Goal: Task Accomplishment & Management: Manage account settings

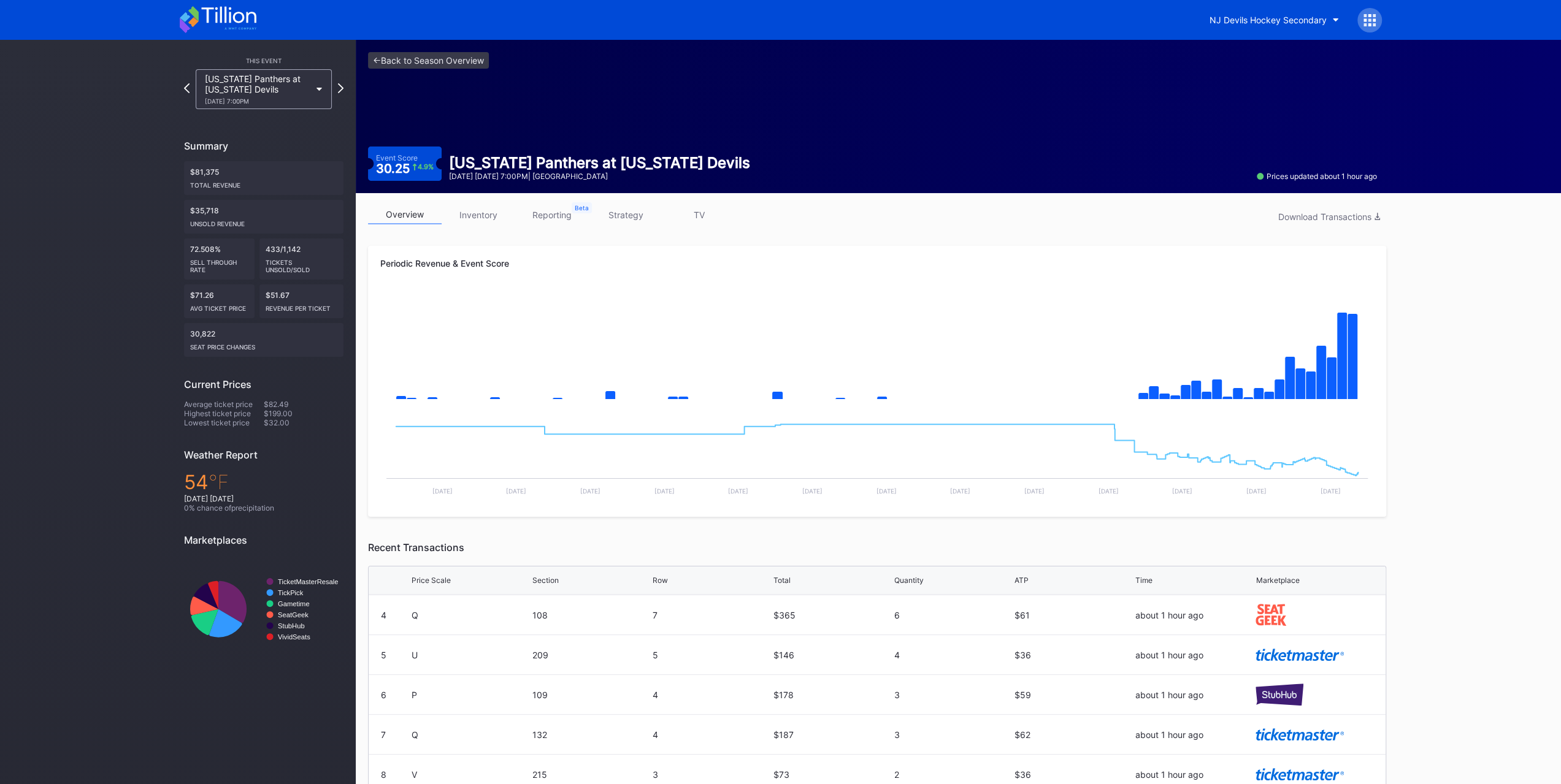
click at [482, 215] on link "inventory" at bounding box center [478, 215] width 73 height 19
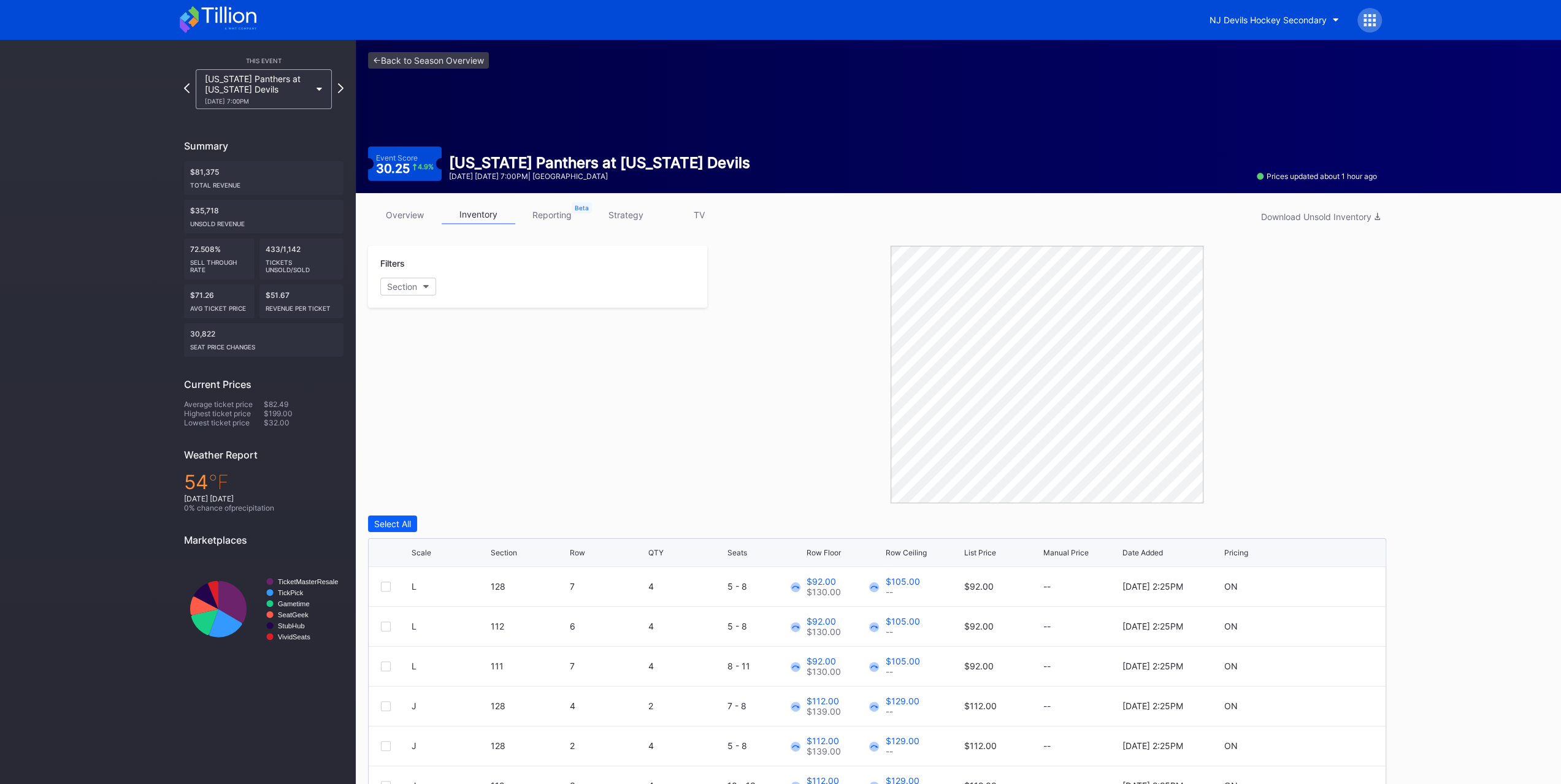
click at [286, 94] on div "[US_STATE] Panthers at [US_STATE] Devils [DATE] 7:00PM" at bounding box center [257, 89] width 105 height 31
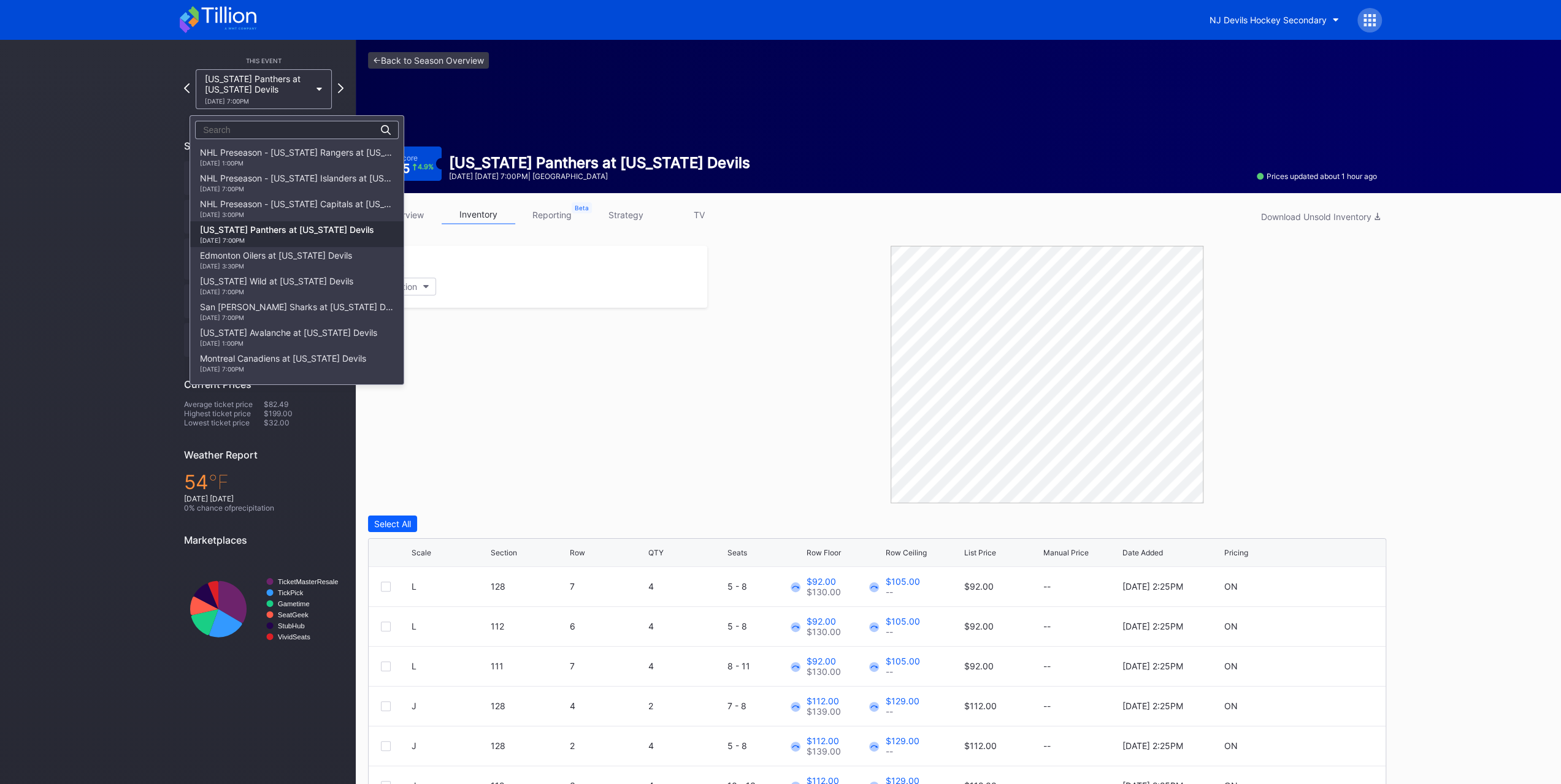
scroll to position [78, 0]
click at [292, 177] on div "Edmonton Oilers at New Jersey Devils 10/18 Saturday 3:30PM" at bounding box center [276, 181] width 152 height 19
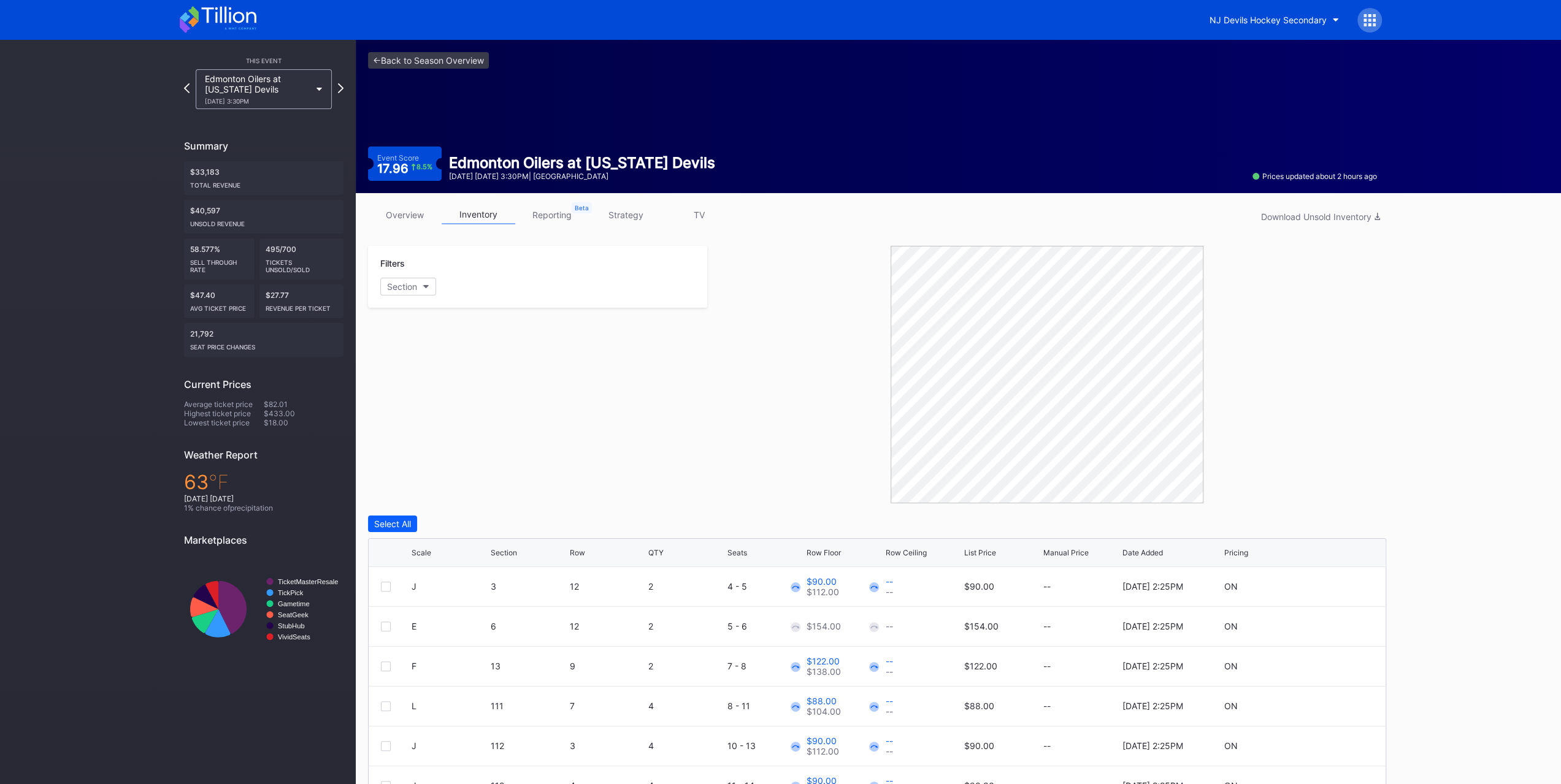
click at [282, 88] on div "Edmonton Oilers at New Jersey Devils 10/18 Saturday 3:30PM" at bounding box center [257, 89] width 105 height 31
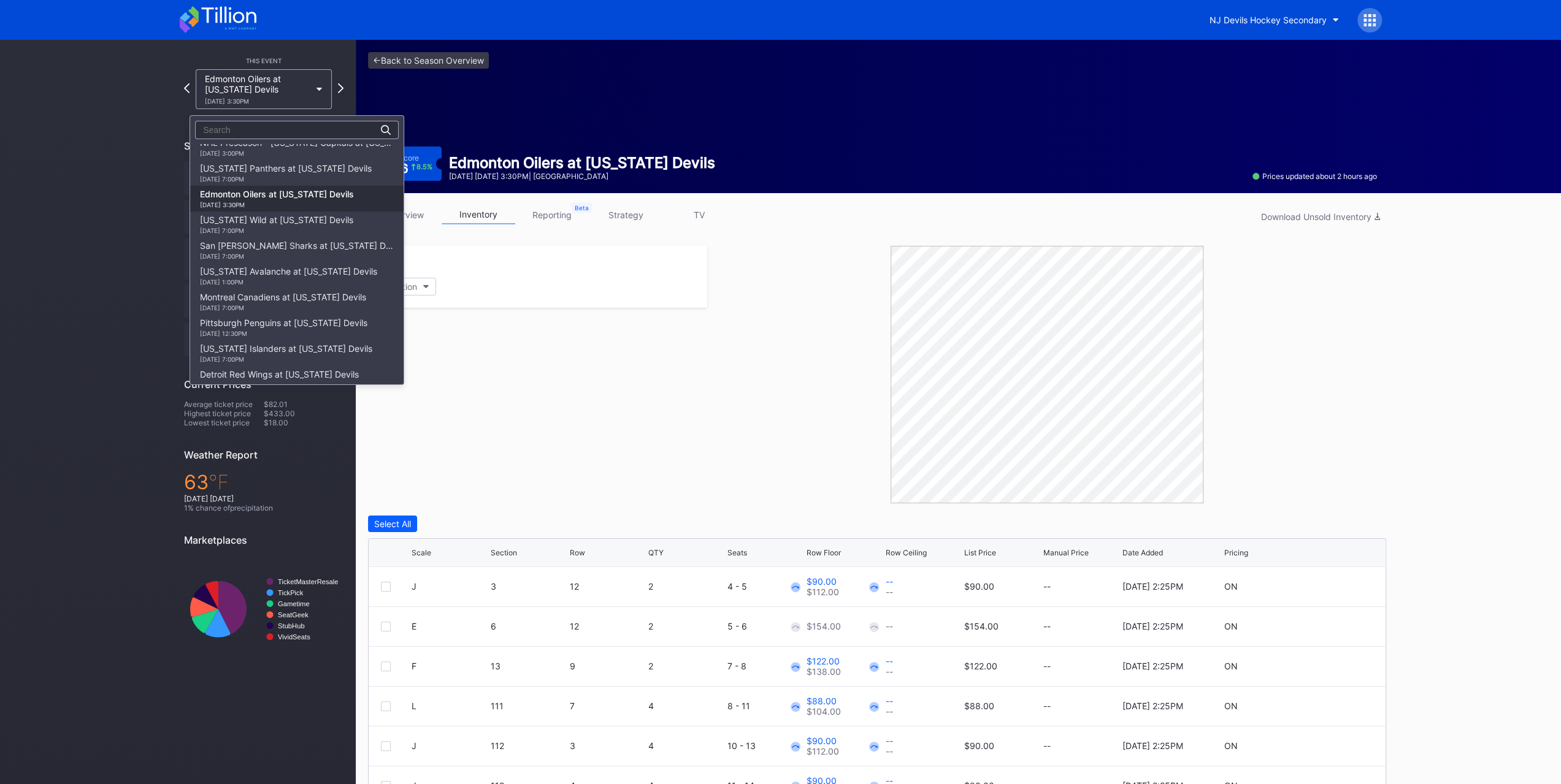
scroll to position [43, 0]
click at [310, 190] on div "Florida Panthers at New Jersey Devils 10/16 Thursday 7:00PM" at bounding box center [286, 191] width 172 height 19
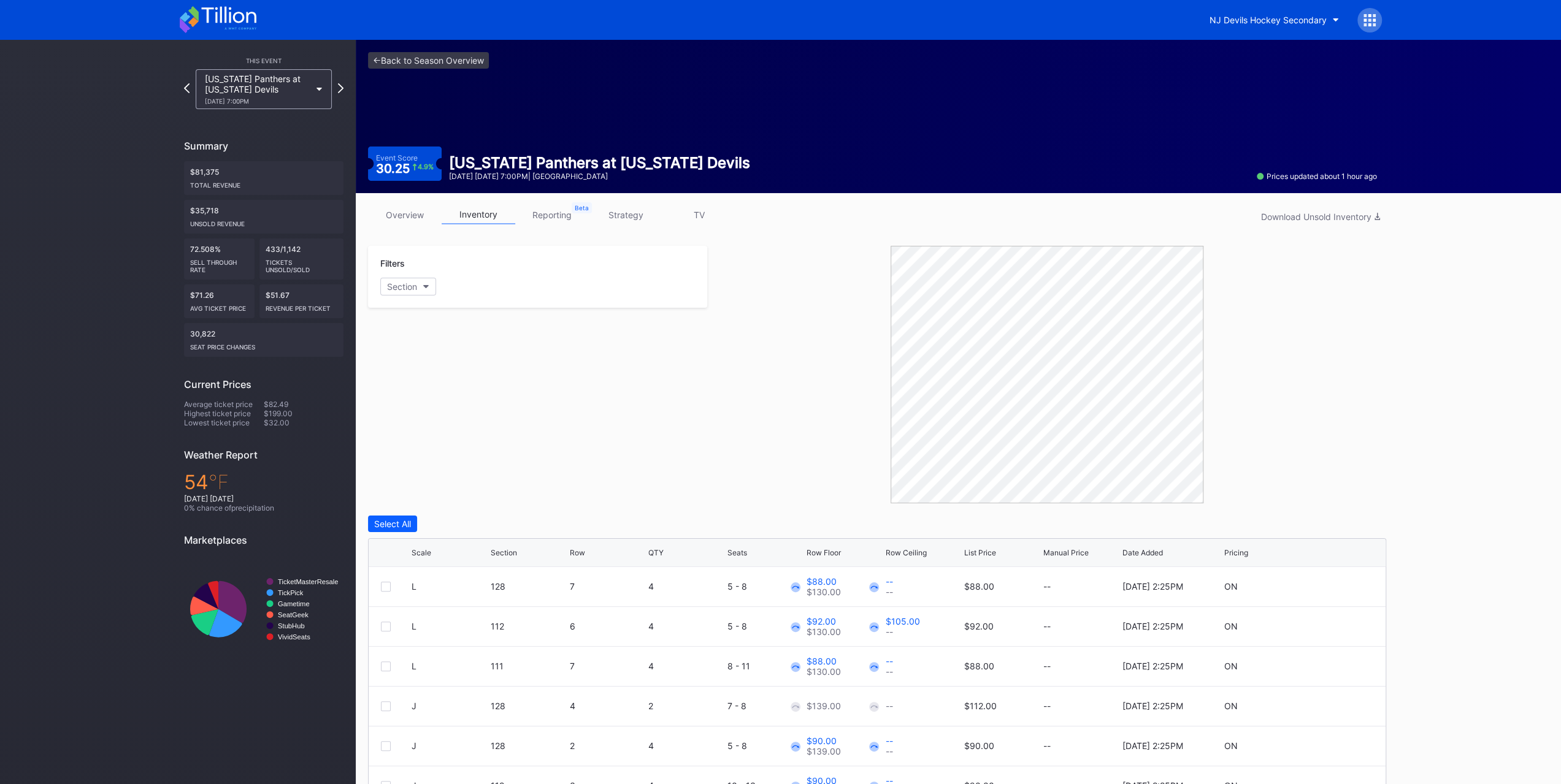
click at [273, 75] on div "Florida Panthers at New Jersey Devils 10/16 Thursday 7:00PM" at bounding box center [257, 89] width 105 height 31
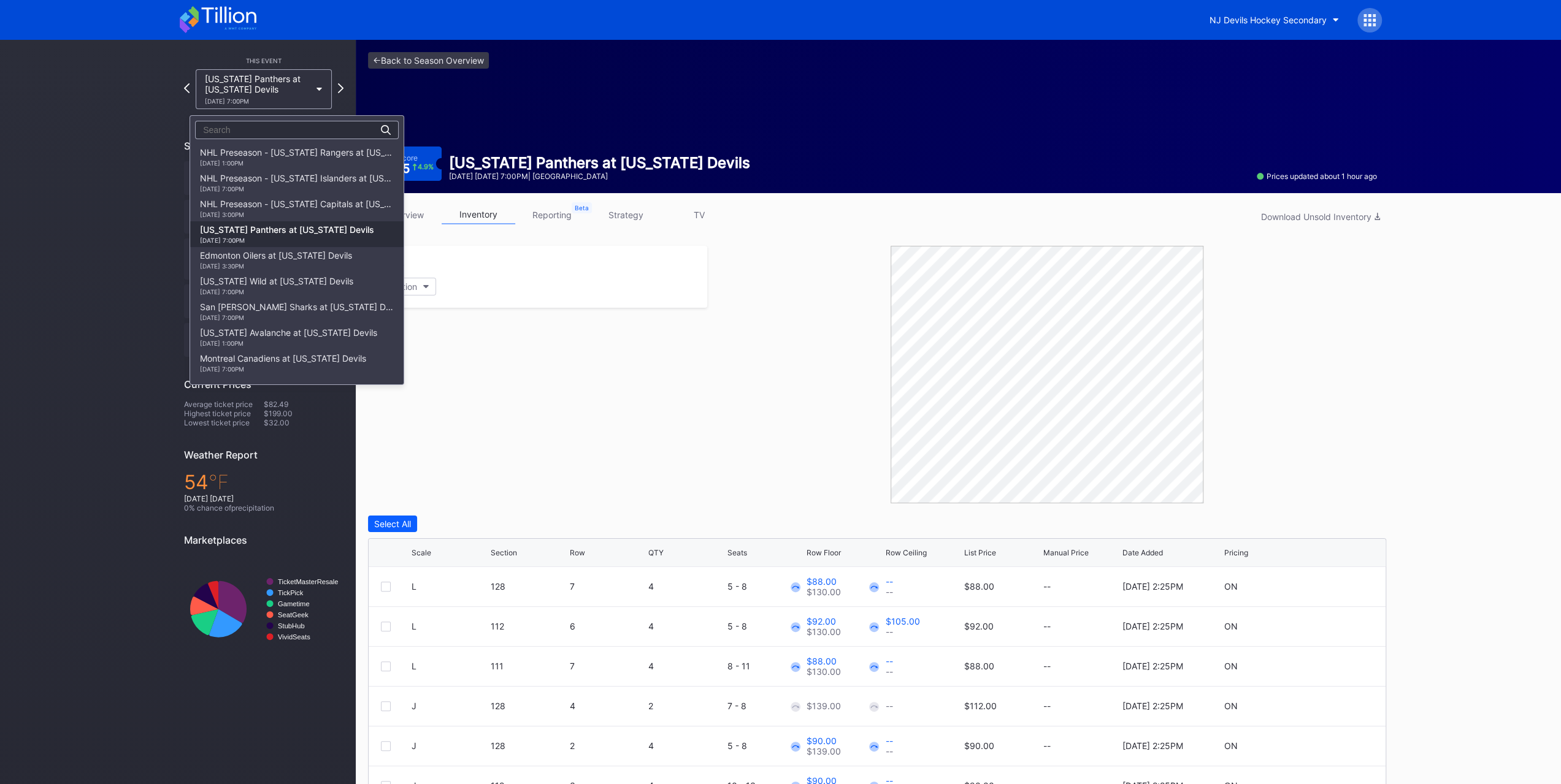
scroll to position [78, 0]
click at [294, 185] on div "10/18 Saturday 3:30PM" at bounding box center [276, 188] width 152 height 8
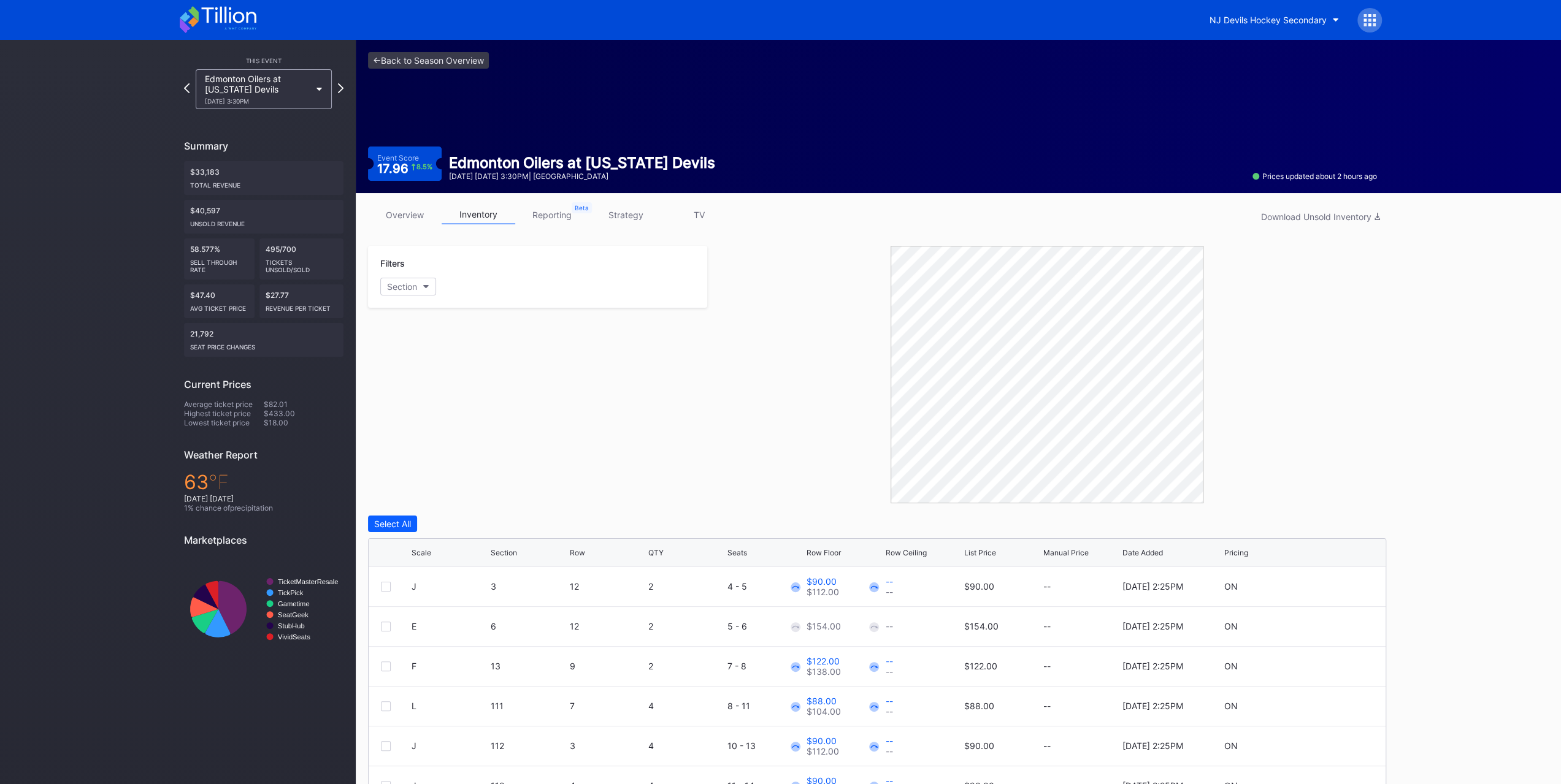
click at [390, 212] on link "overview" at bounding box center [404, 215] width 73 height 19
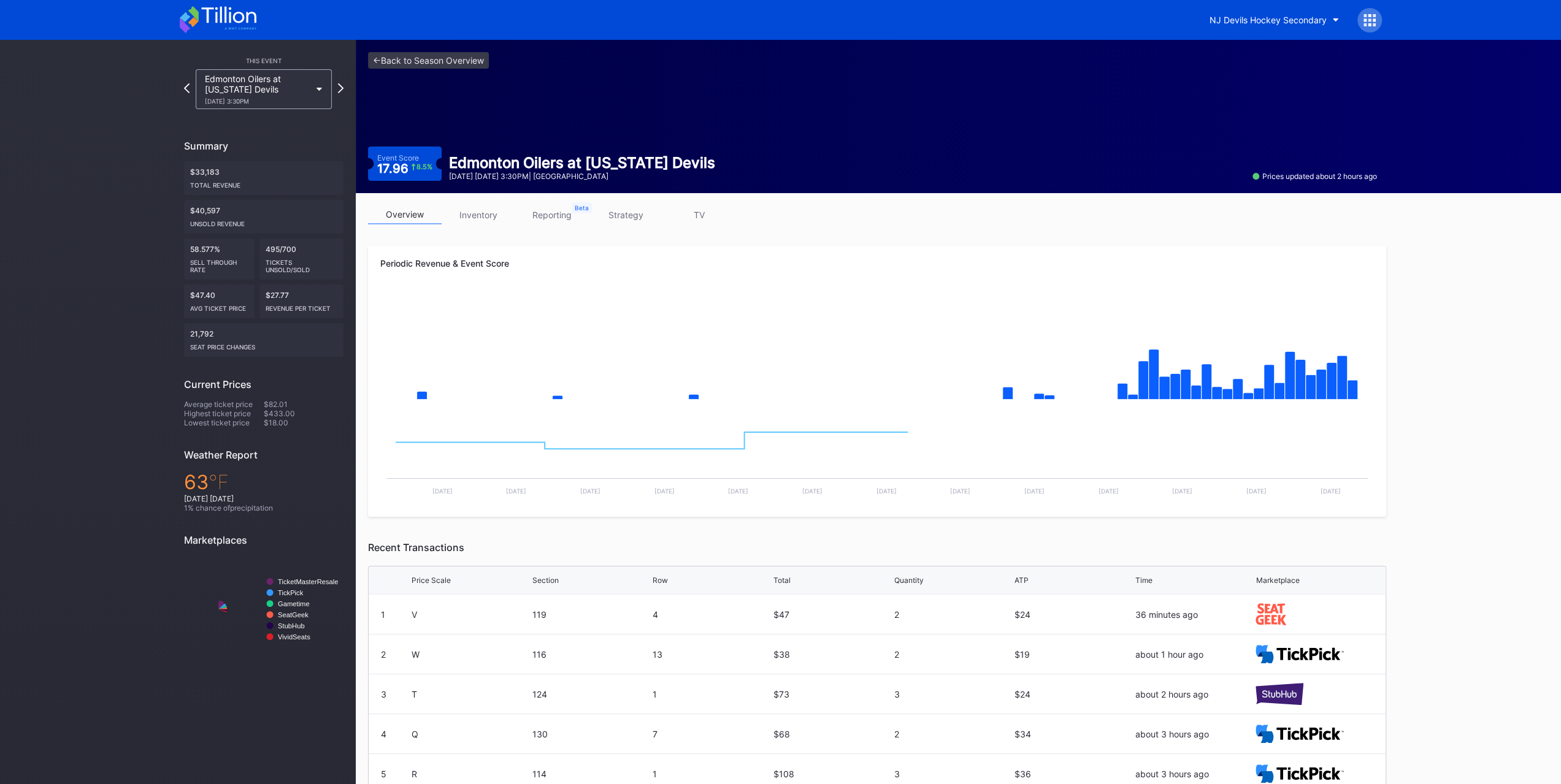
click at [252, 73] on div "Edmonton Oilers at [US_STATE] Devils [DATE] 3:30PM" at bounding box center [263, 89] width 136 height 40
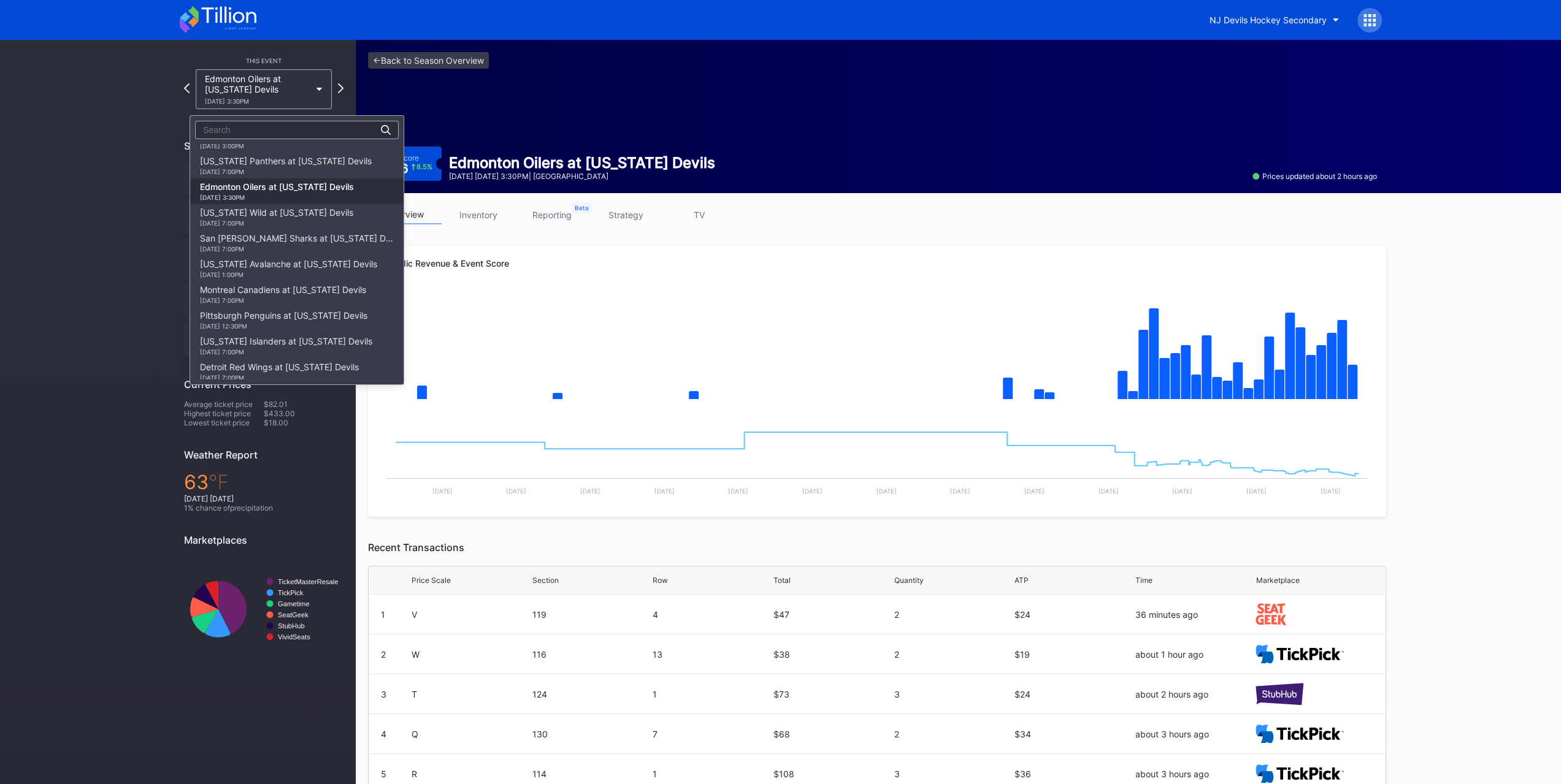
scroll to position [43, 0]
click at [320, 183] on div "Florida Panthers at New Jersey Devils 10/16 Thursday 7:00PM" at bounding box center [286, 191] width 172 height 19
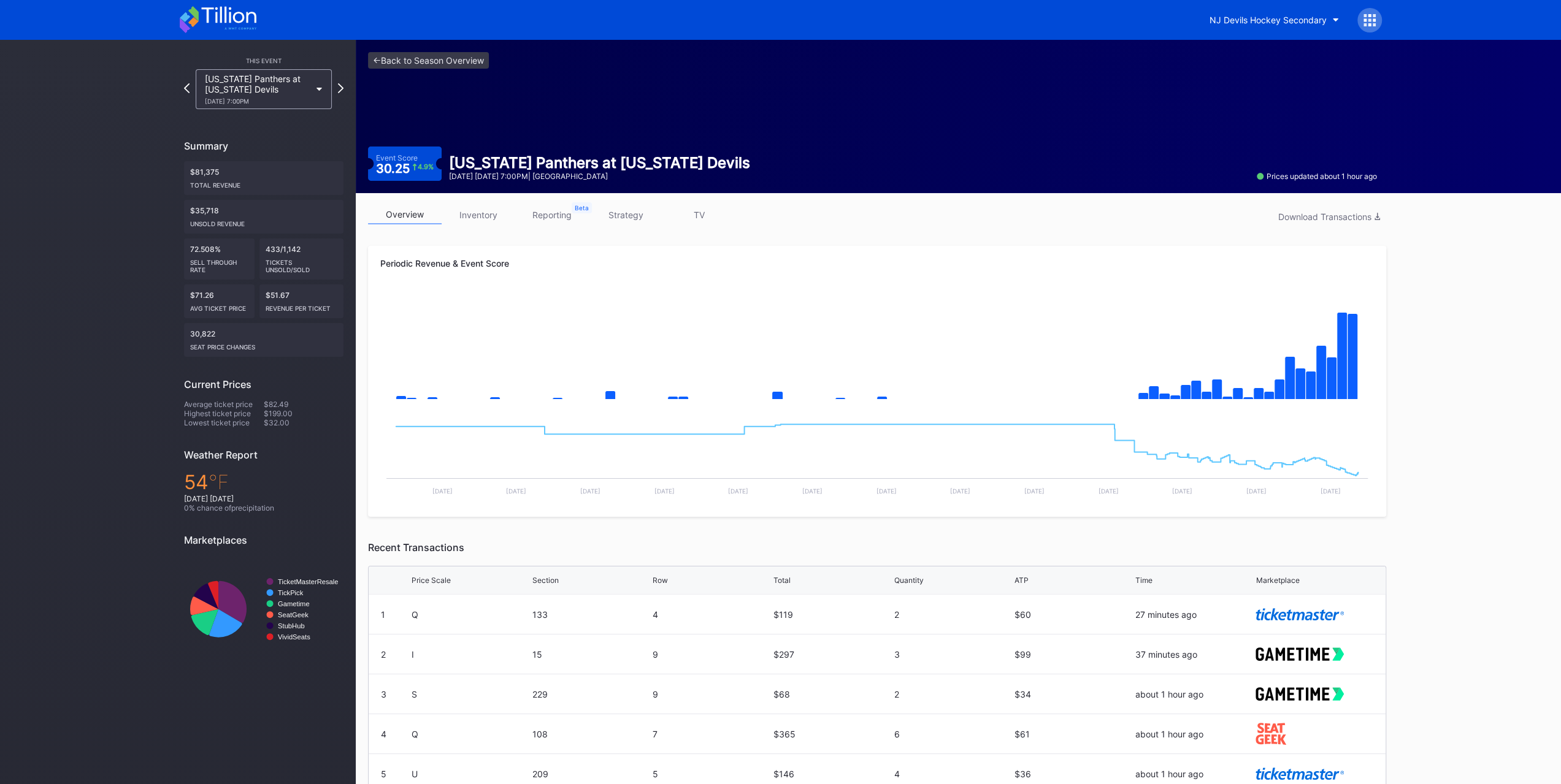
click at [466, 212] on link "inventory" at bounding box center [478, 215] width 73 height 19
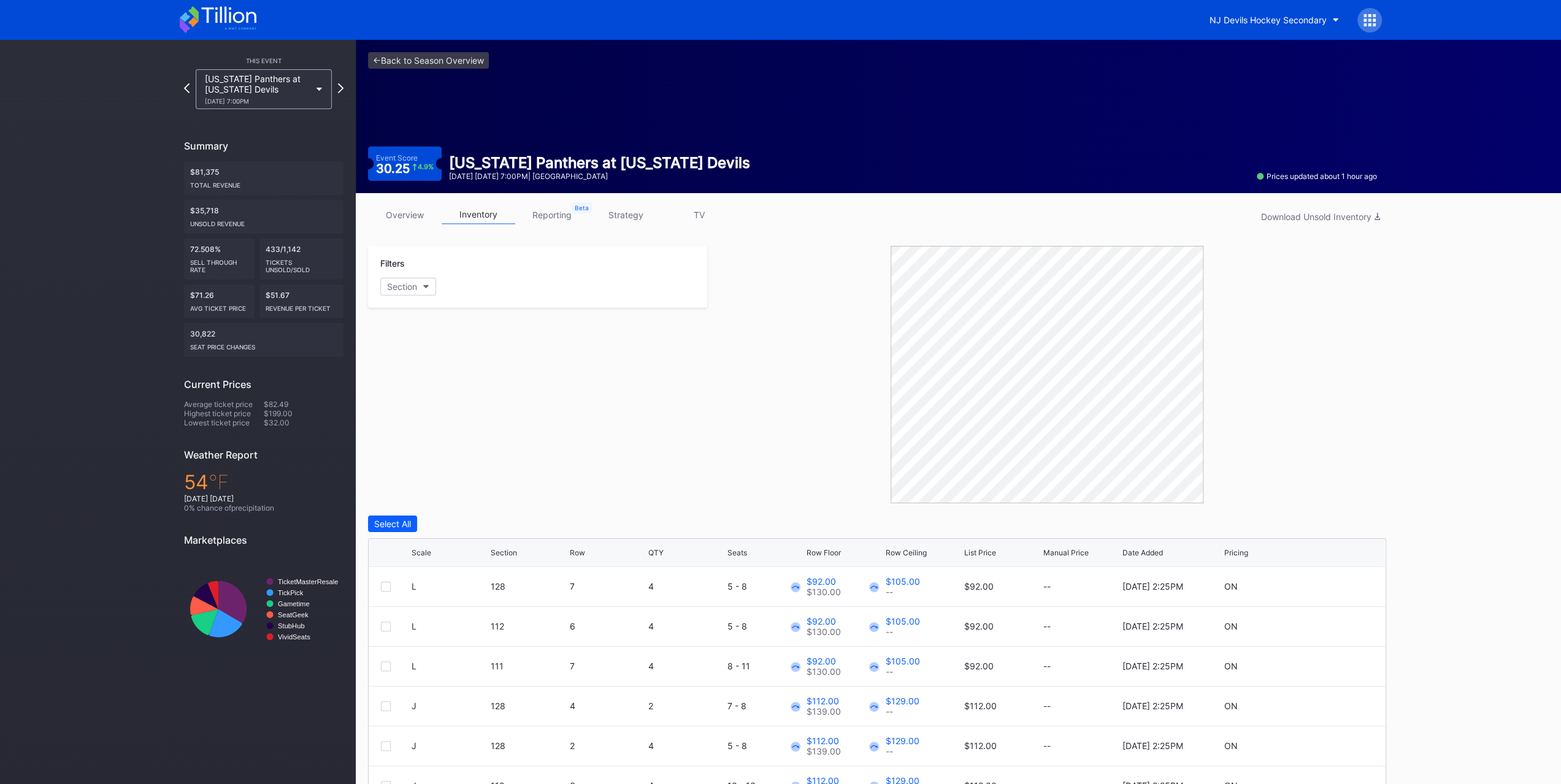
click at [423, 210] on link "overview" at bounding box center [404, 215] width 73 height 19
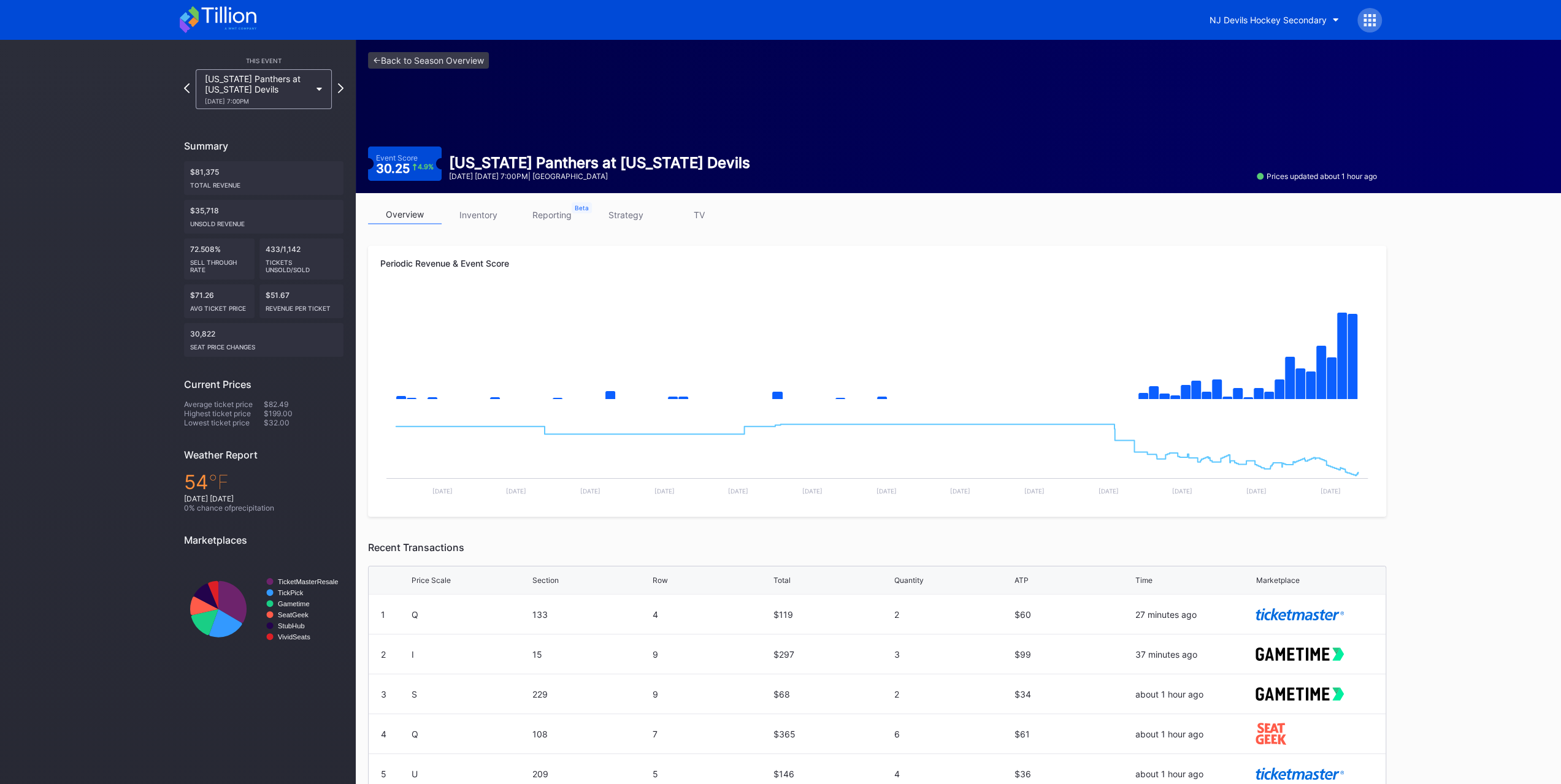
click at [1246, 25] on button "NJ Devils Hockey Secondary" at bounding box center [1273, 19] width 148 height 23
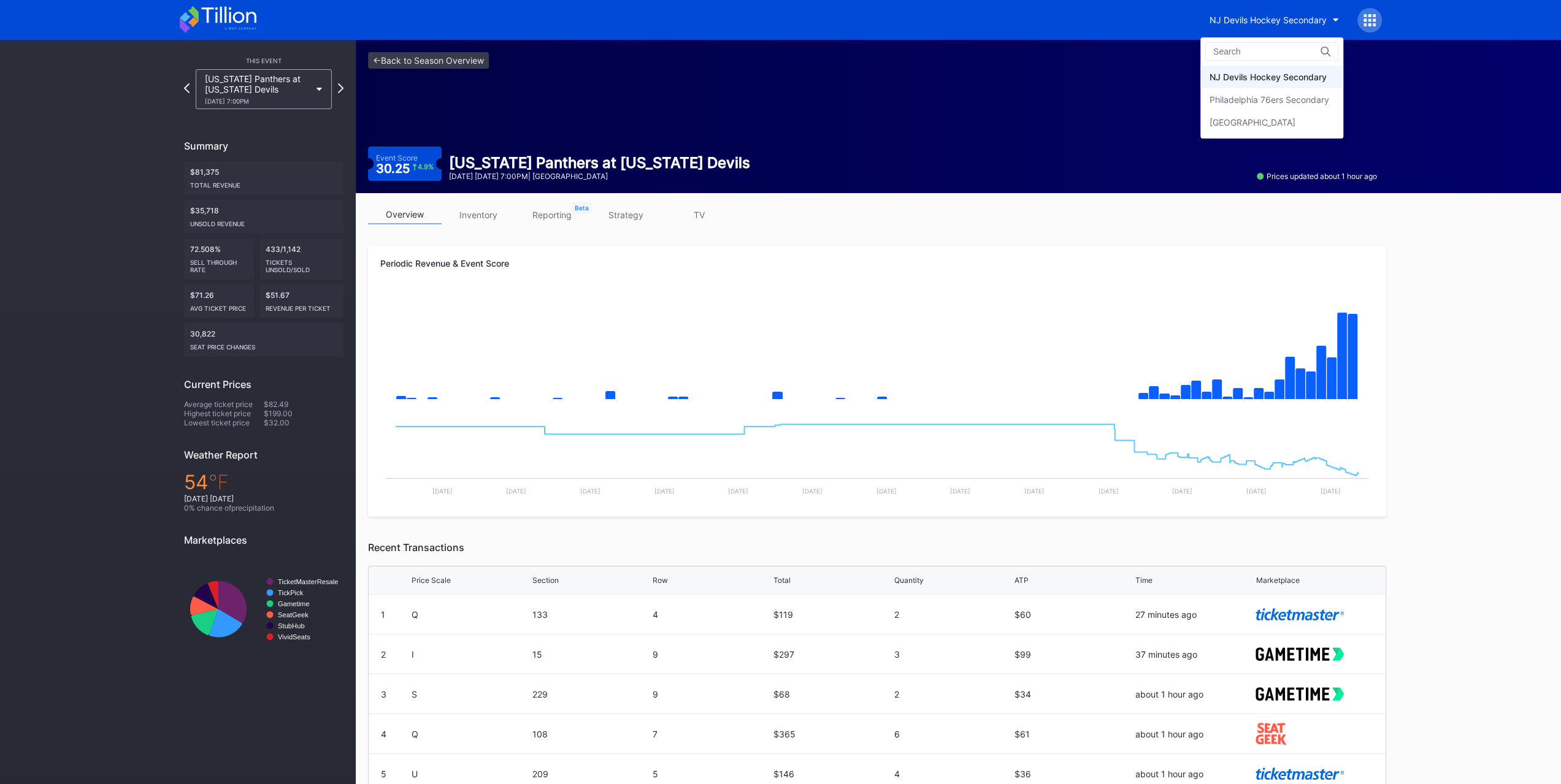
click at [1271, 118] on div "[GEOGRAPHIC_DATA]" at bounding box center [1252, 122] width 86 height 10
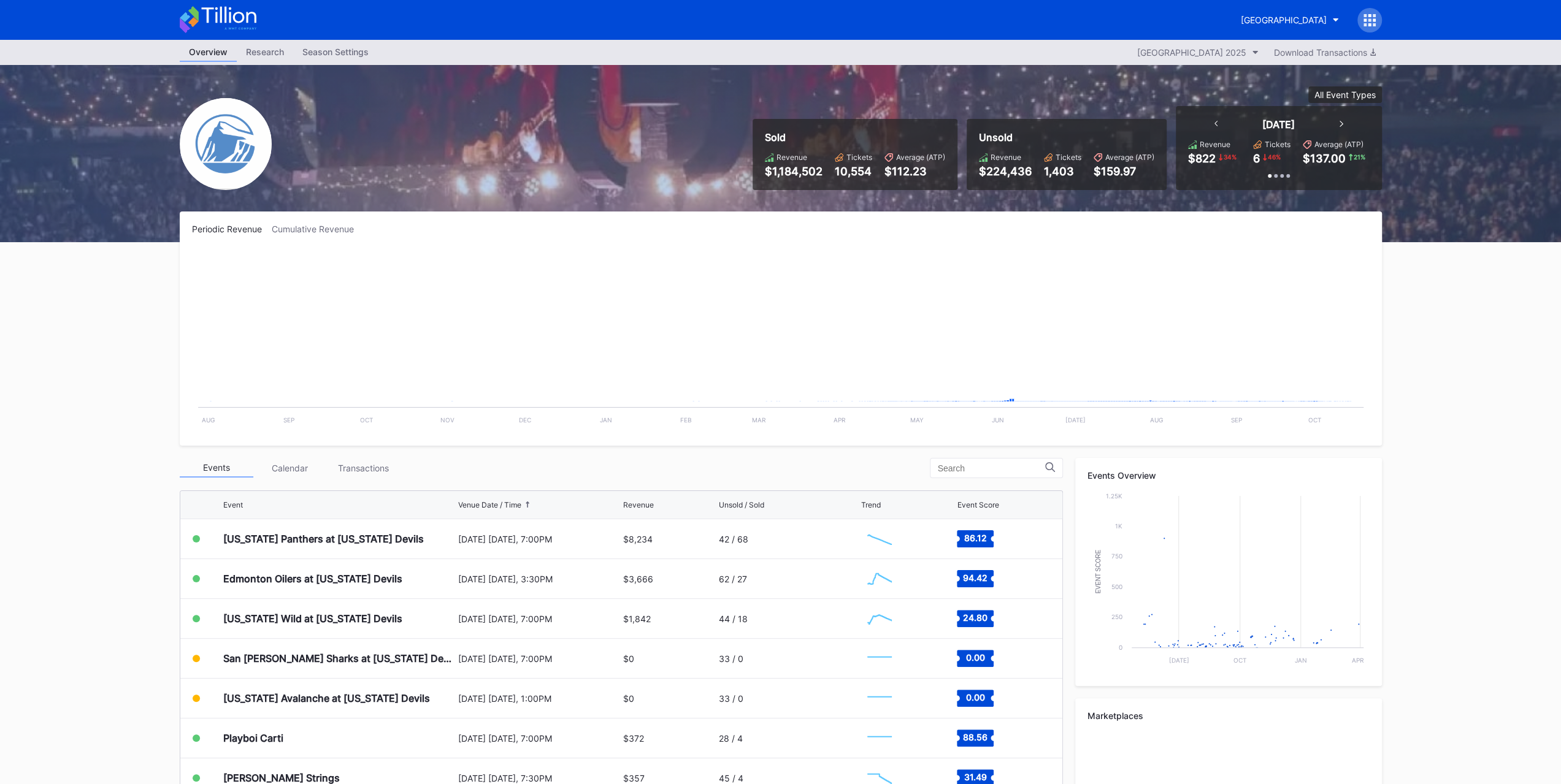
scroll to position [2191, 0]
click at [266, 525] on div "[US_STATE] Panthers at [US_STATE] Devils" at bounding box center [339, 540] width 232 height 40
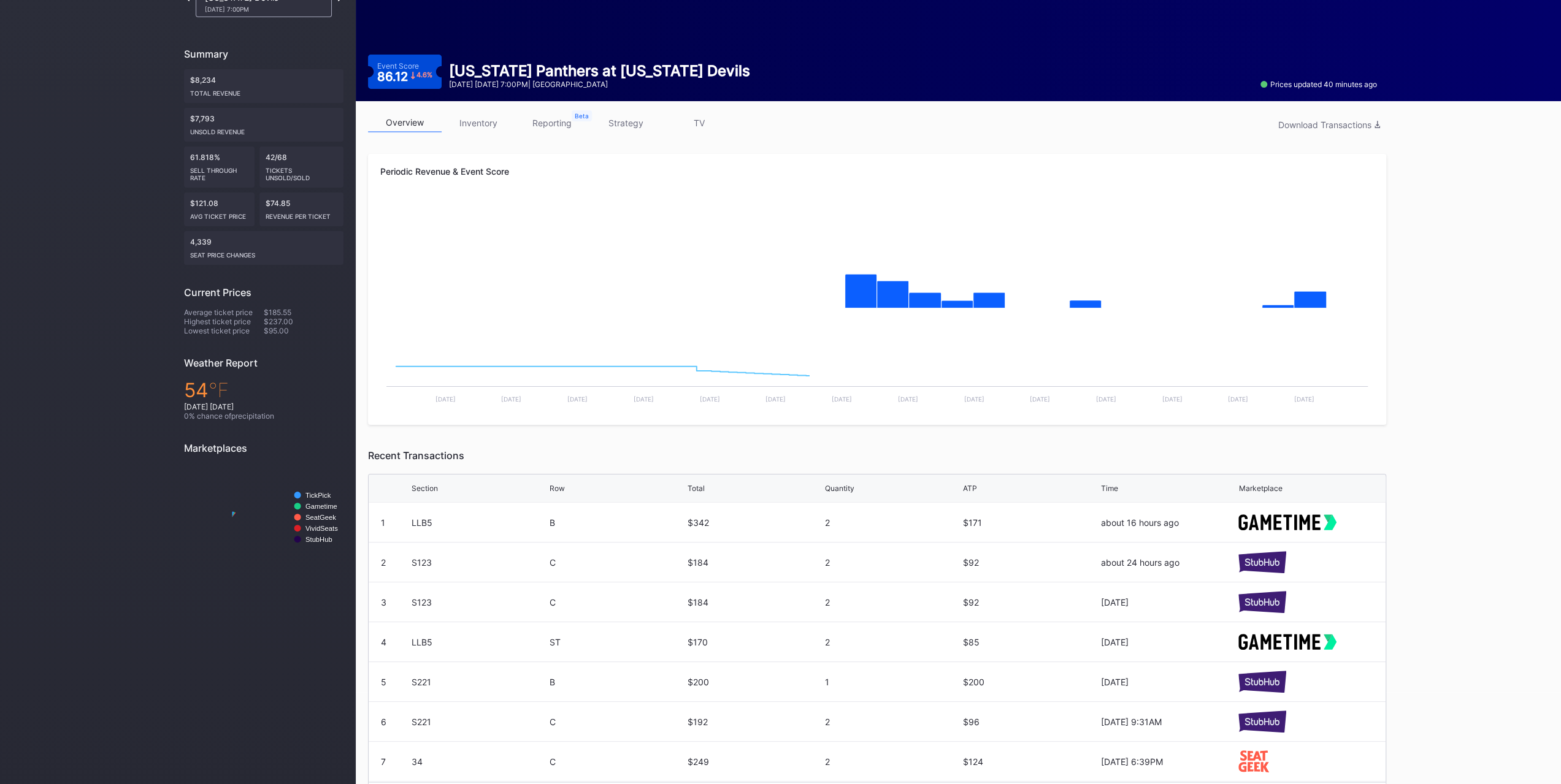
scroll to position [131, 0]
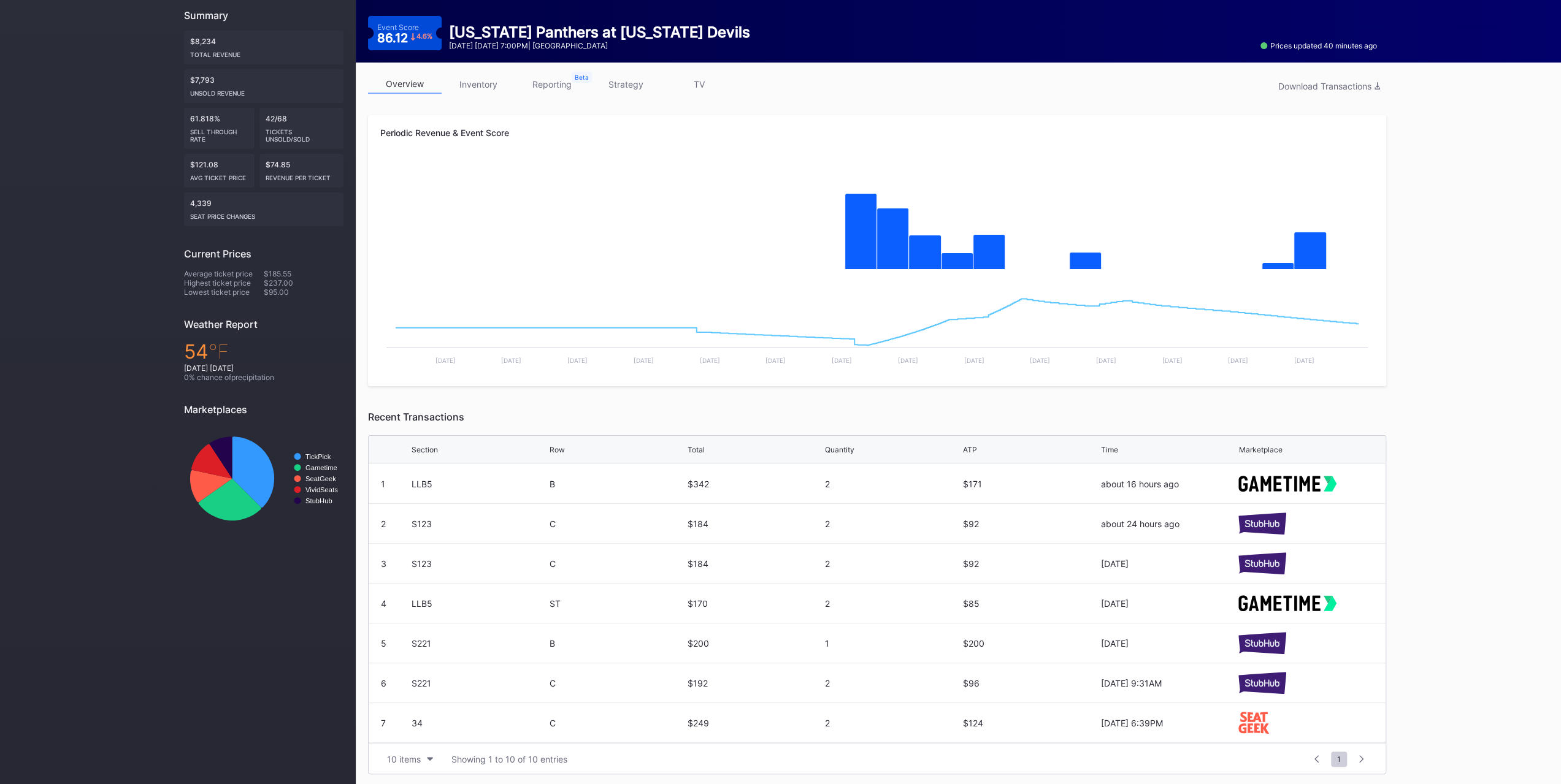
click at [482, 80] on link "inventory" at bounding box center [478, 84] width 73 height 19
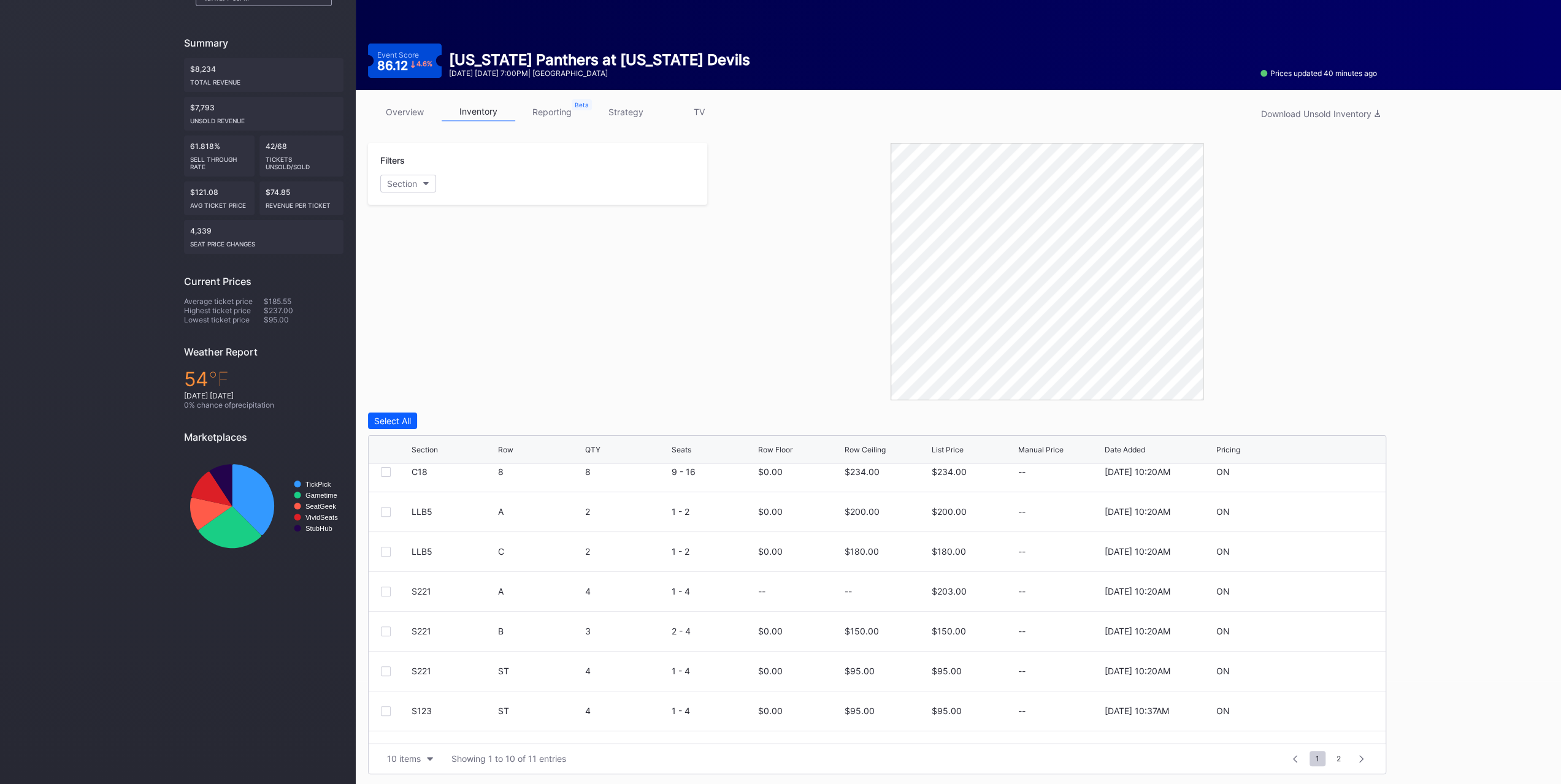
scroll to position [119, 0]
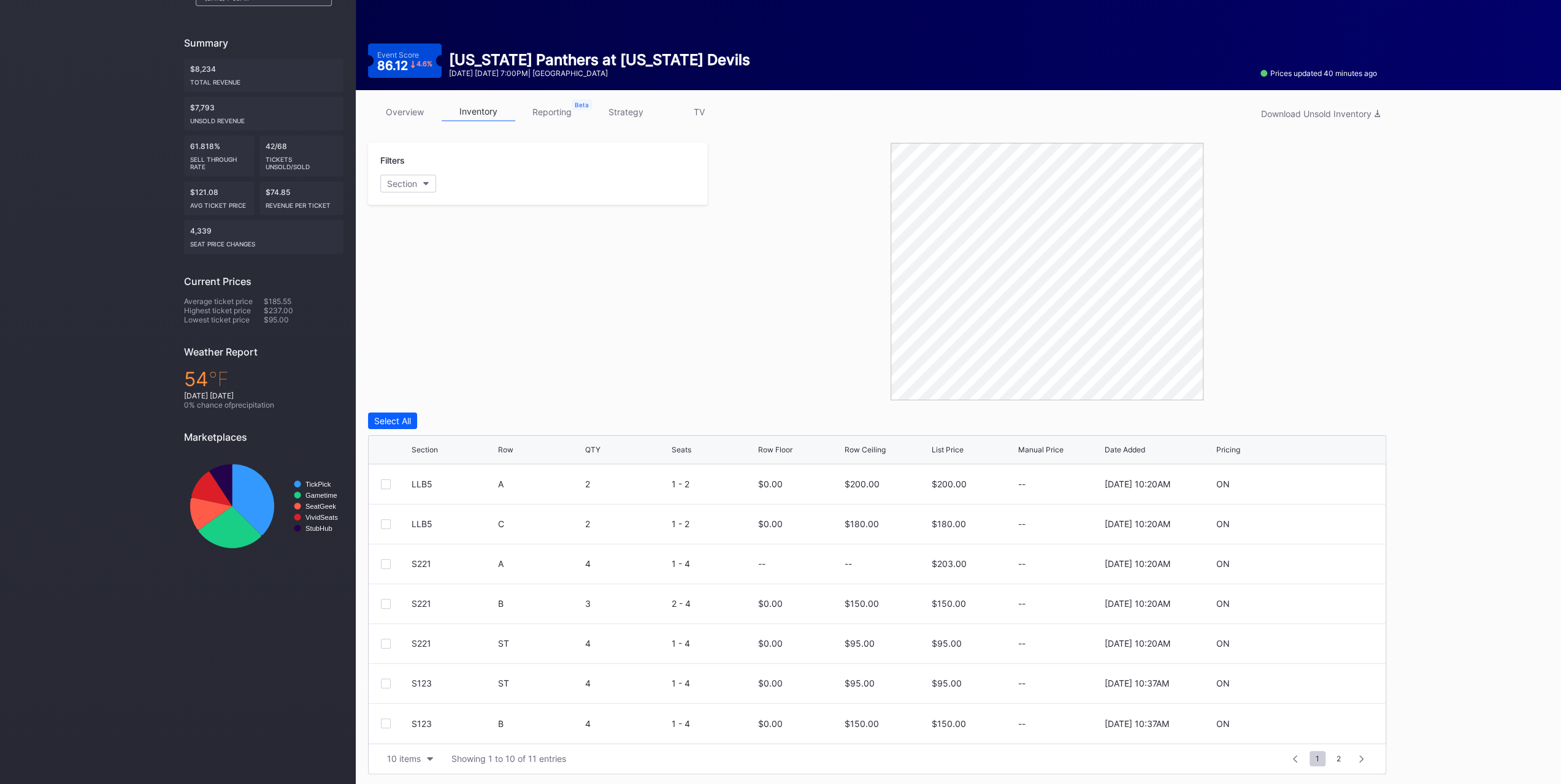
click at [417, 754] on div "10 items" at bounding box center [404, 759] width 34 height 10
click at [417, 728] on div "200 items" at bounding box center [410, 727] width 40 height 10
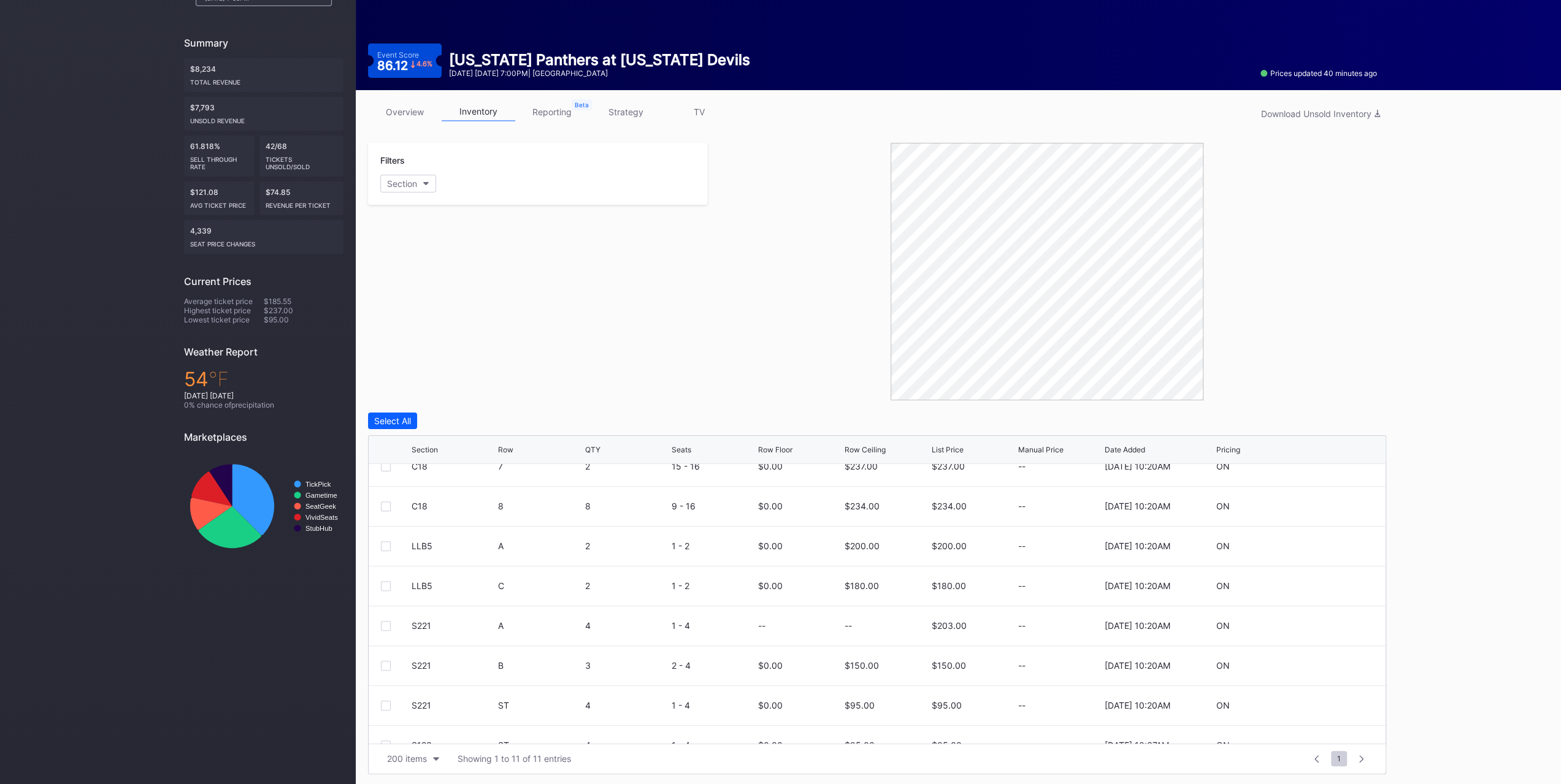
scroll to position [0, 0]
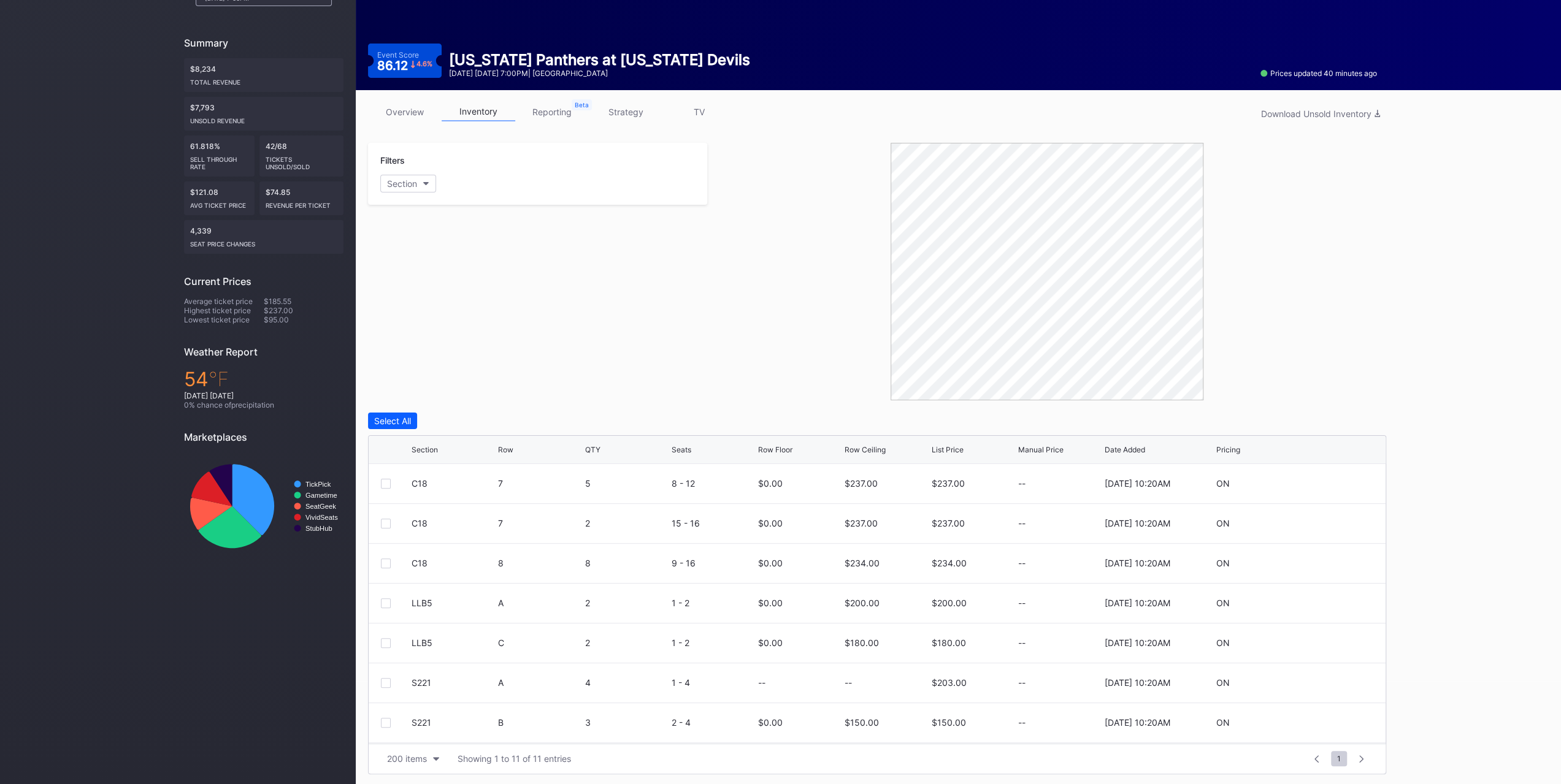
click at [390, 484] on div at bounding box center [396, 484] width 30 height 10
click at [389, 482] on div at bounding box center [386, 484] width 10 height 10
click at [381, 525] on div at bounding box center [386, 524] width 10 height 10
click at [385, 562] on div at bounding box center [386, 564] width 10 height 10
click at [600, 374] on div "Filters Section" at bounding box center [537, 271] width 339 height 257
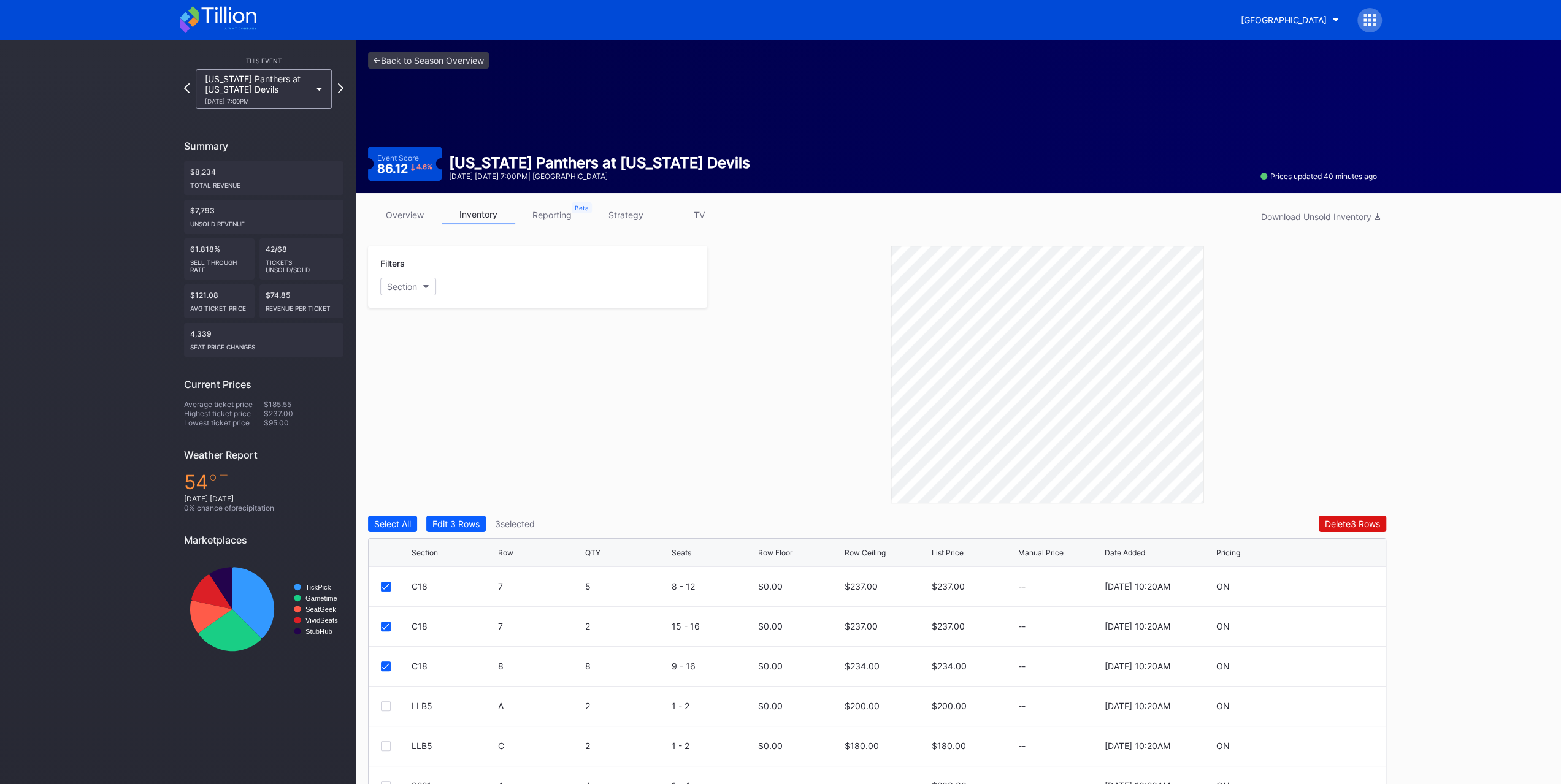
click at [388, 203] on div "overview inventory reporting strategy TV Download Unsold Inventory Filters Sect…" at bounding box center [877, 541] width 1042 height 696
click at [400, 226] on div "overview inventory reporting strategy TV Download Unsold Inventory" at bounding box center [876, 218] width 1018 height 25
click at [400, 220] on link "overview" at bounding box center [404, 215] width 73 height 19
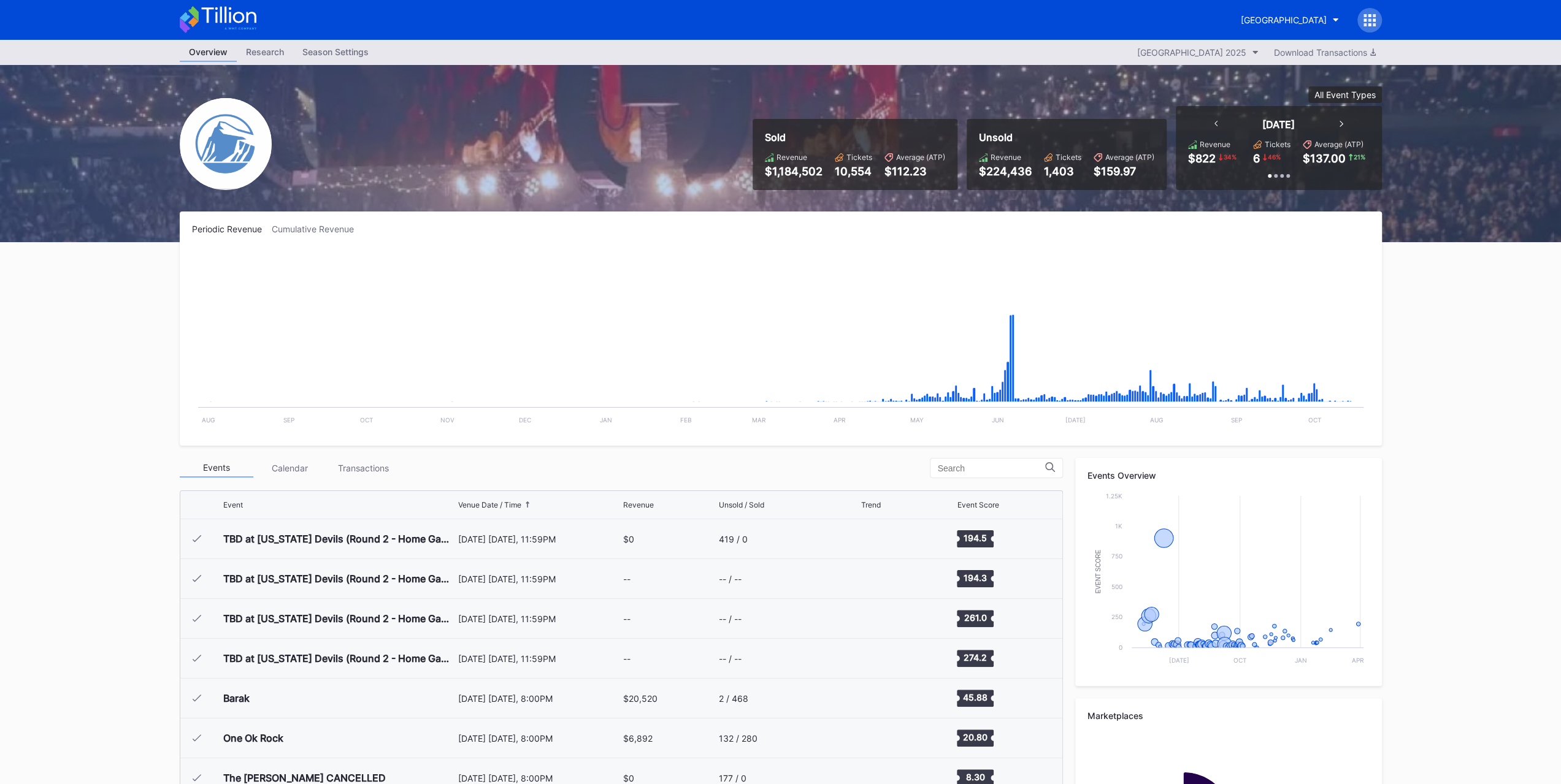
scroll to position [2192, 0]
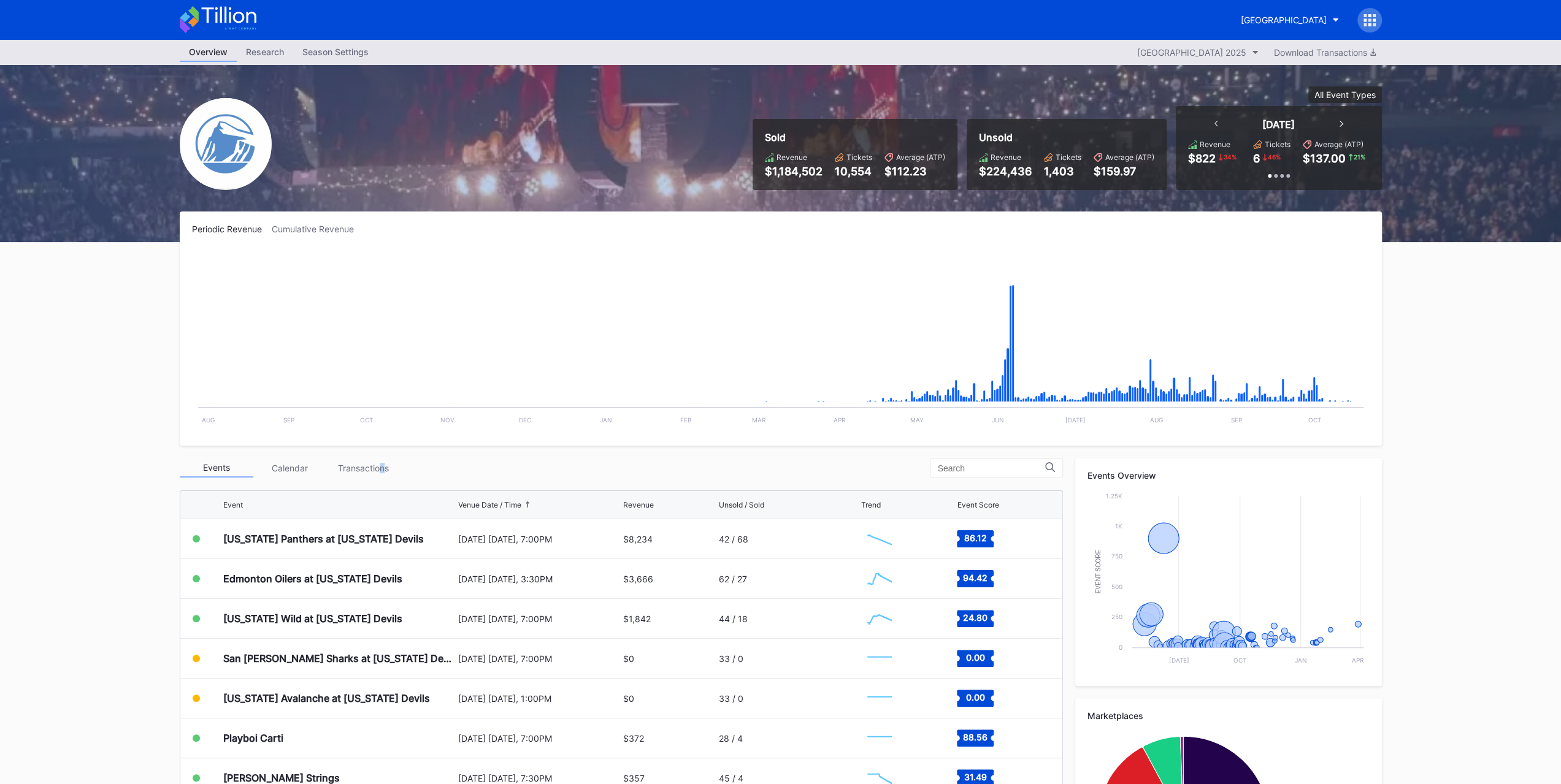
click at [381, 458] on div "Events Calendar Transactions" at bounding box center [621, 468] width 883 height 20
click at [379, 466] on div "Transactions" at bounding box center [363, 468] width 73 height 19
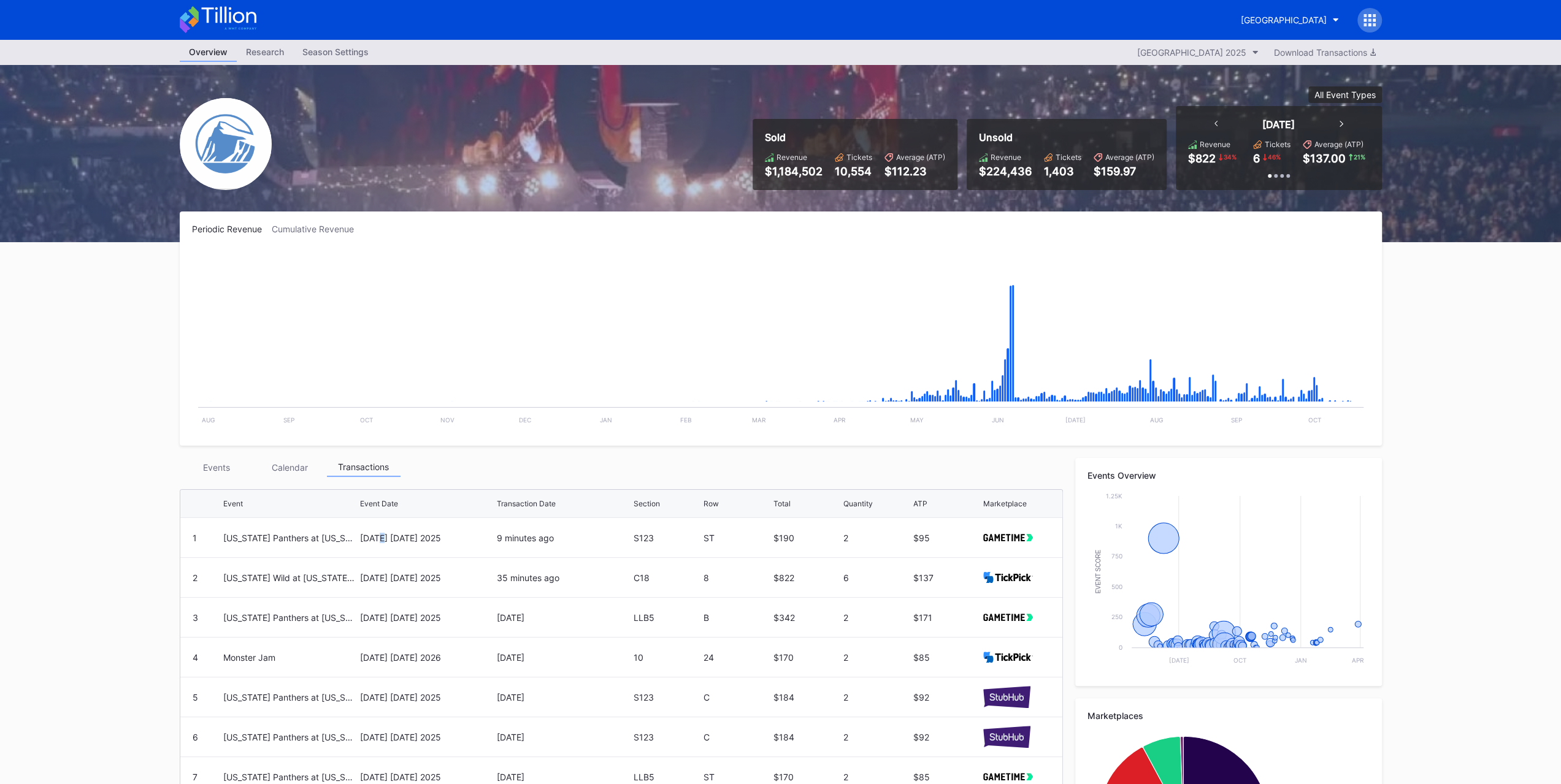
drag, startPoint x: 379, startPoint y: 538, endPoint x: 386, endPoint y: 550, distance: 13.9
click at [386, 550] on div "[DATE] [DATE] 2025" at bounding box center [427, 538] width 134 height 40
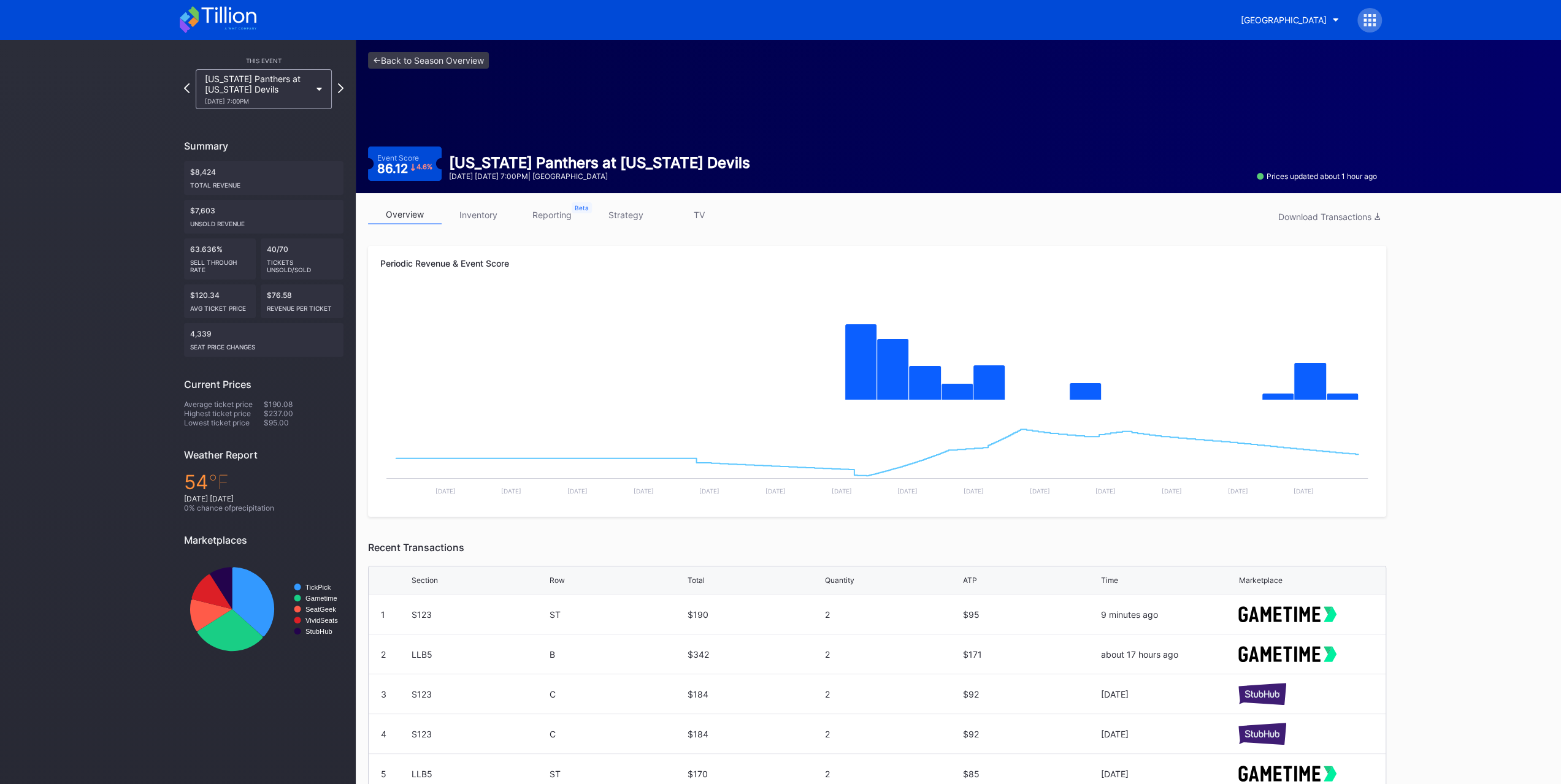
click at [1243, 36] on div "Prudential Center Secondary" at bounding box center [781, 19] width 1226 height 40
click at [1244, 30] on button "Prudential Center Secondary" at bounding box center [1289, 19] width 116 height 23
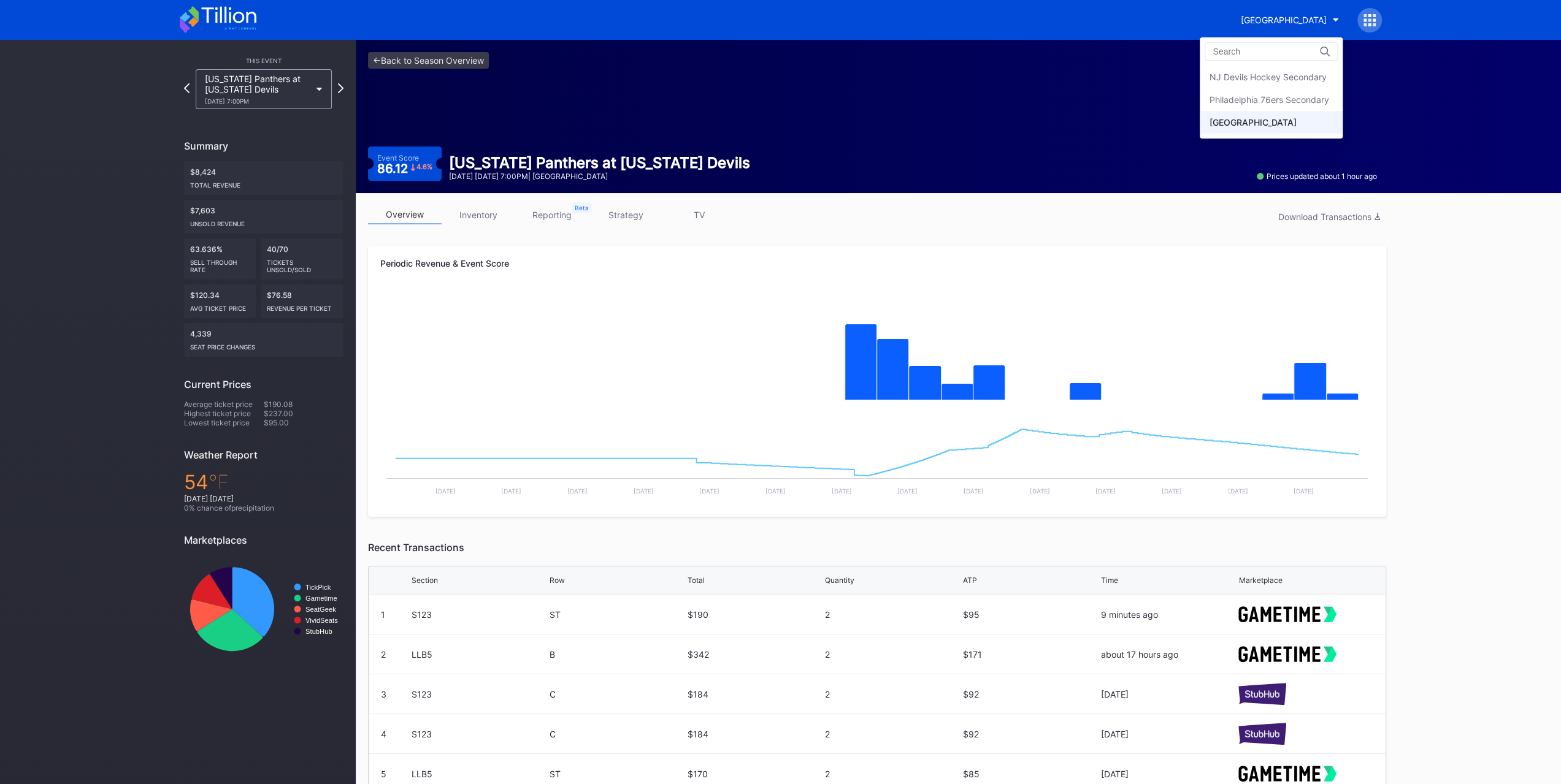
click at [1253, 79] on div "NJ Devils Hockey Secondary" at bounding box center [1267, 77] width 117 height 10
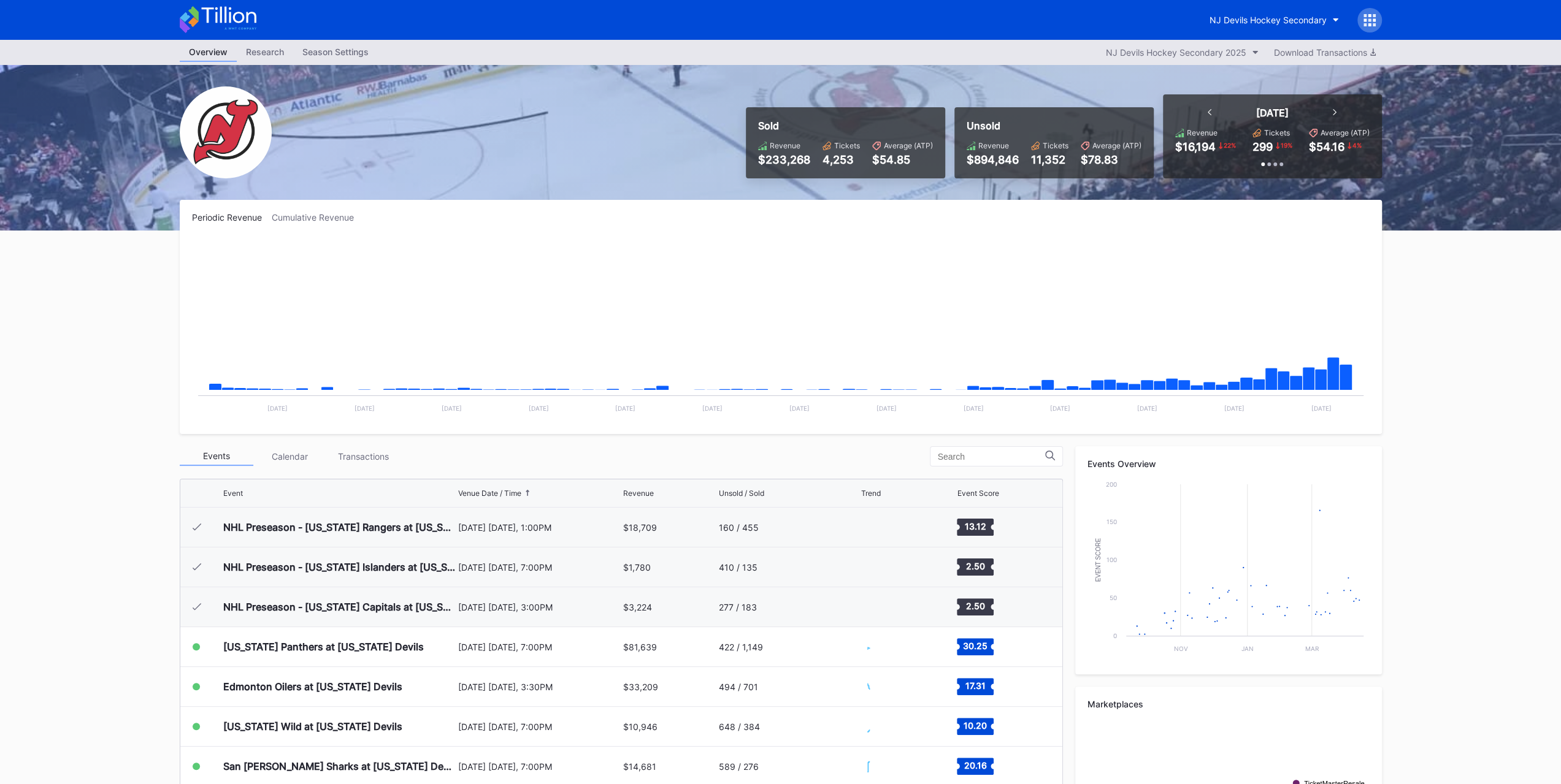
scroll to position [120, 0]
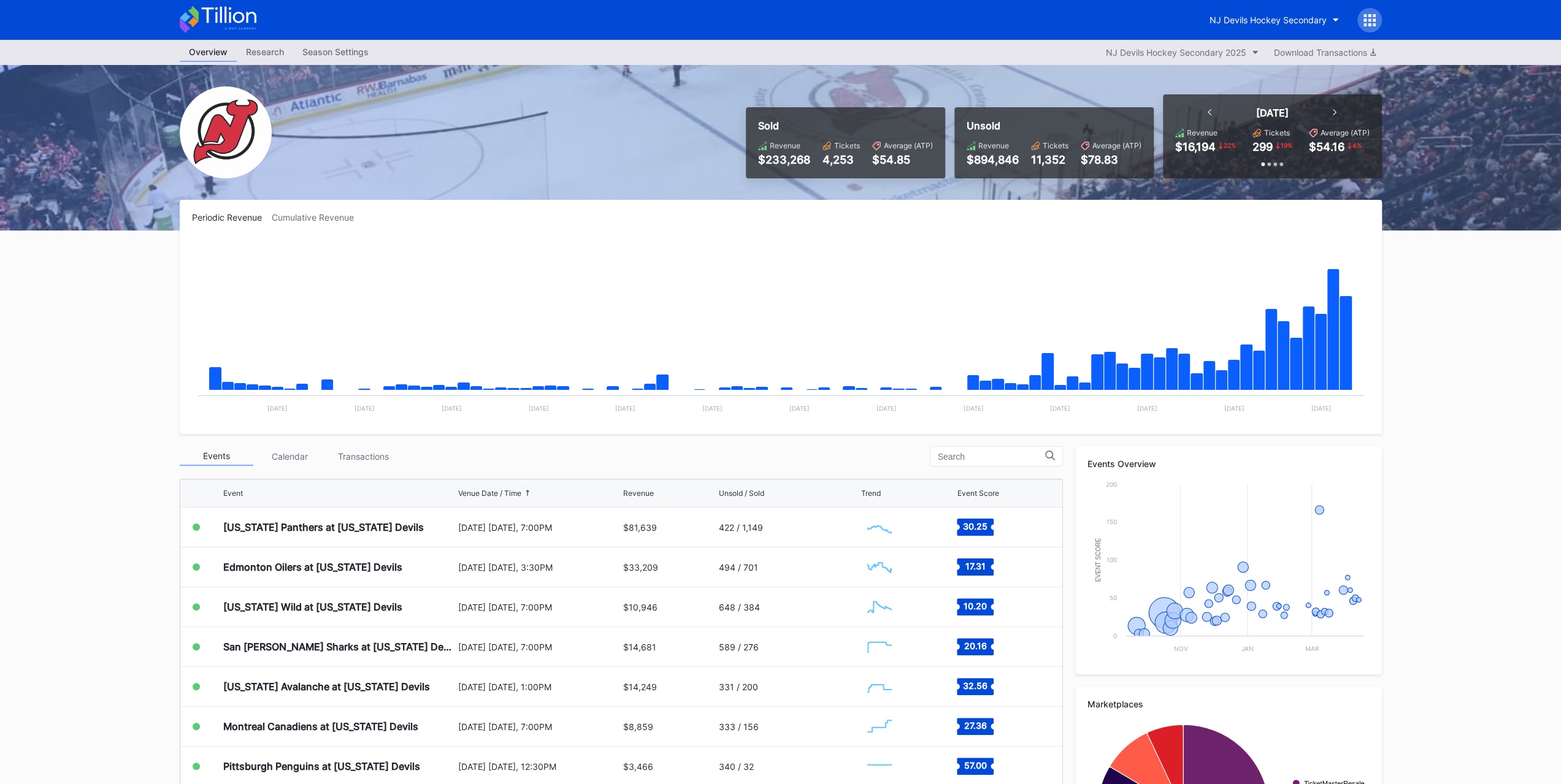
click at [1298, 24] on div "NJ Devils Hockey Secondary" at bounding box center [1268, 19] width 117 height 10
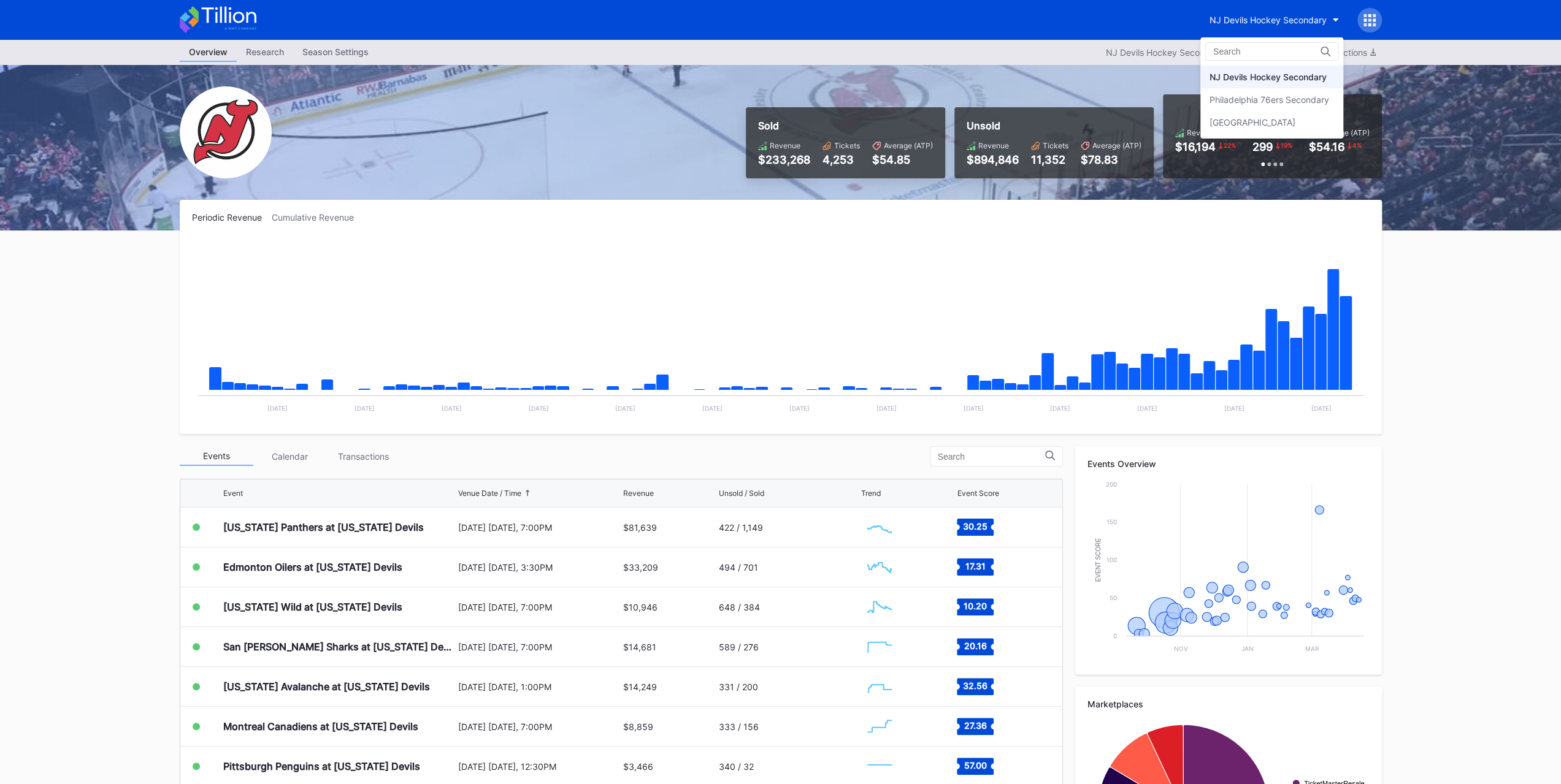
click at [1284, 94] on div "Philadelphia 76ers Secondary" at bounding box center [1269, 99] width 120 height 10
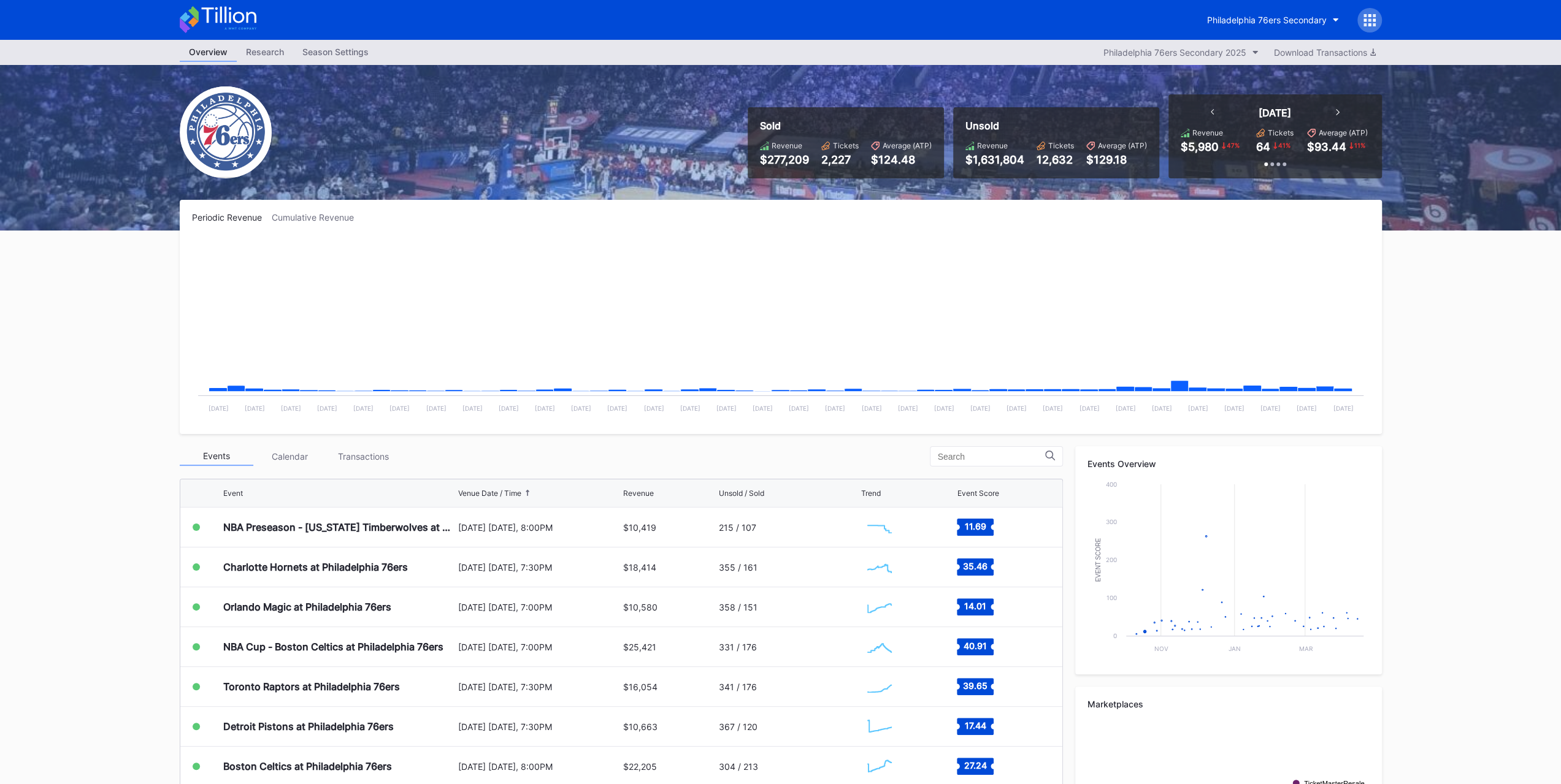
scroll to position [40, 0]
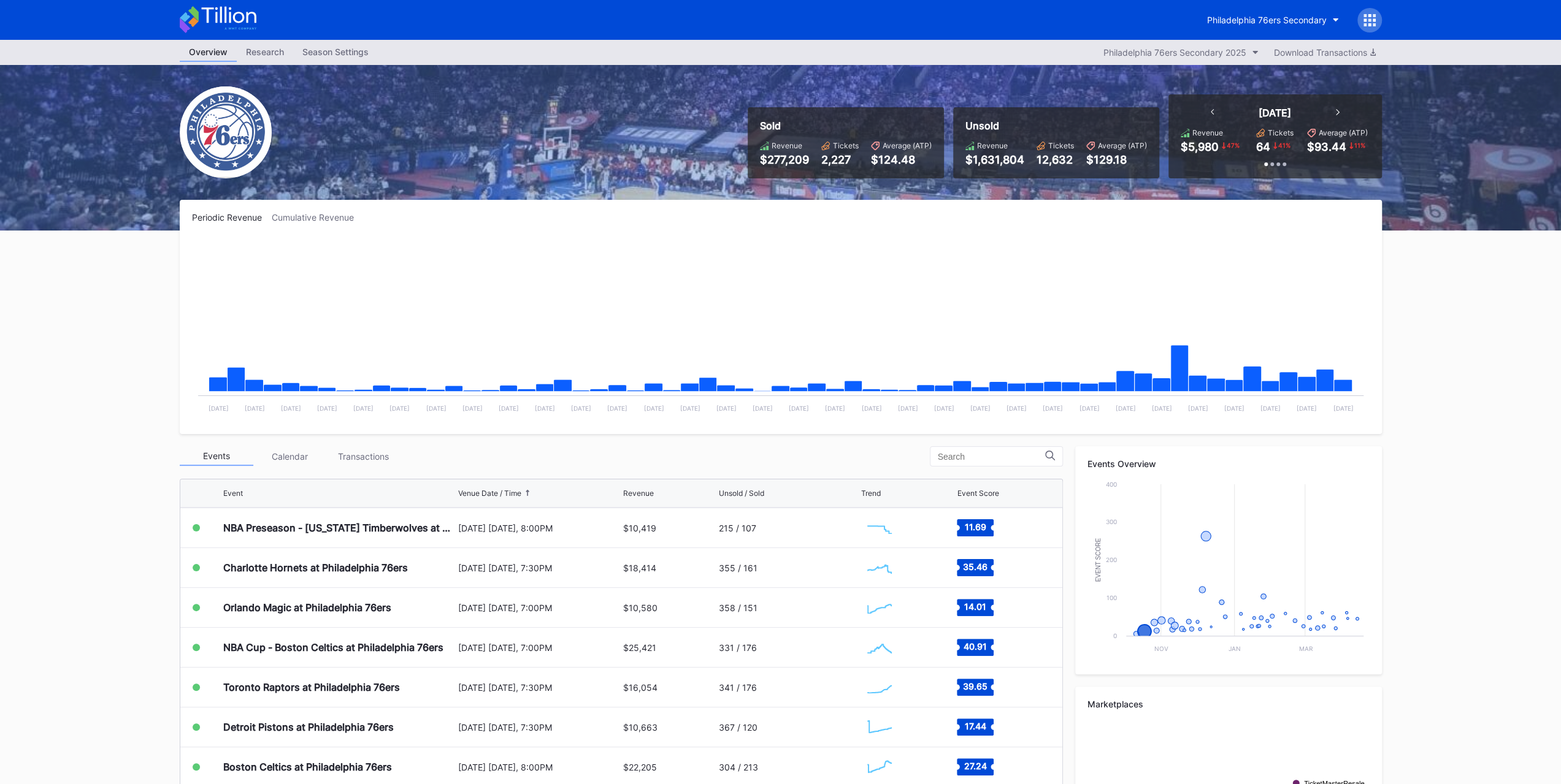
click at [308, 518] on div "NBA Preseason - Minnesota Timberwolves at Philadelphia 76ers" at bounding box center [339, 528] width 232 height 40
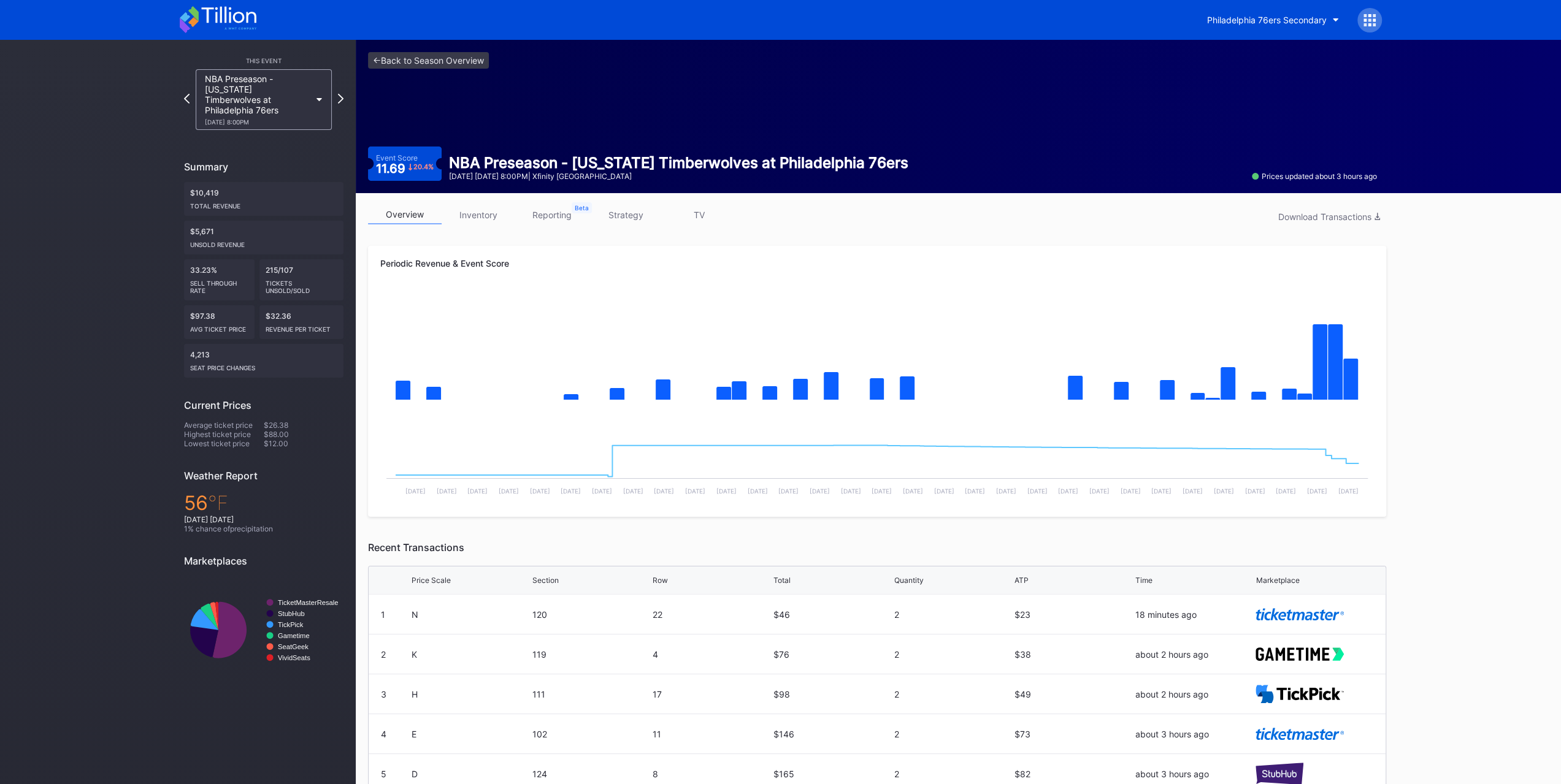
click at [647, 212] on link "strategy" at bounding box center [625, 215] width 73 height 19
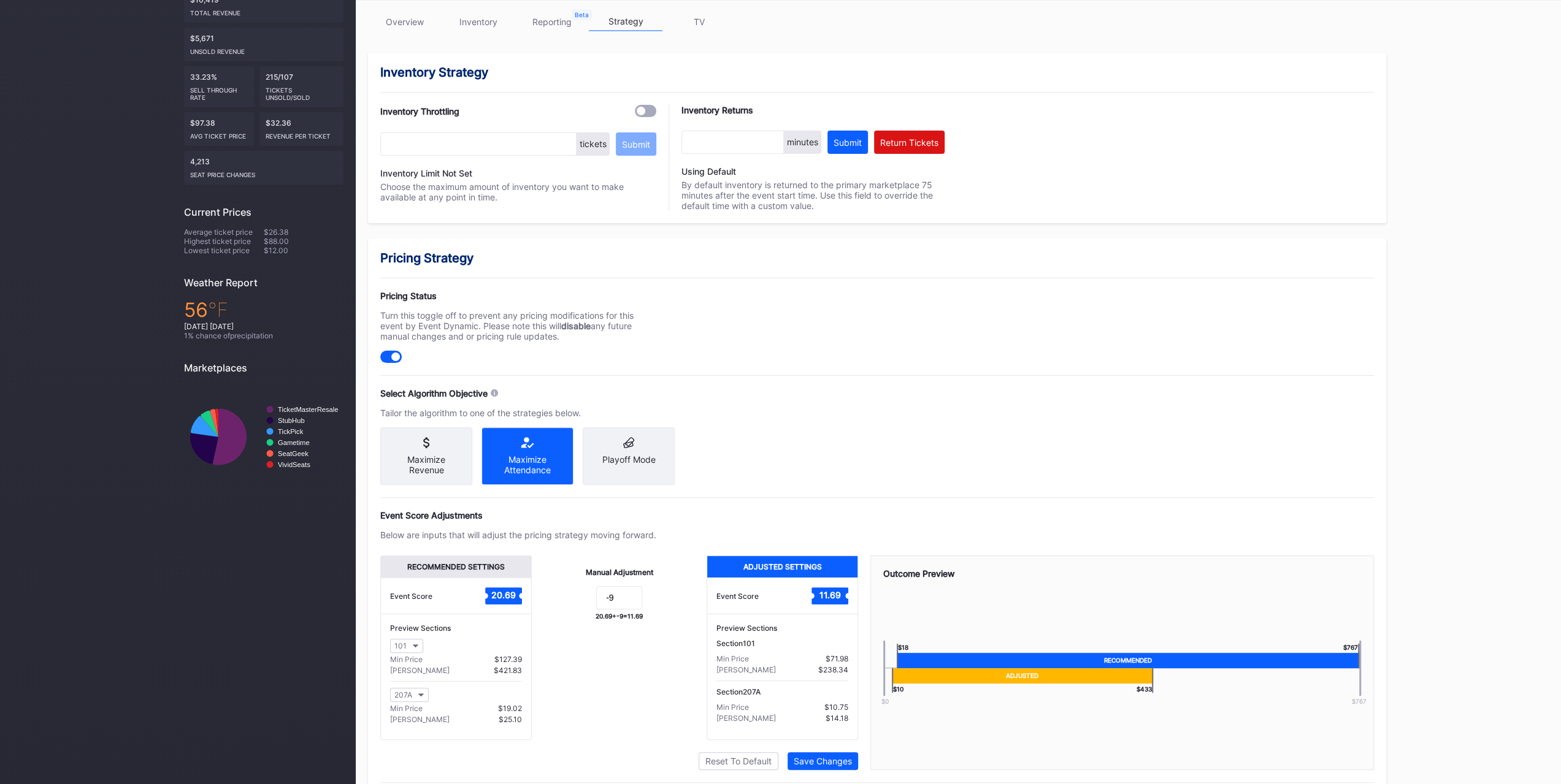
scroll to position [227, 0]
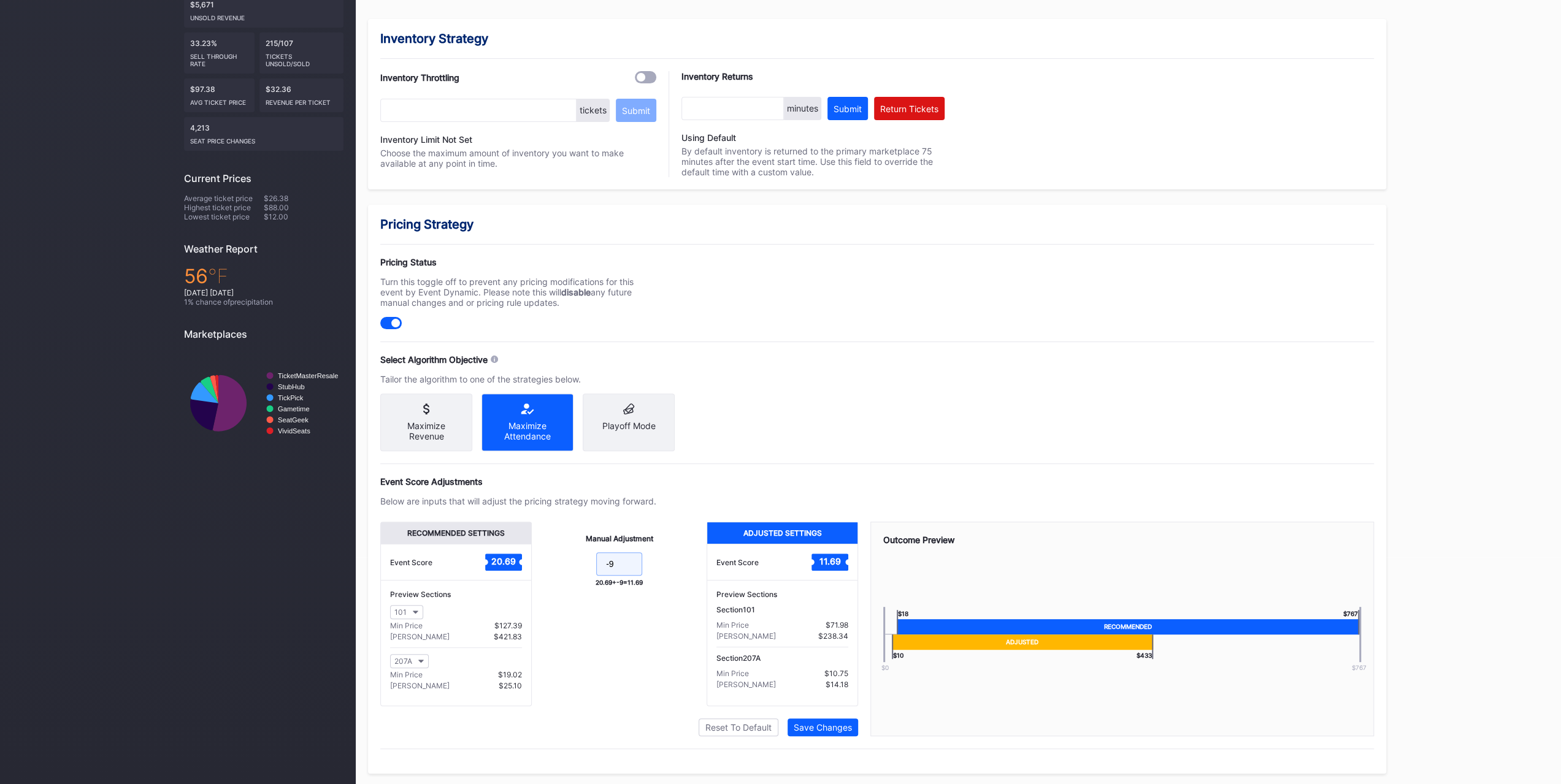
drag, startPoint x: 628, startPoint y: 563, endPoint x: 611, endPoint y: 565, distance: 17.1
click at [611, 565] on input "-9" at bounding box center [619, 564] width 46 height 24
type input "-10"
click at [611, 691] on div "Manual Adjustment -10 20.69 + -10 = 10.69" at bounding box center [619, 614] width 175 height 185
click at [821, 722] on div "Save Changes" at bounding box center [822, 728] width 58 height 10
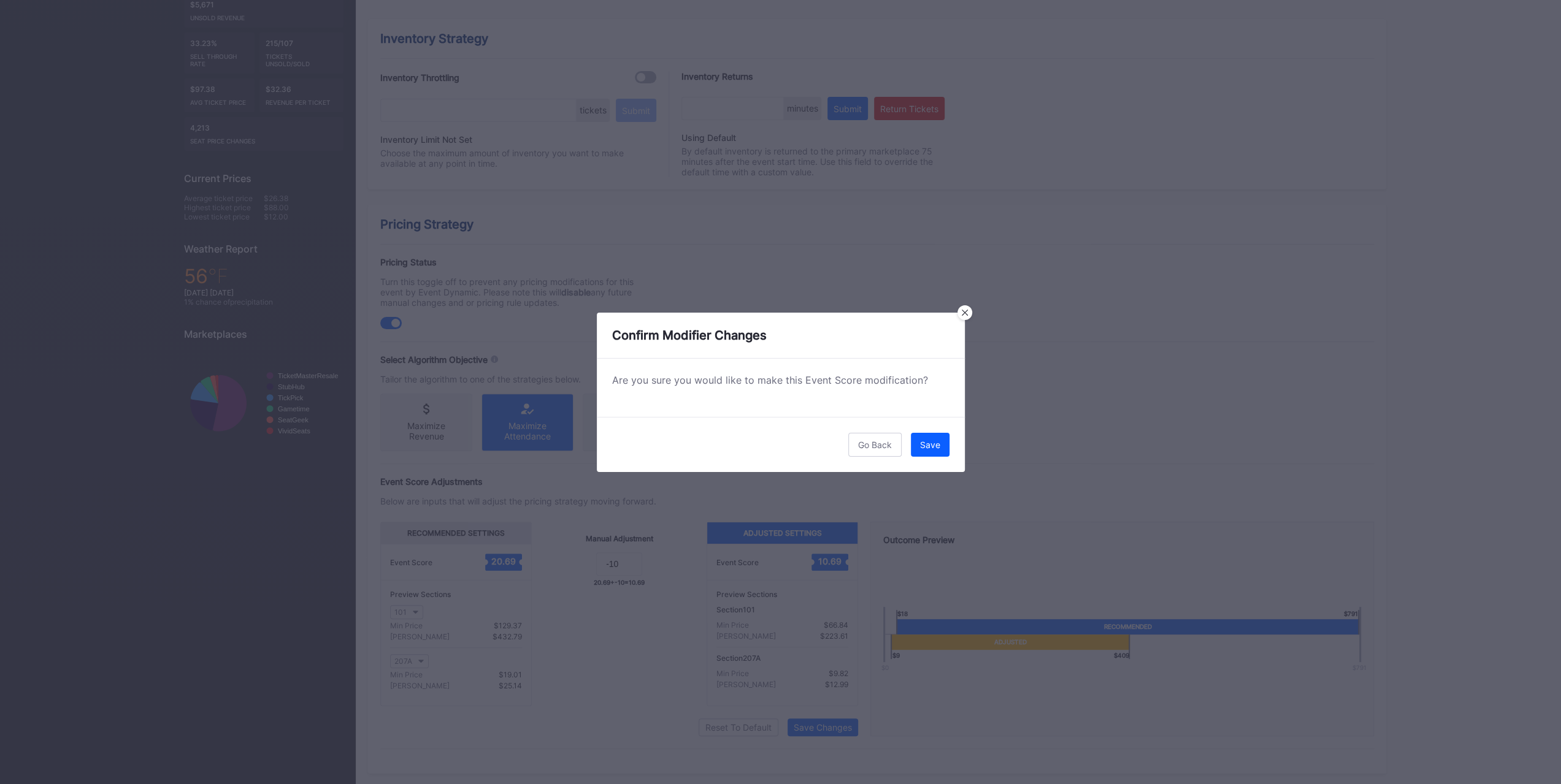
click at [928, 444] on div "Save" at bounding box center [930, 444] width 20 height 10
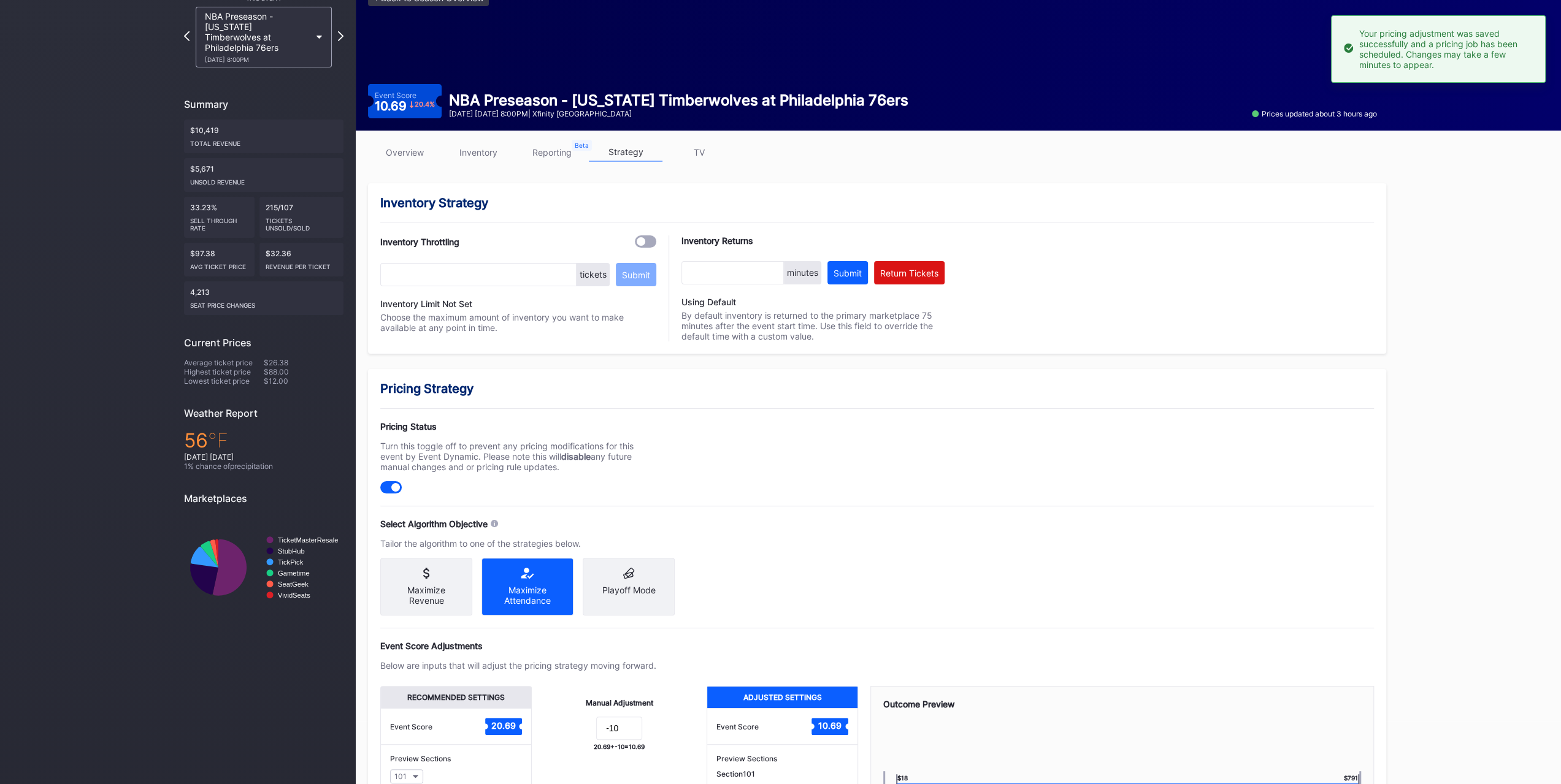
scroll to position [43, 0]
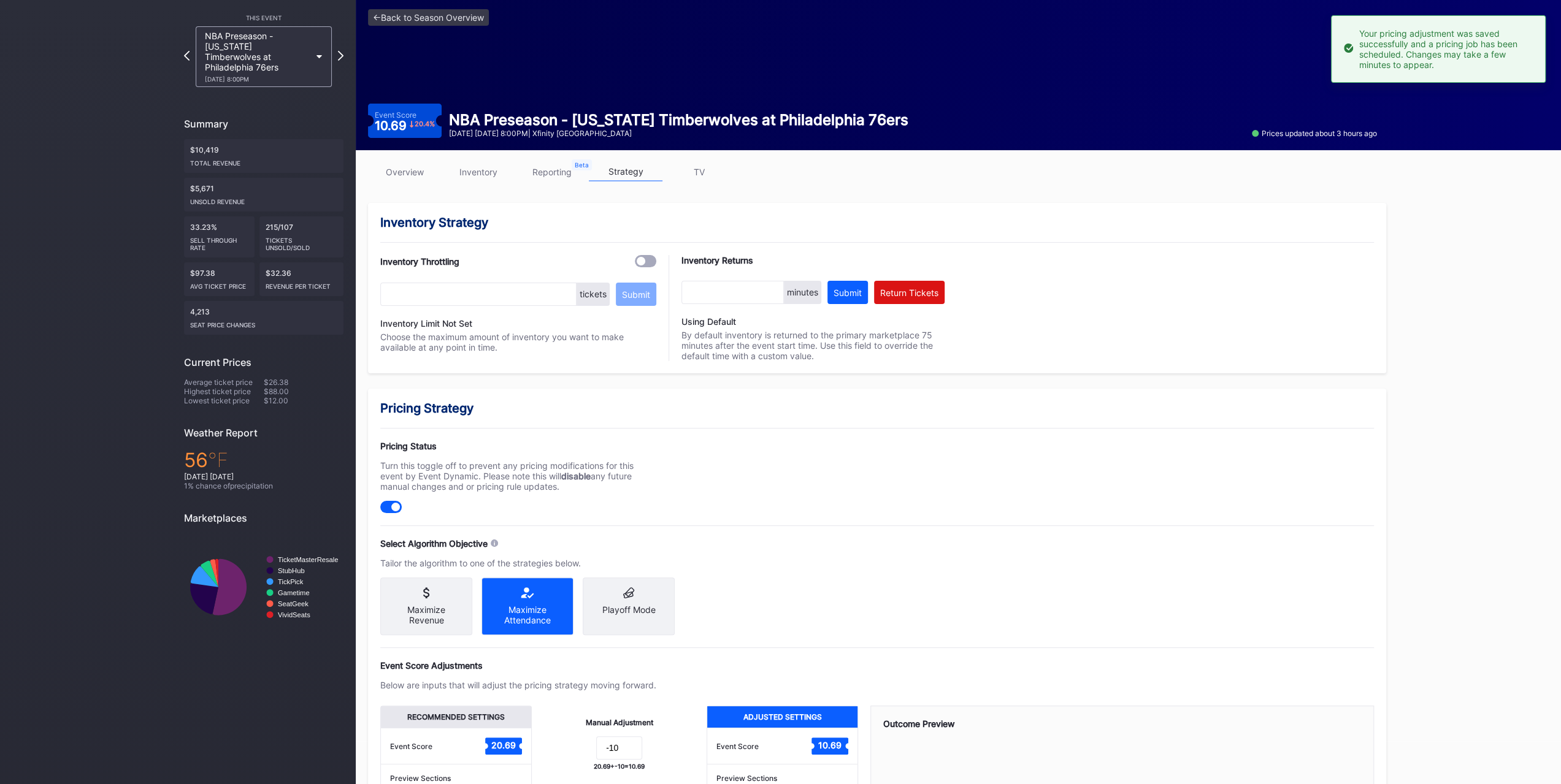
click at [412, 185] on div "overview inventory reporting strategy TV" at bounding box center [876, 175] width 1018 height 25
click at [412, 180] on link "overview" at bounding box center [404, 172] width 73 height 19
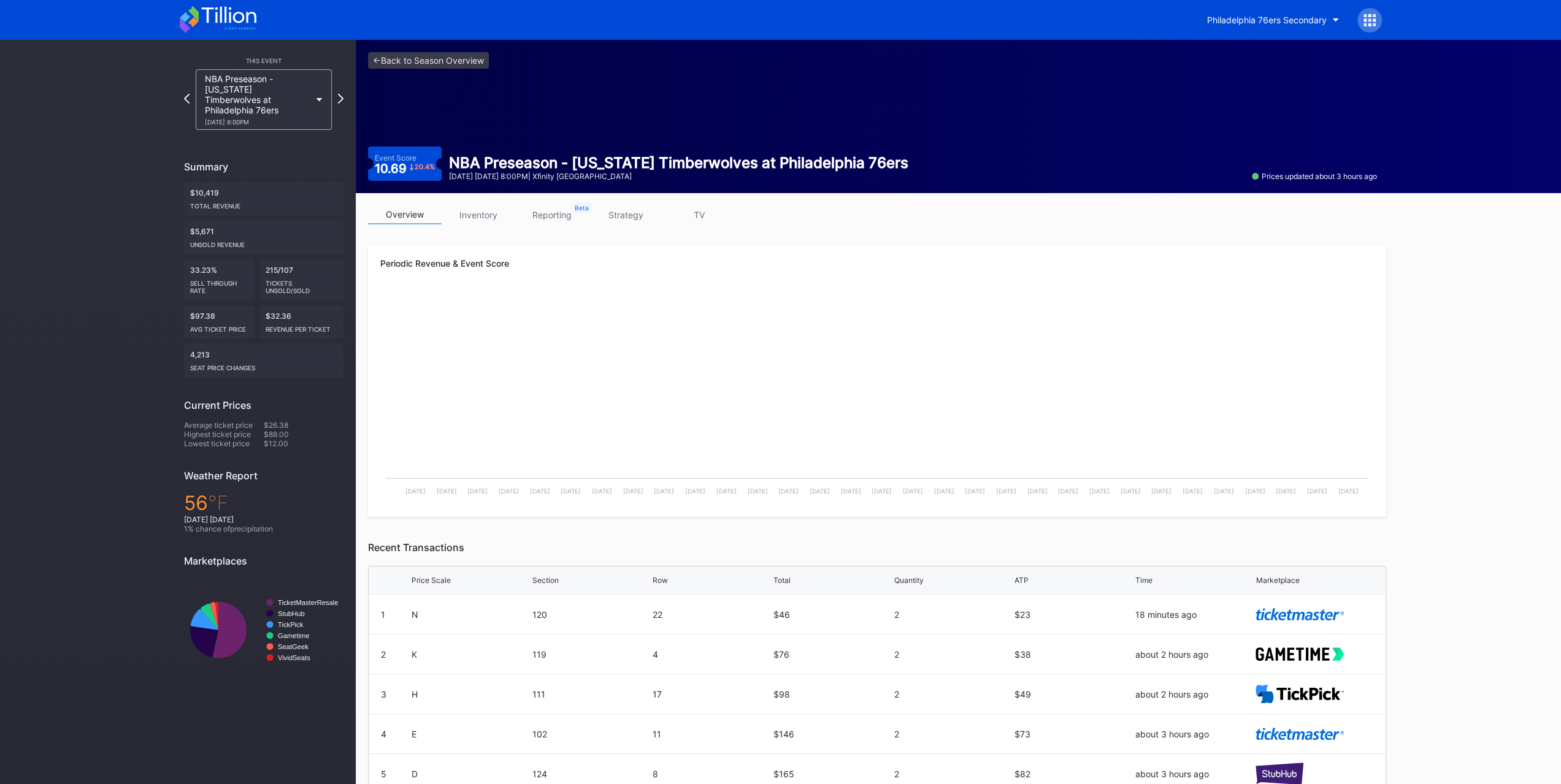
click at [414, 175] on div "Event Score 10.69 20.4 %" at bounding box center [404, 164] width 73 height 35
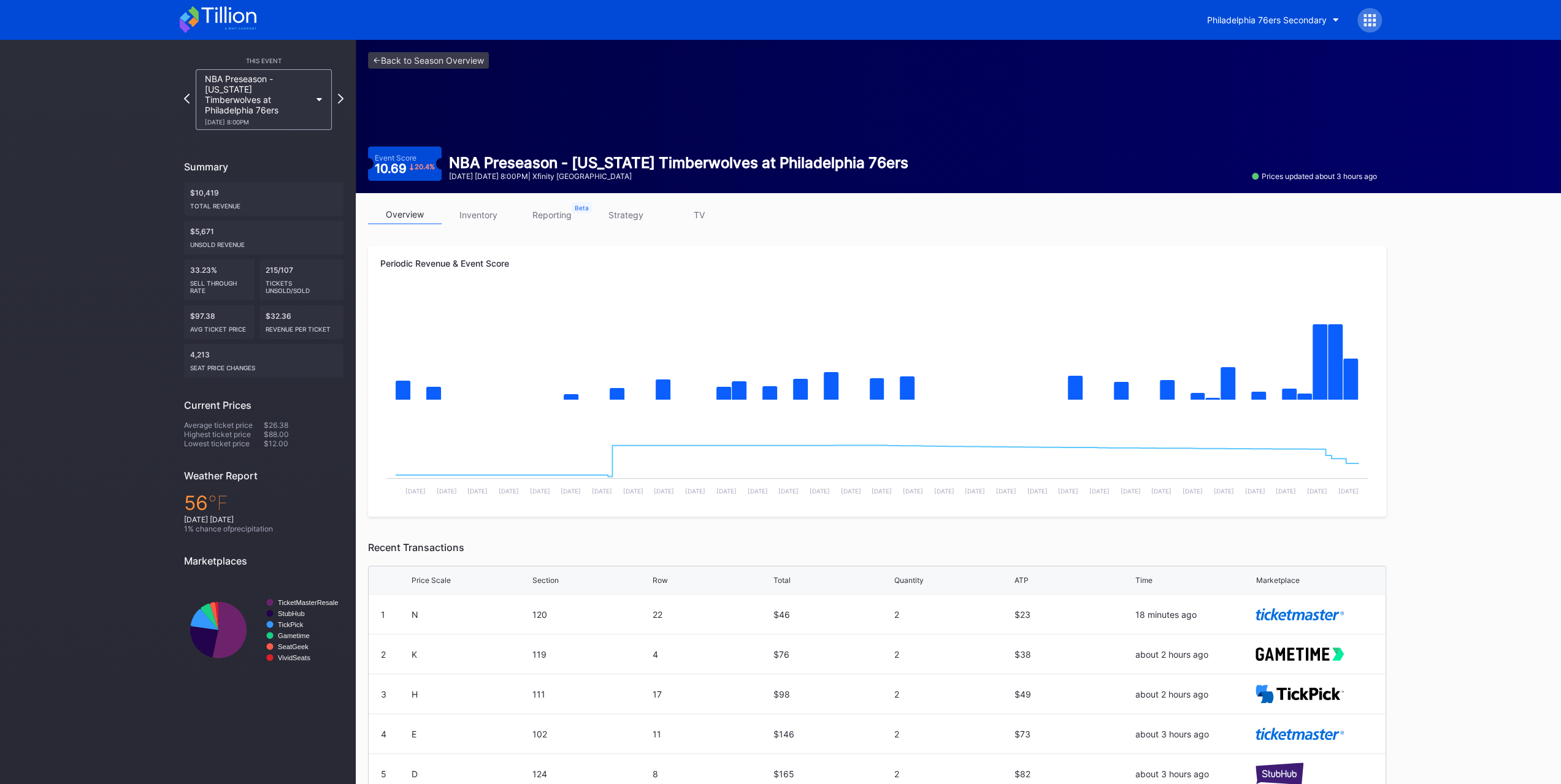
click at [278, 87] on div "NBA Preseason - Minnesota Timberwolves at Philadelphia 76ers 10/17 Friday 8:00PM" at bounding box center [257, 99] width 105 height 52
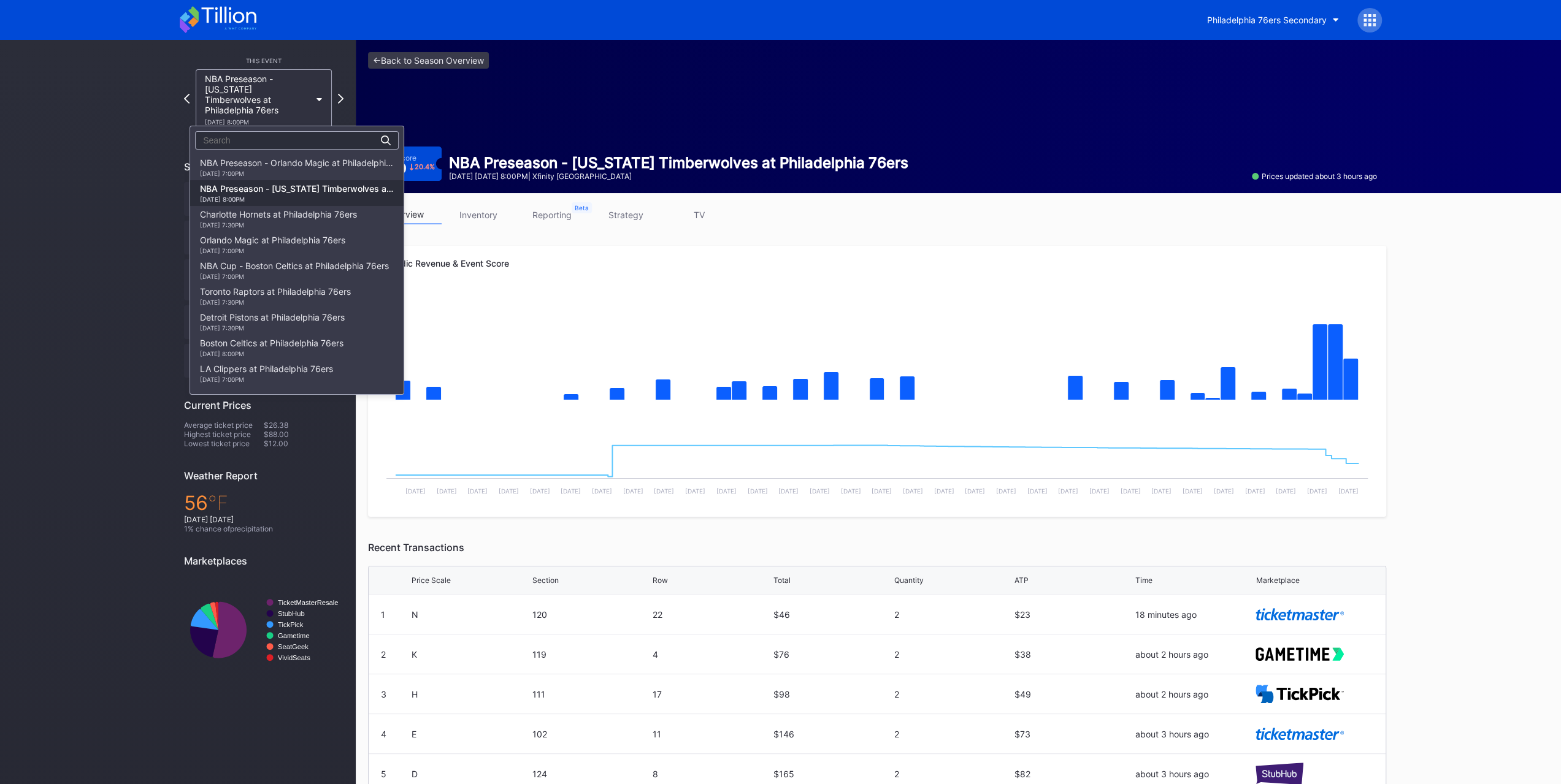
scroll to position [26, 0]
click at [343, 180] on div "Charlotte Hornets at Philadelphia 76ers 10/25 Saturday 7:30PM" at bounding box center [296, 192] width 213 height 26
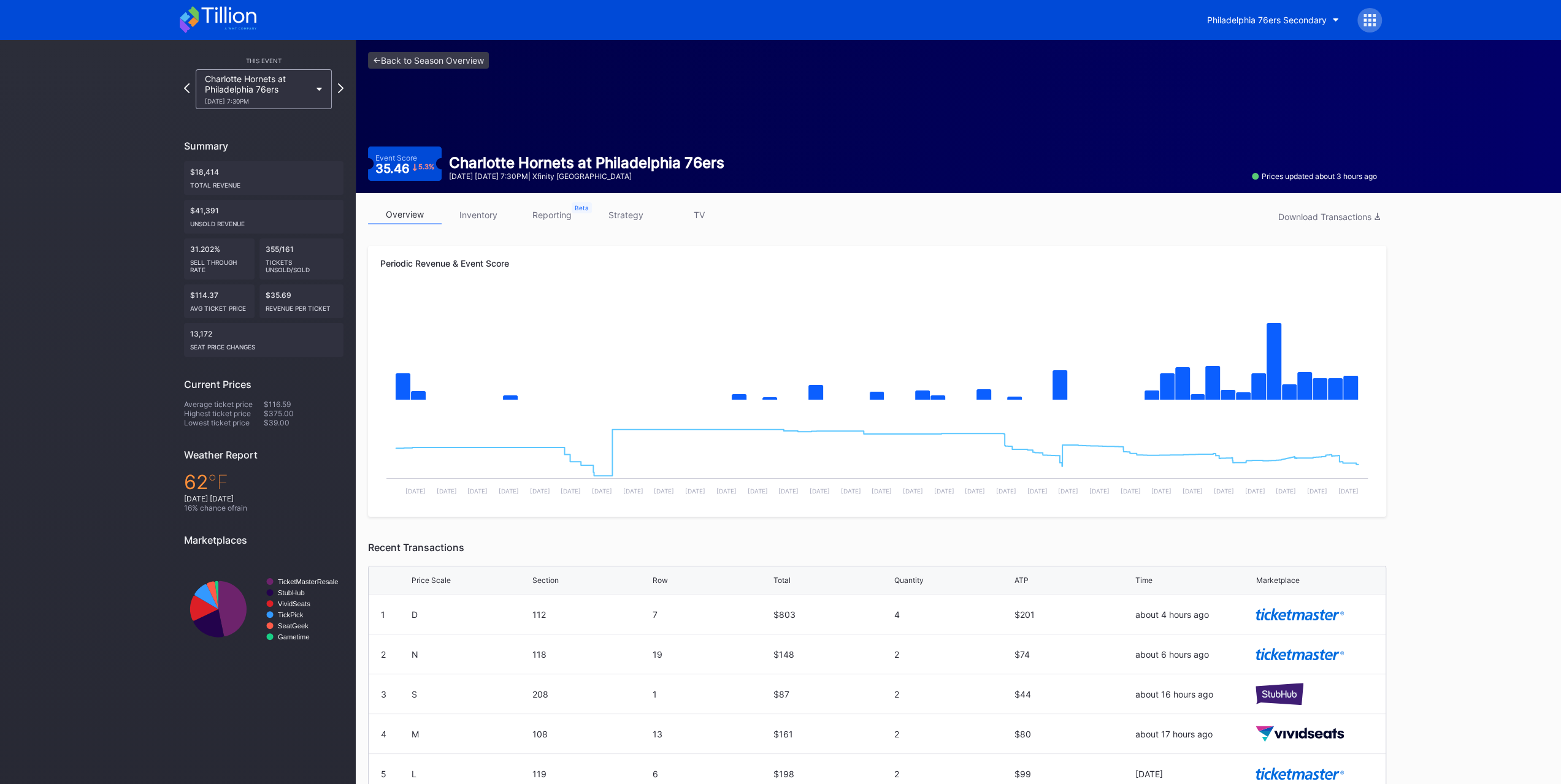
click at [1233, 8] on button "Philadelphia 76ers Secondary" at bounding box center [1273, 19] width 150 height 23
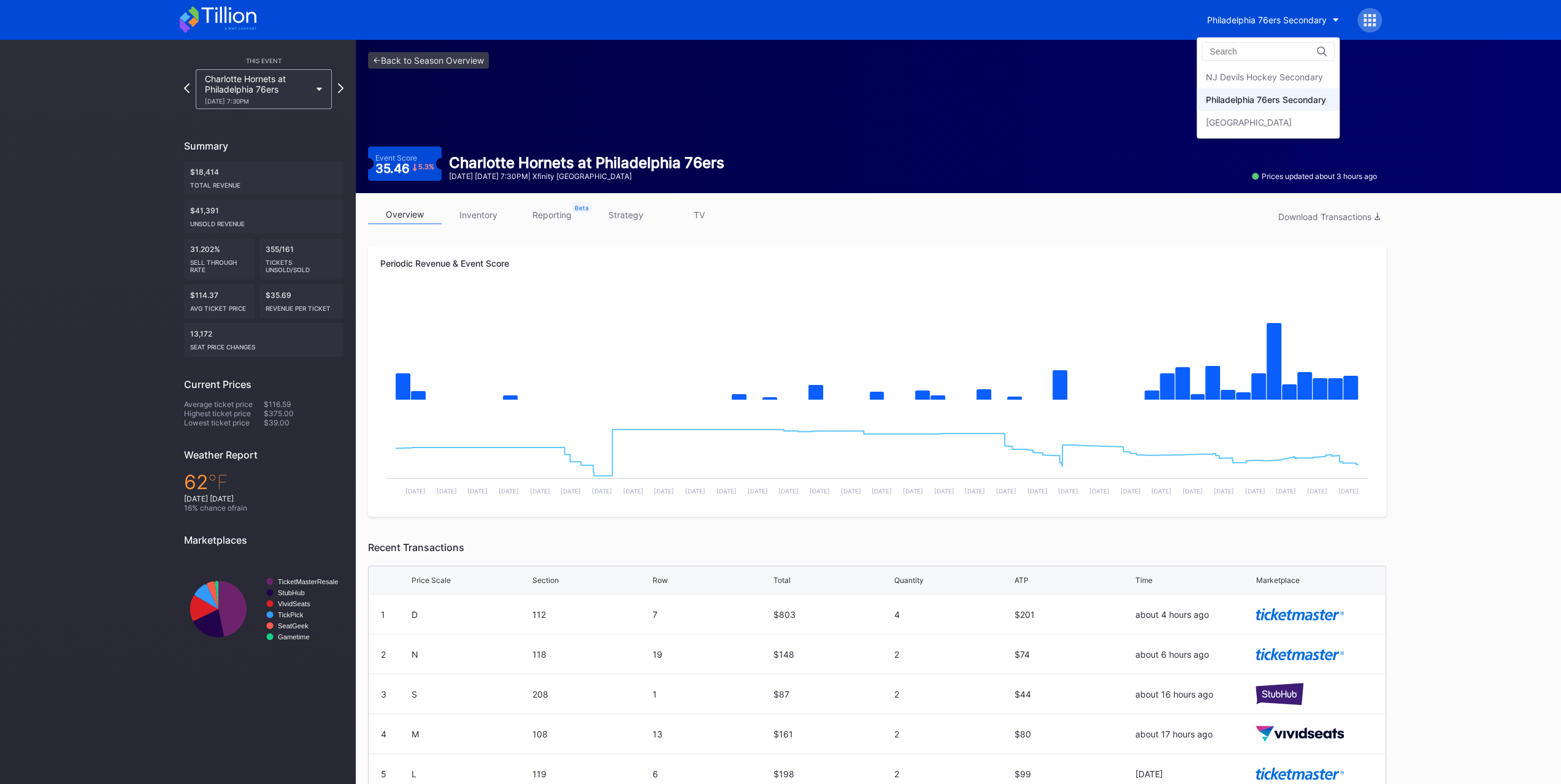
click at [1241, 101] on div "Philadelphia 76ers Secondary" at bounding box center [1266, 99] width 121 height 10
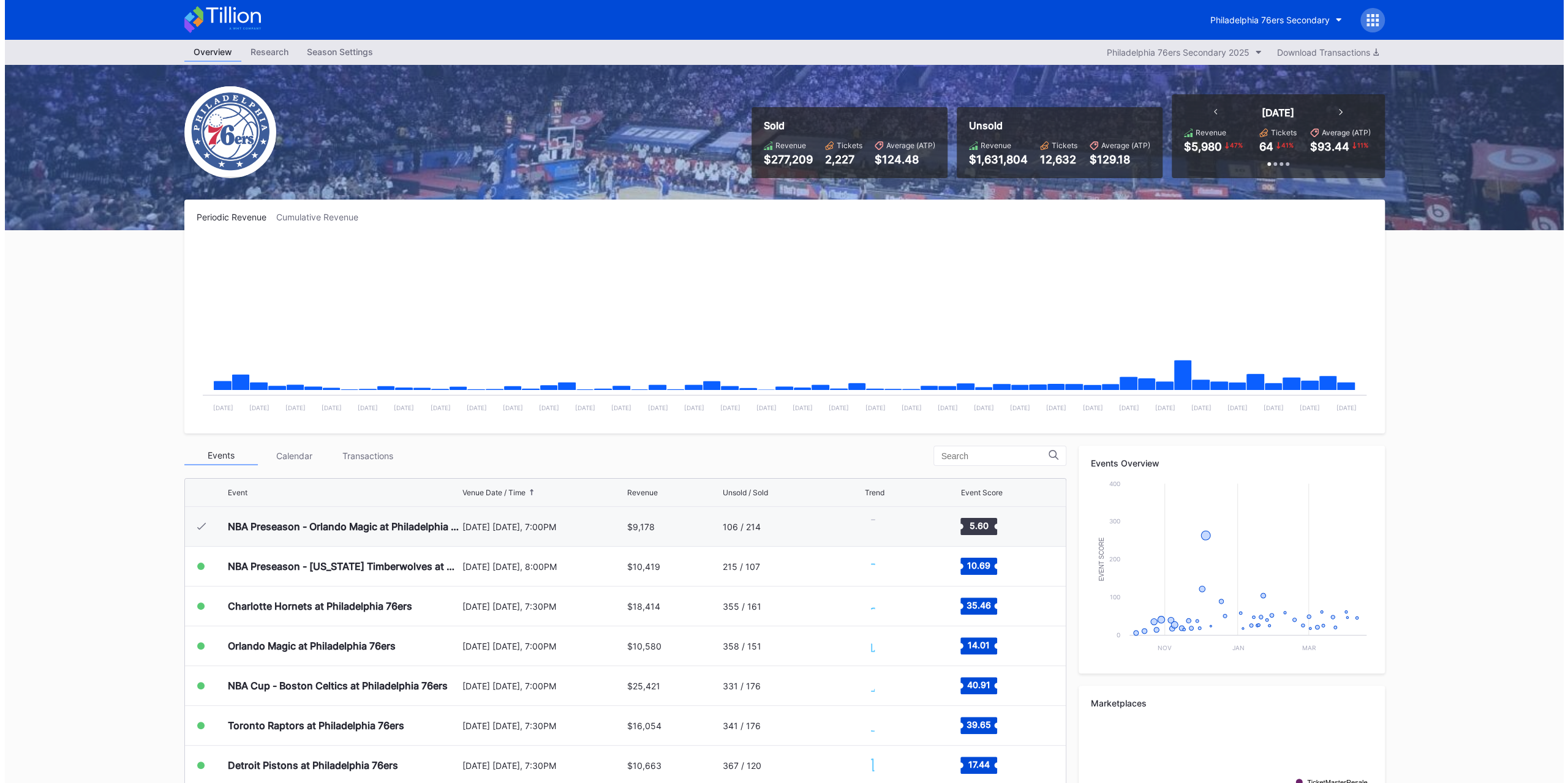
scroll to position [40, 0]
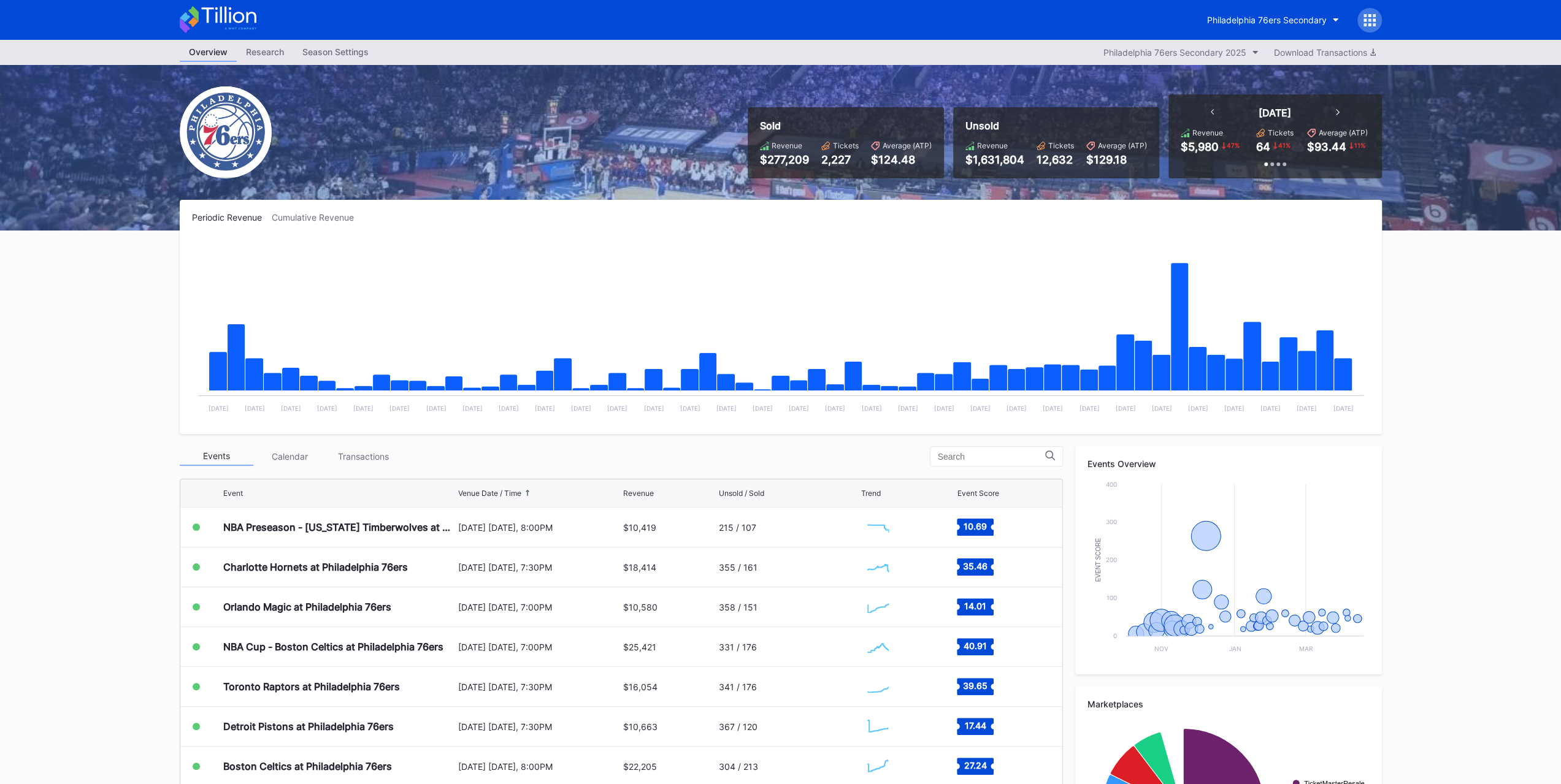
click at [1251, 15] on div "Philadelphia 76ers Secondary" at bounding box center [1267, 19] width 120 height 10
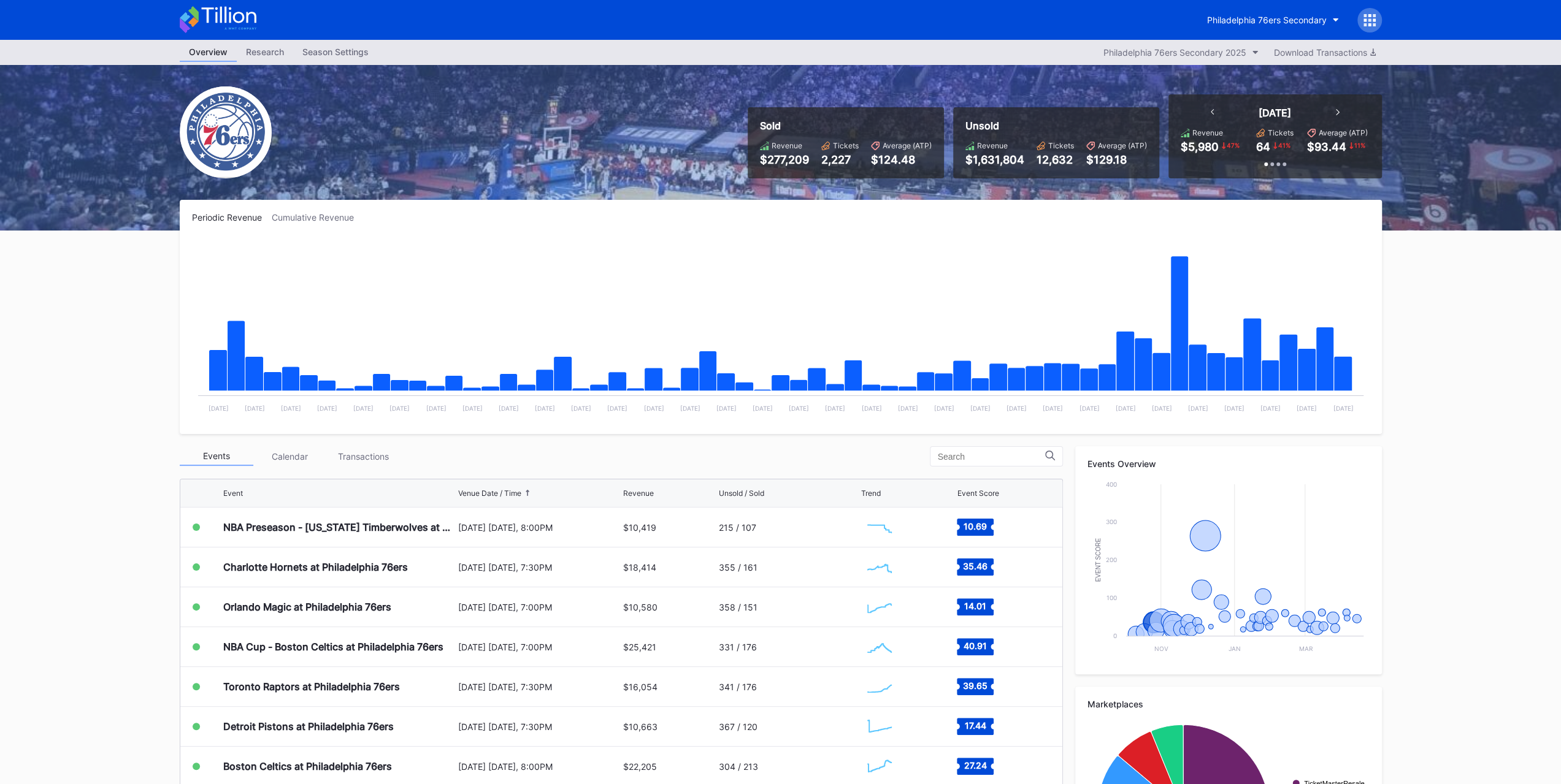
click at [736, 567] on div "355 / 161" at bounding box center [738, 567] width 39 height 10
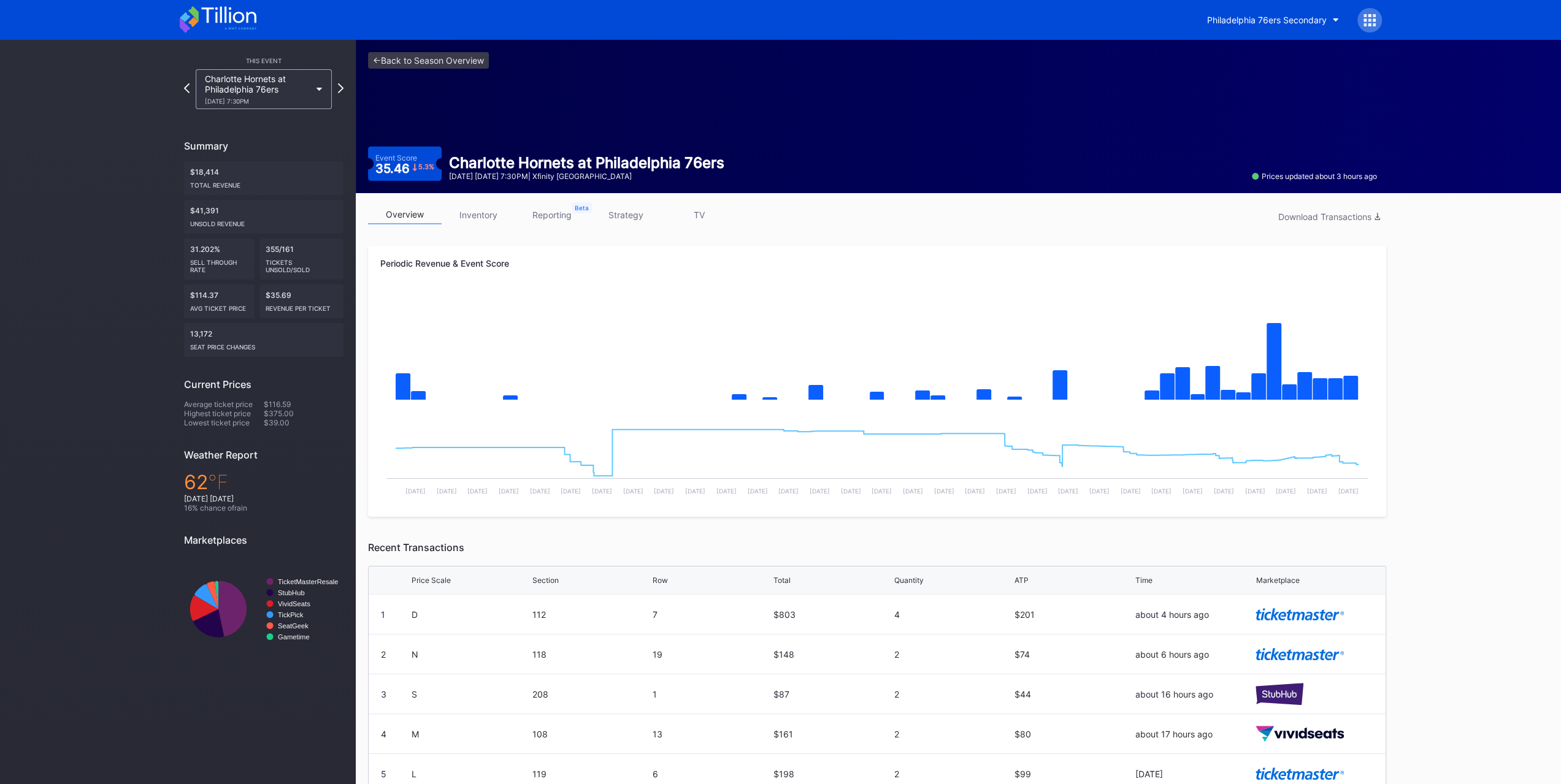
click at [637, 217] on link "strategy" at bounding box center [625, 215] width 73 height 19
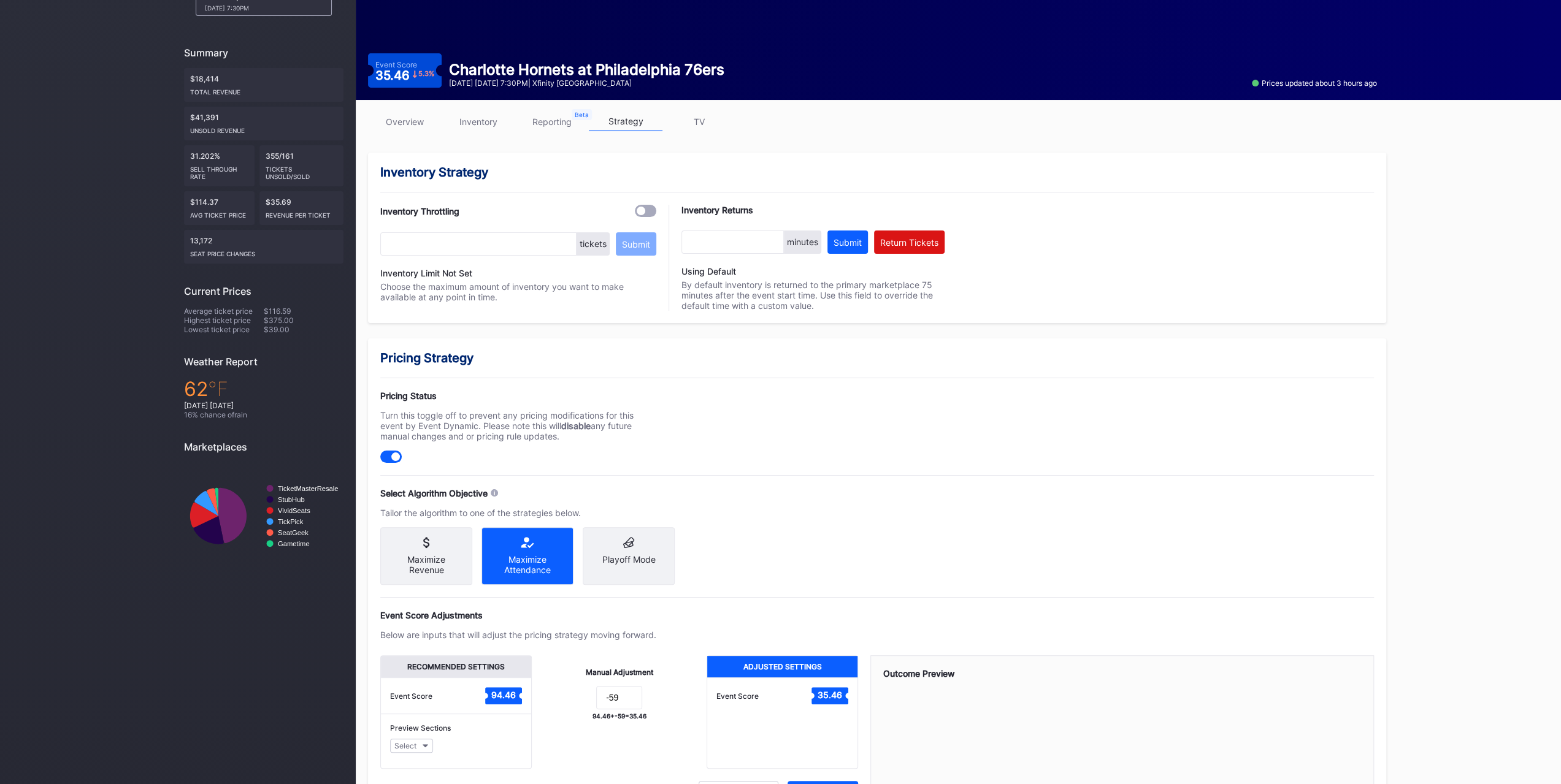
scroll to position [159, 0]
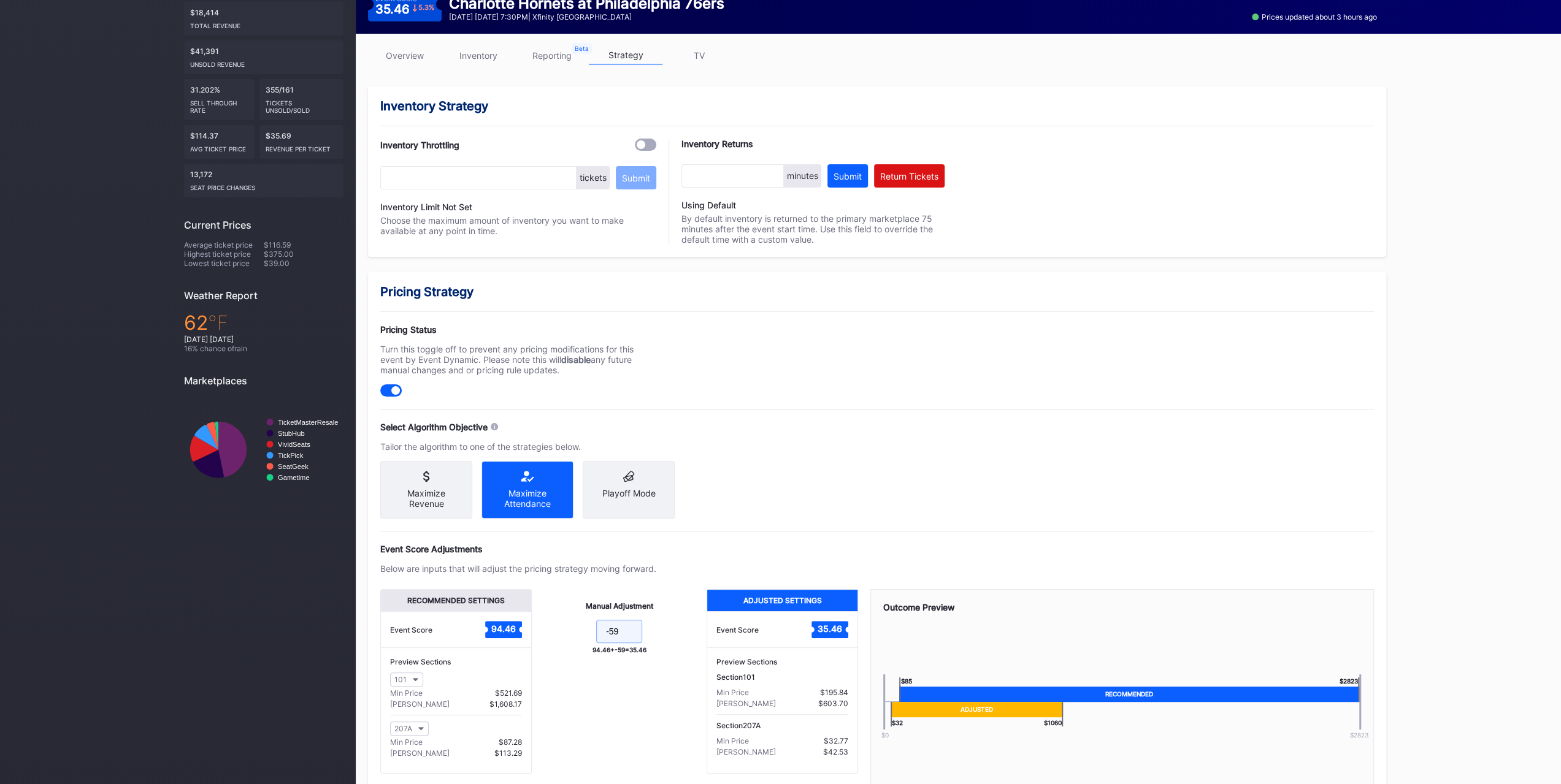
drag, startPoint x: 632, startPoint y: 631, endPoint x: 611, endPoint y: 626, distance: 21.6
click at [611, 626] on input "-59" at bounding box center [619, 631] width 46 height 24
type input "-60"
click at [679, 718] on div "Manual Adjustment -60 94.46 + -60 = 34.46" at bounding box center [619, 681] width 175 height 185
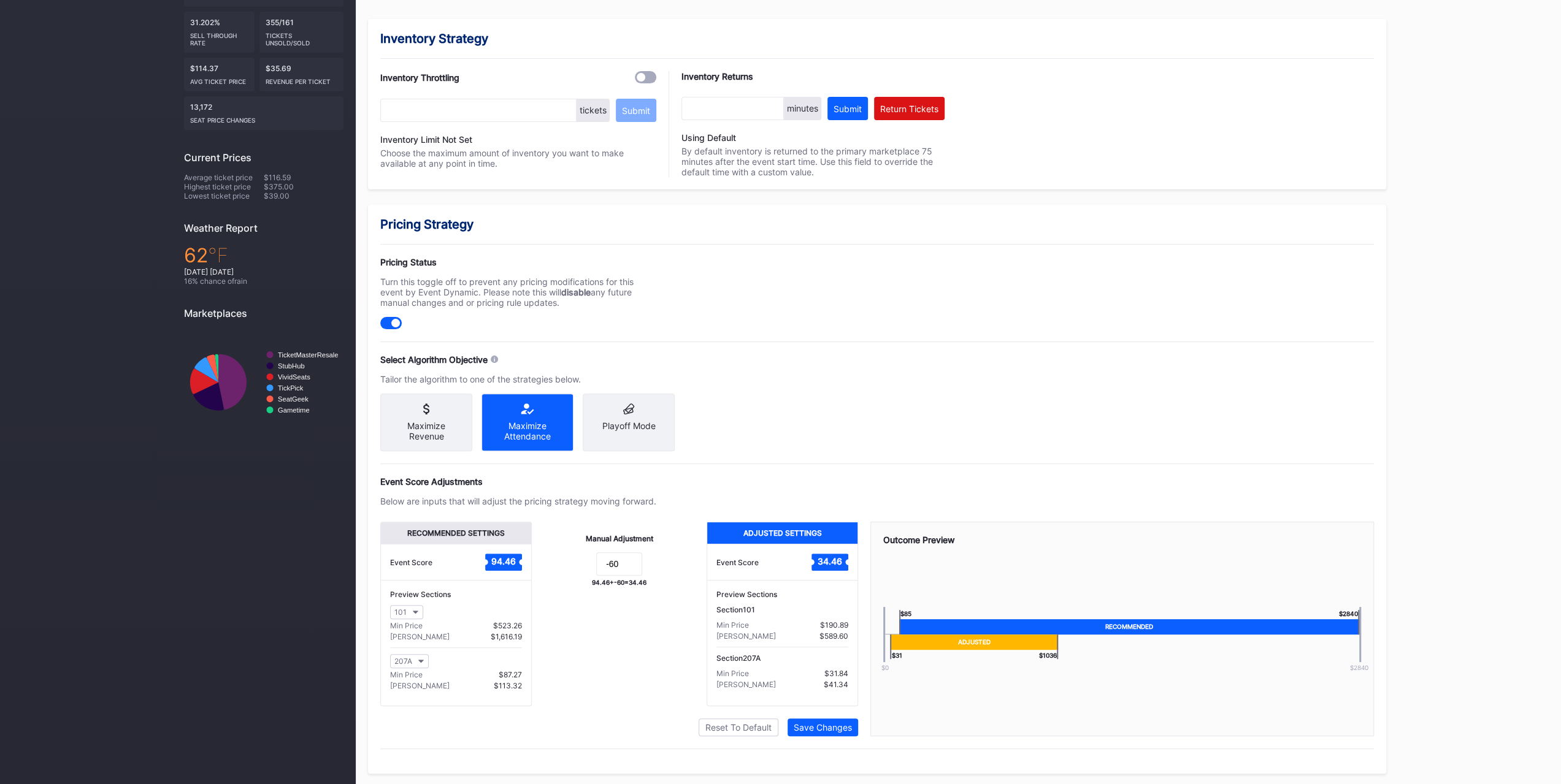
click at [826, 734] on button "Save Changes" at bounding box center [823, 727] width 71 height 18
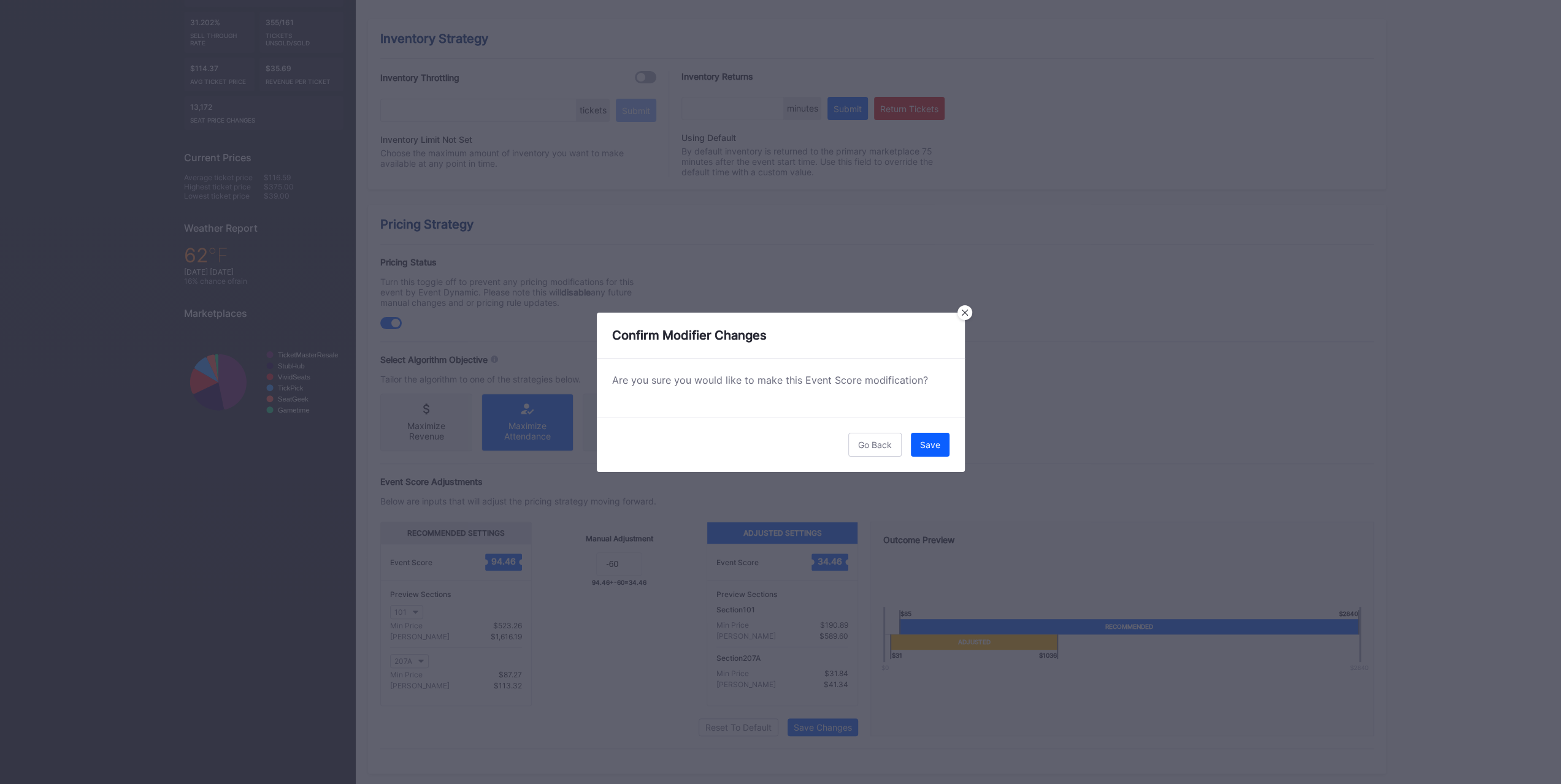
click at [947, 438] on button "Save" at bounding box center [930, 444] width 39 height 24
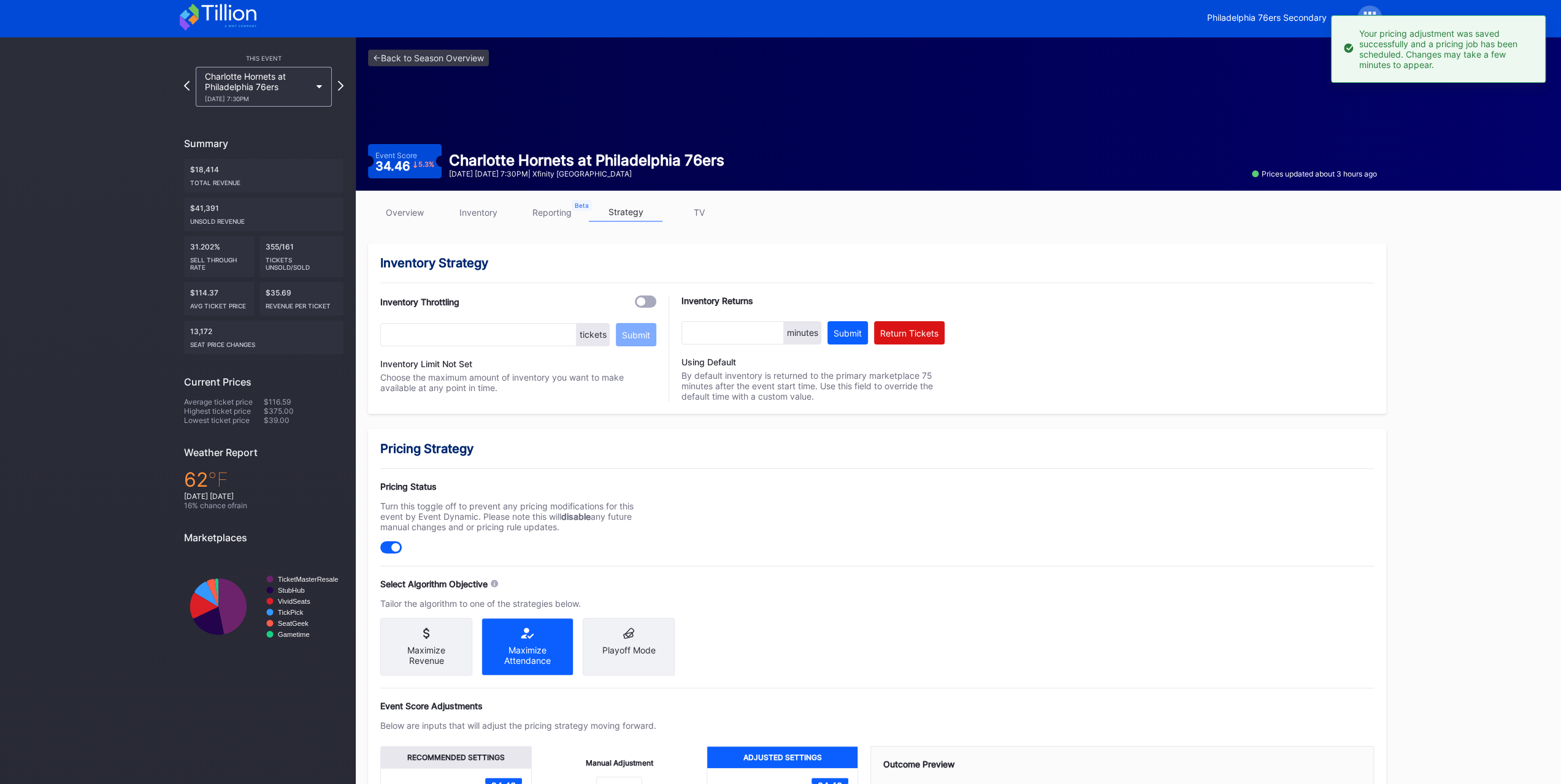
scroll to position [0, 0]
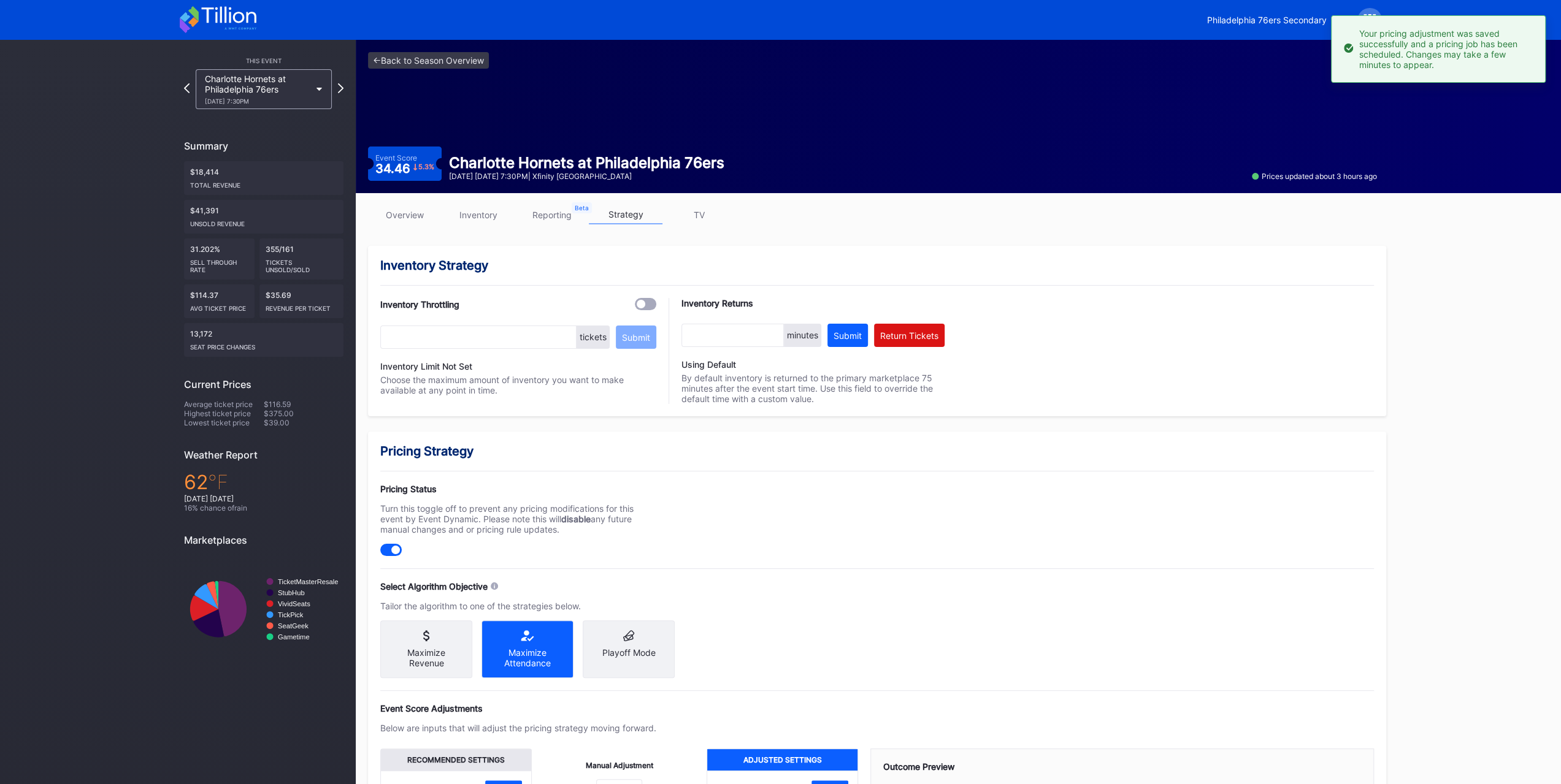
click at [1247, 23] on div "Philadelphia 76ers Secondary" at bounding box center [1267, 19] width 120 height 10
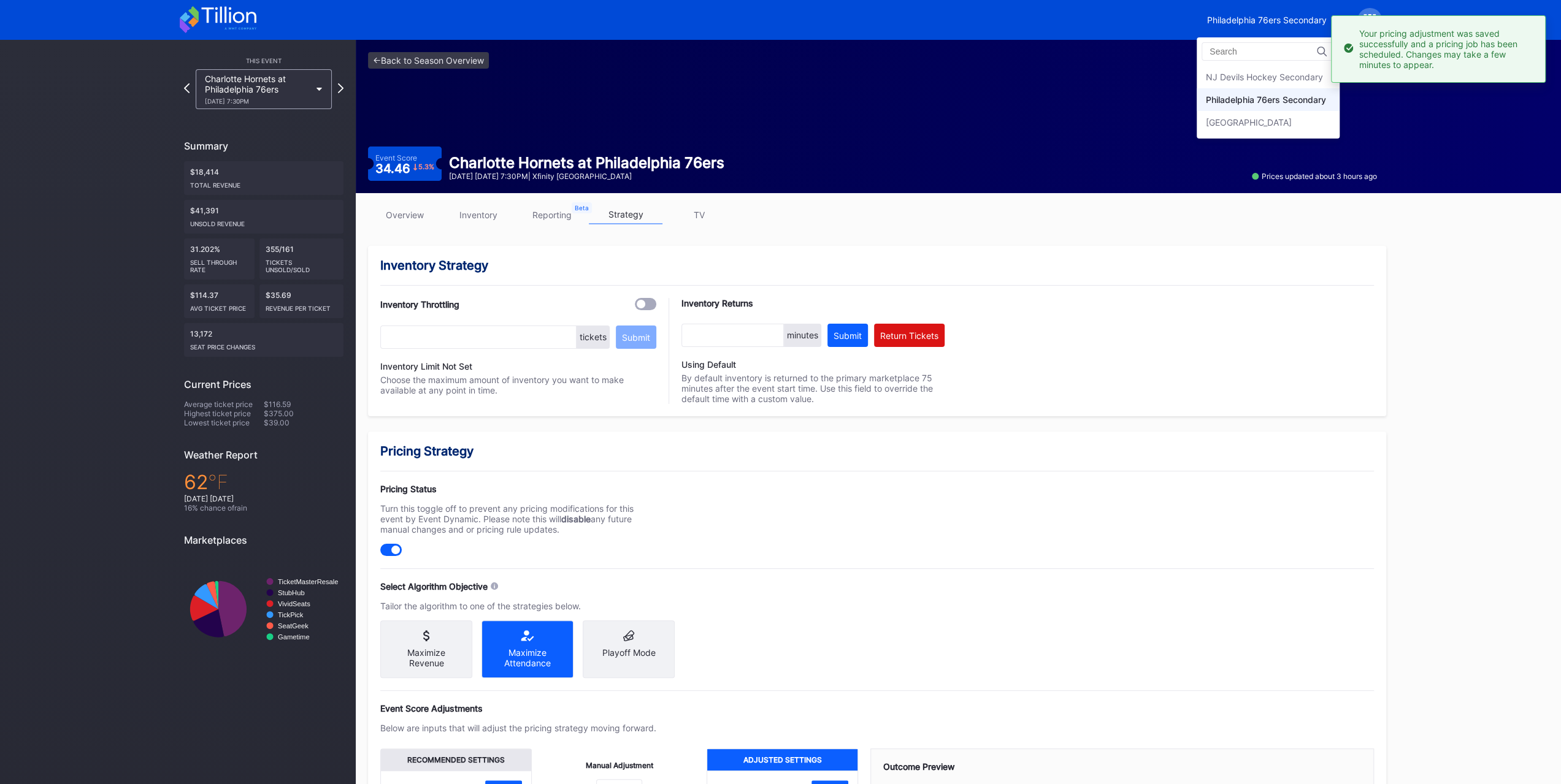
click at [1253, 62] on div "NJ Devils Hockey Secondary Philadelphia 76ers Secondary Prudential Center Secon…" at bounding box center [1268, 88] width 143 height 101
click at [1253, 68] on div "NJ Devils Hockey Secondary" at bounding box center [1268, 77] width 143 height 23
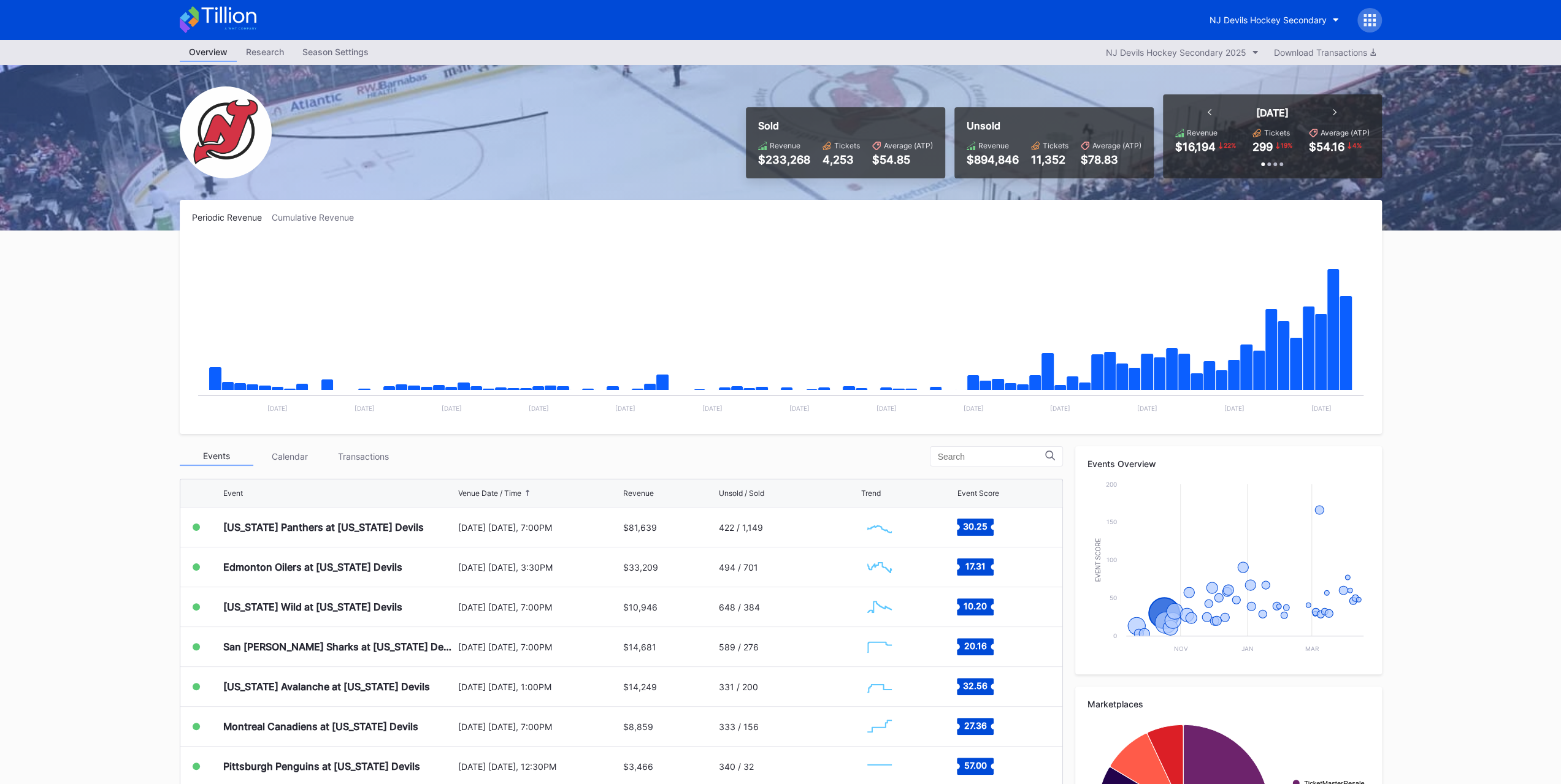
scroll to position [119, 0]
click at [233, 522] on div "[US_STATE] Panthers at [US_STATE] Devils" at bounding box center [324, 528] width 201 height 13
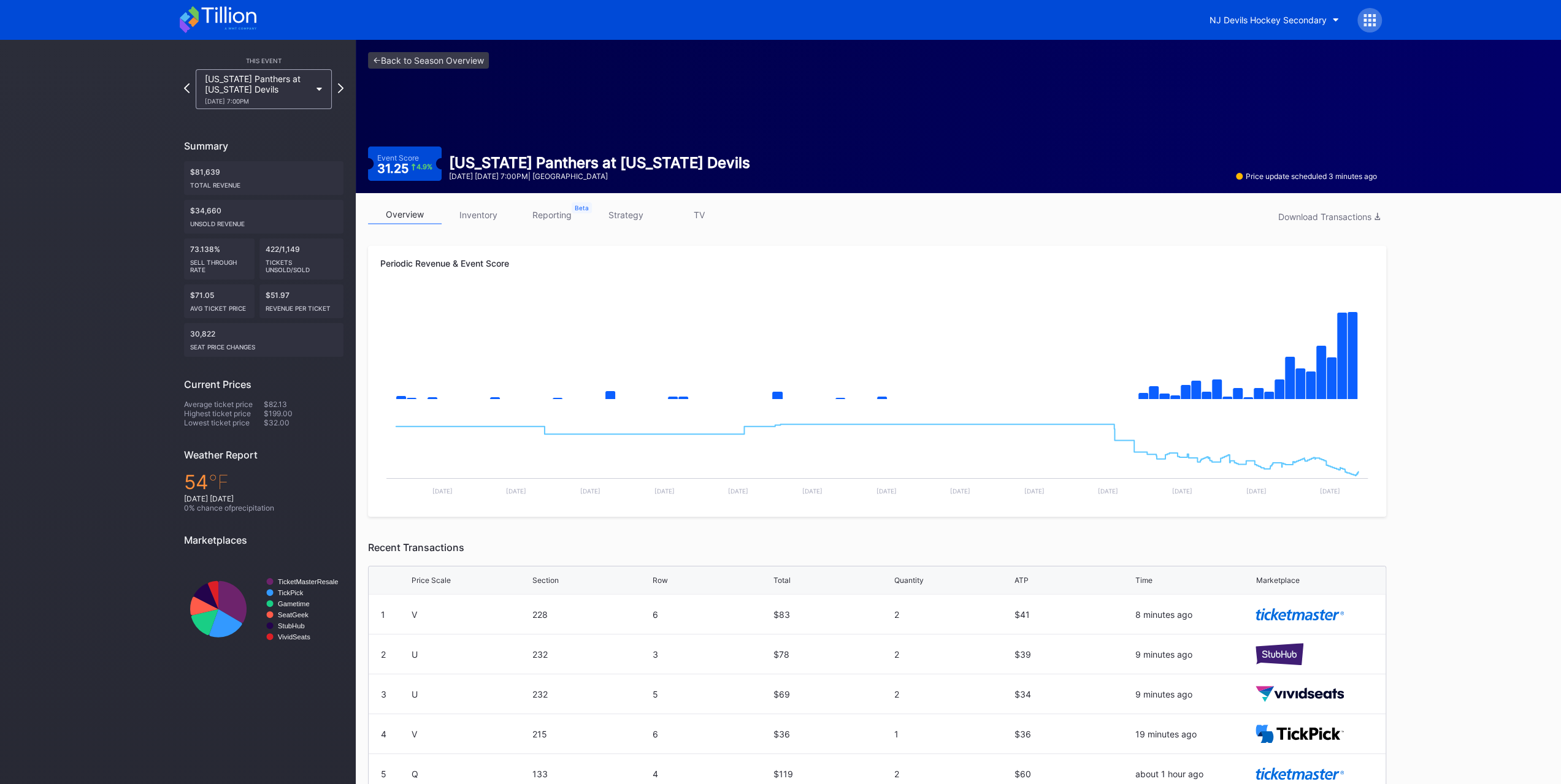
click at [1235, 26] on button "NJ Devils Hockey Secondary" at bounding box center [1273, 19] width 148 height 23
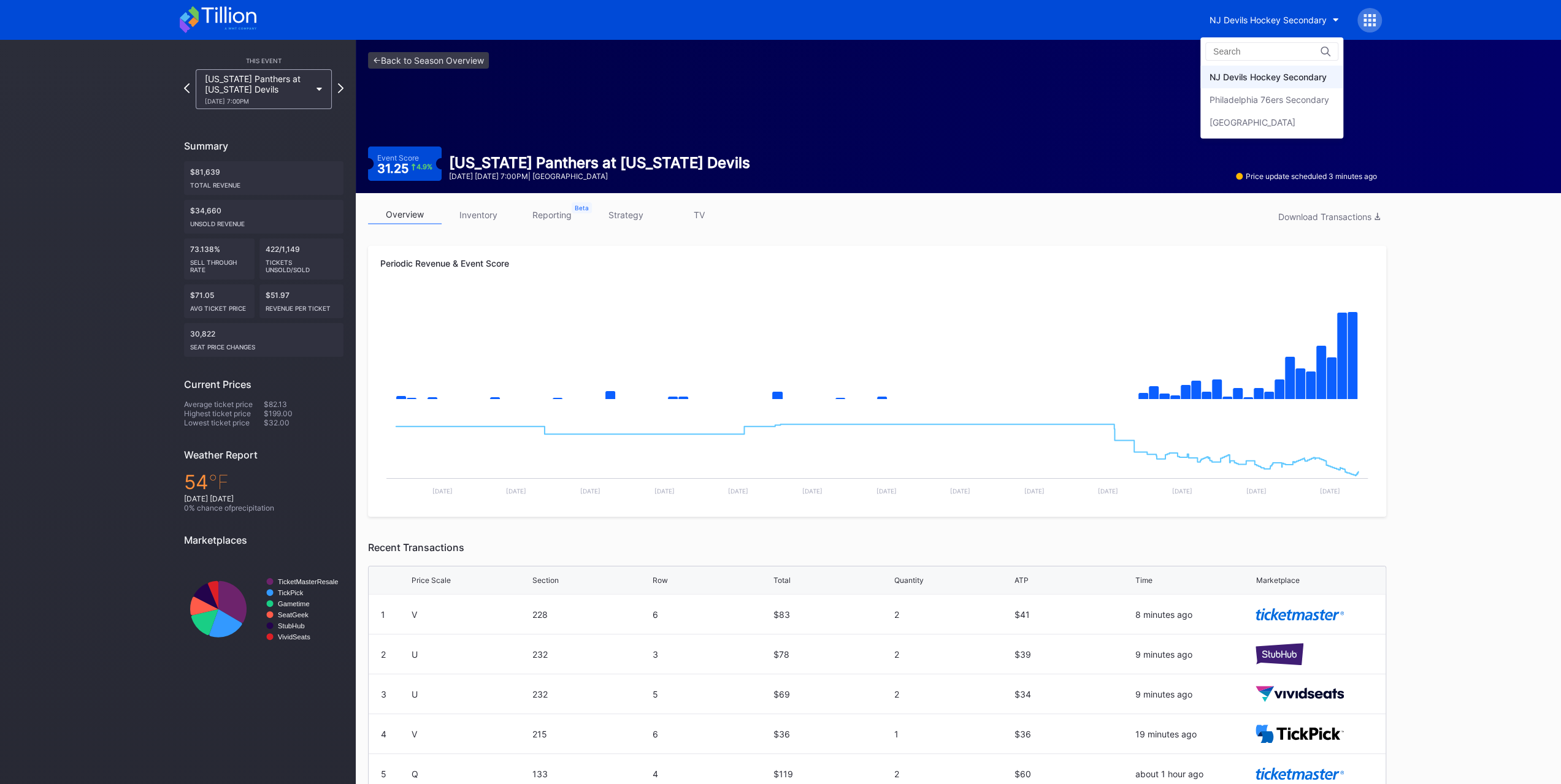
click at [1248, 94] on div "Philadelphia 76ers Secondary" at bounding box center [1269, 99] width 120 height 10
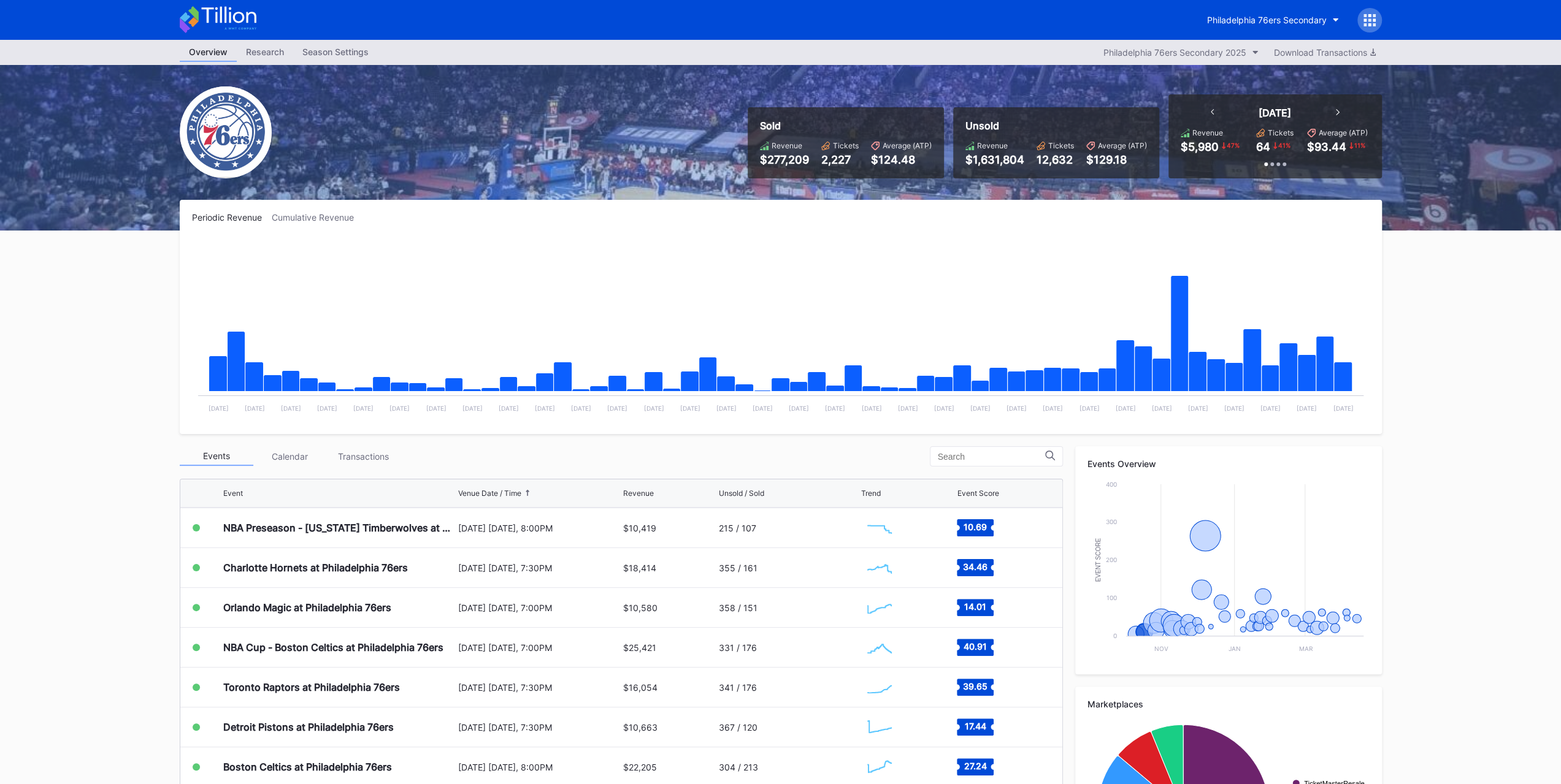
scroll to position [40, 0]
click at [336, 561] on div "Charlotte Hornets at Philadelphia 76ers" at bounding box center [315, 567] width 185 height 13
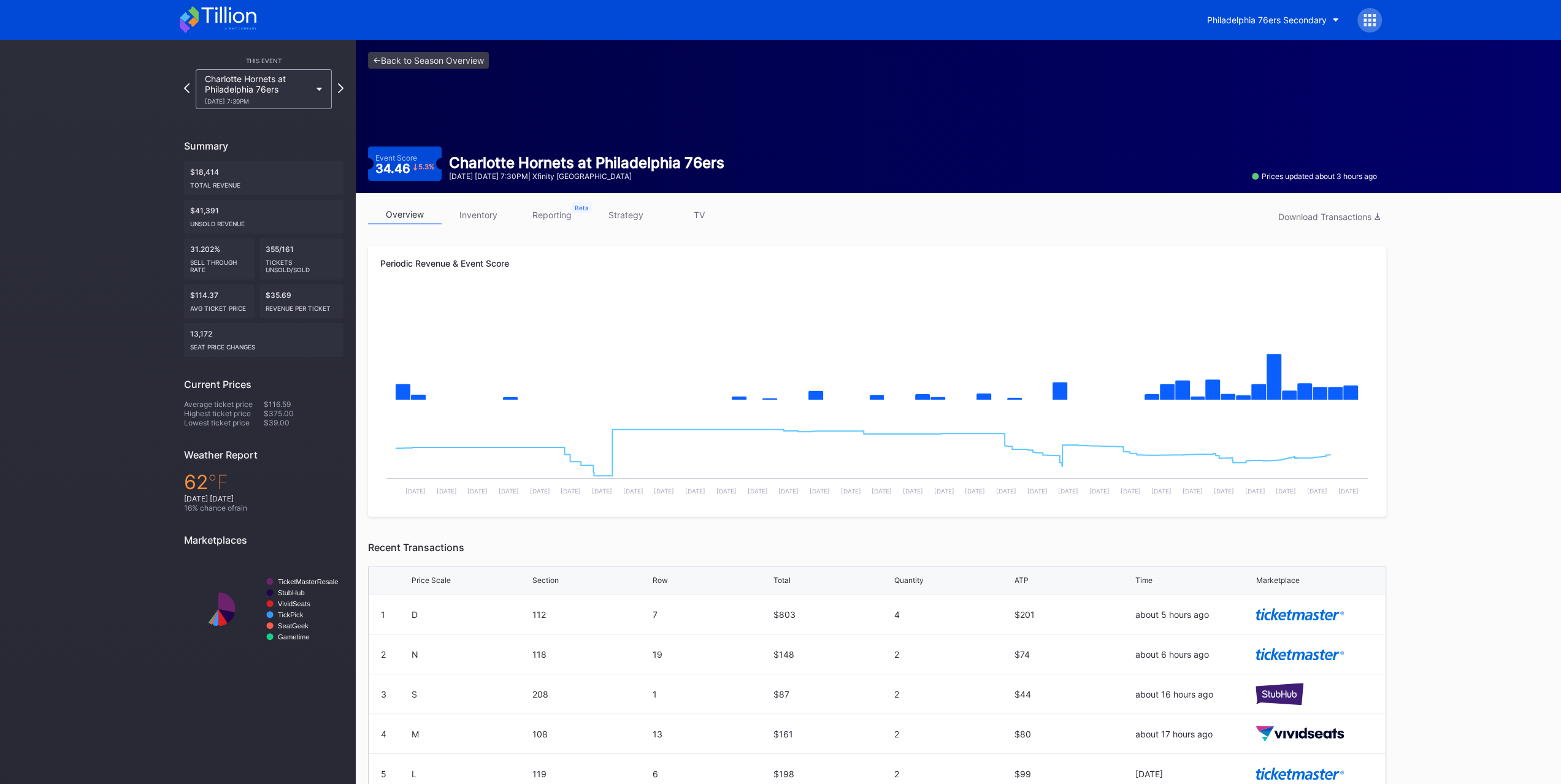
click at [477, 212] on link "inventory" at bounding box center [478, 215] width 73 height 19
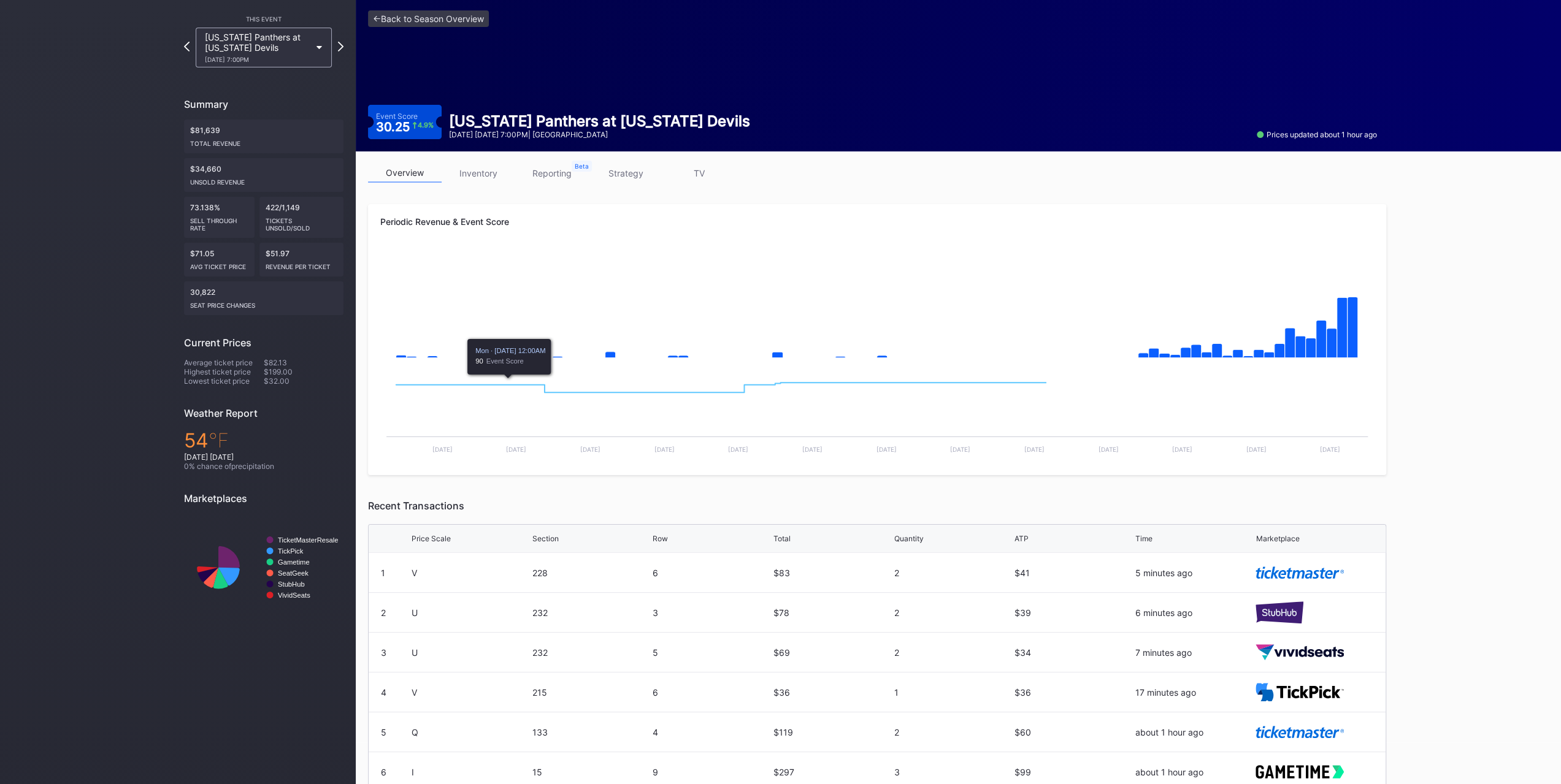
scroll to position [62, 0]
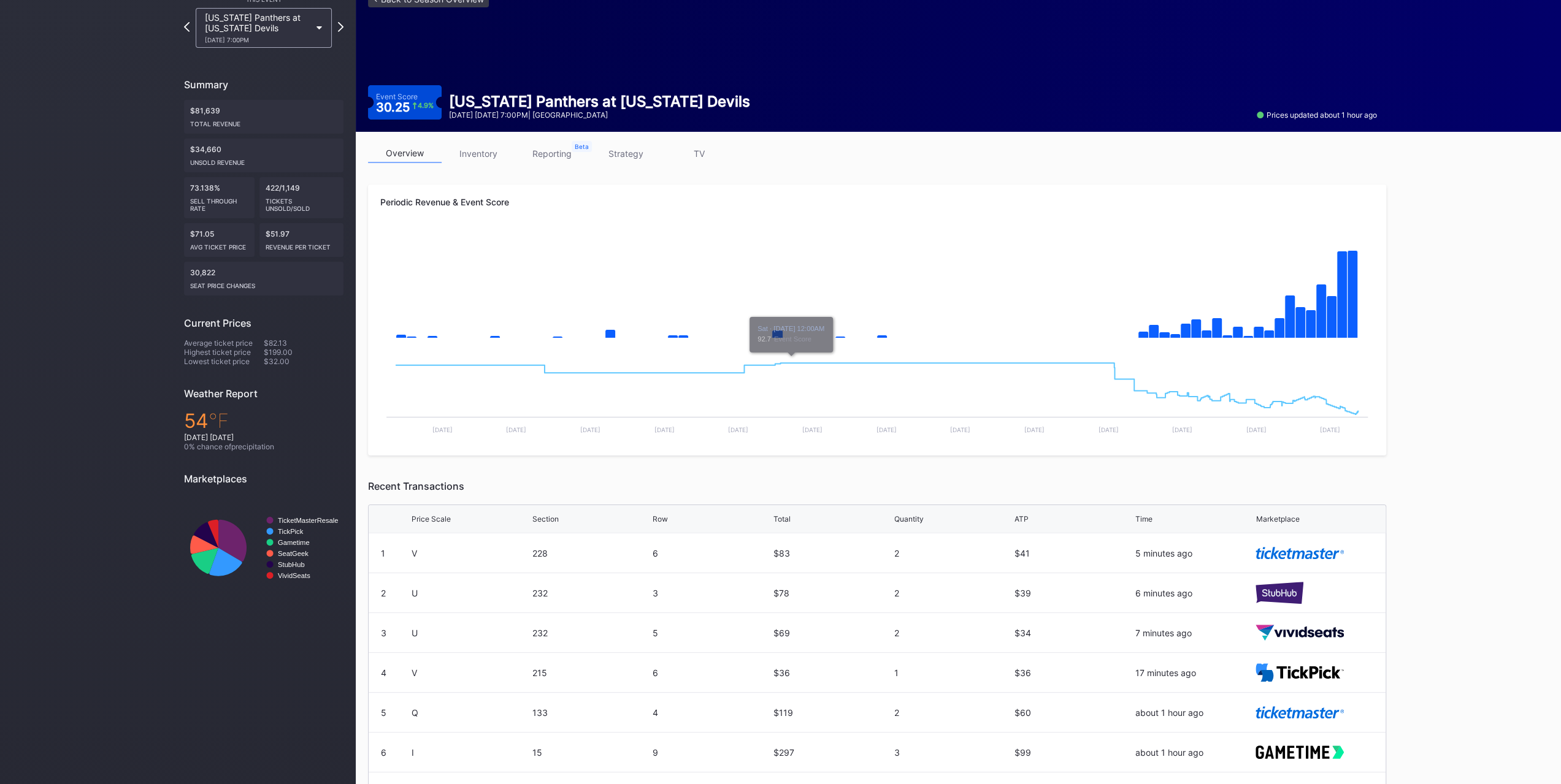
click at [638, 156] on link "strategy" at bounding box center [625, 153] width 73 height 19
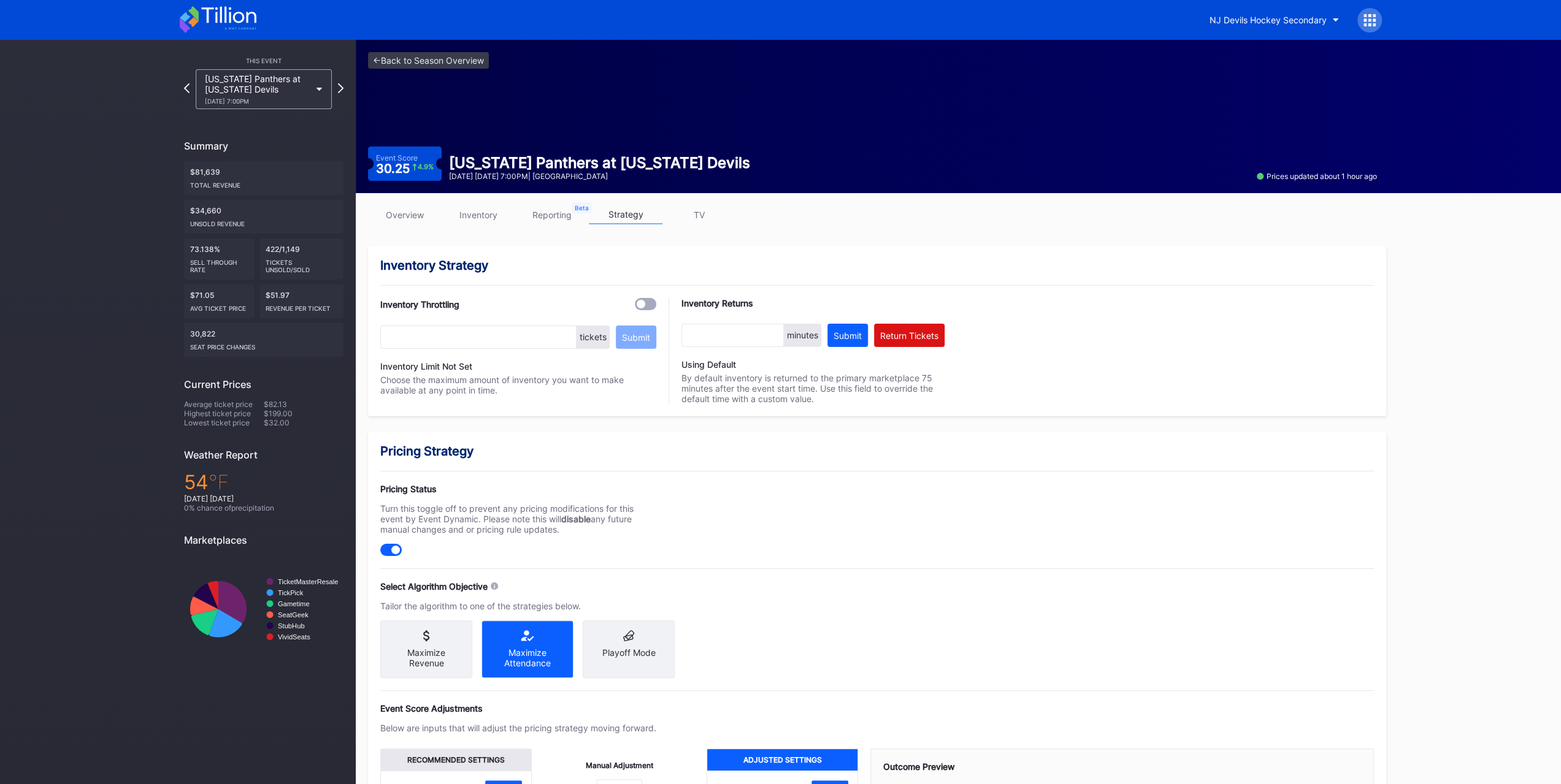
scroll to position [227, 0]
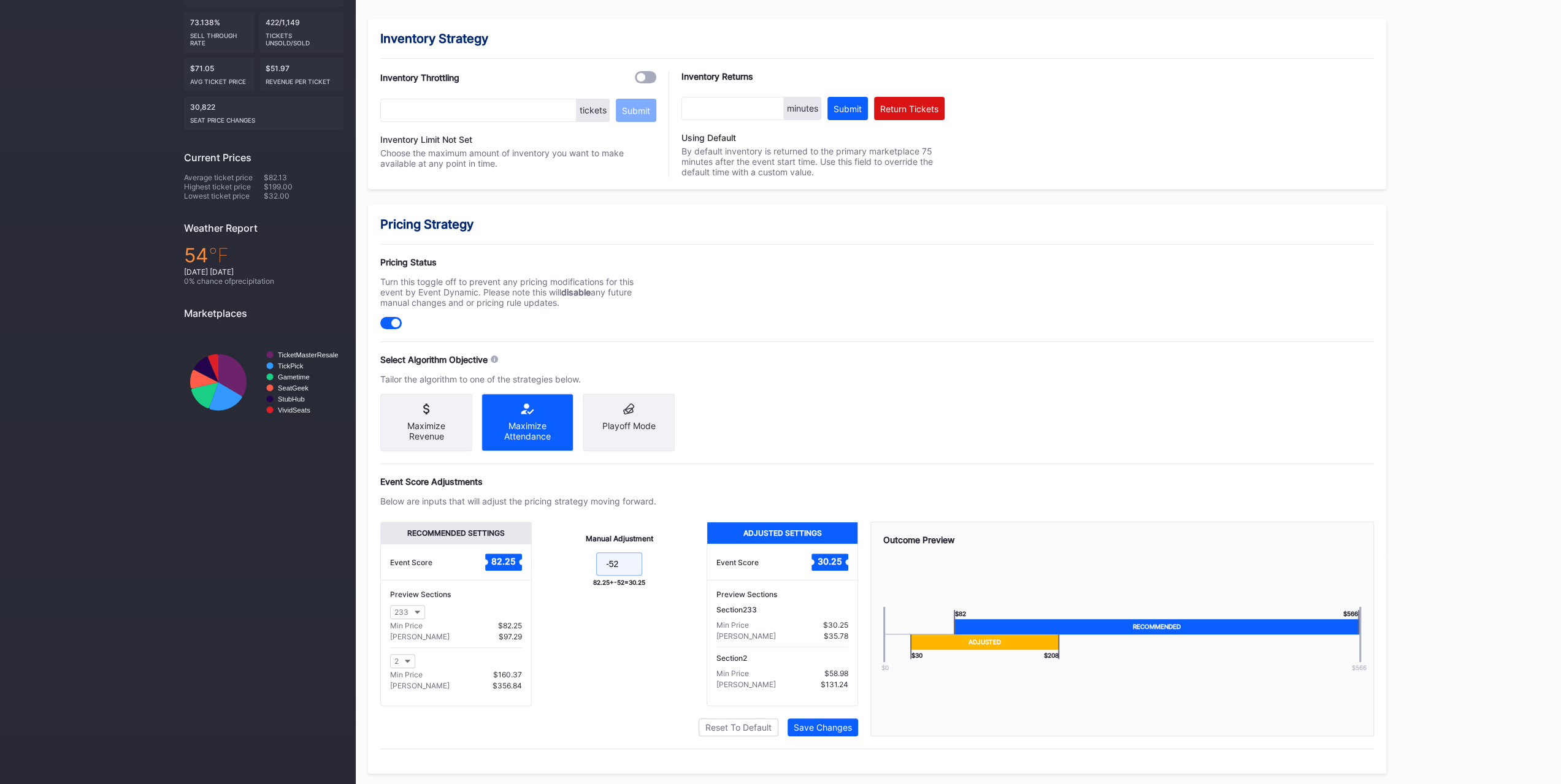
click at [613, 563] on input "-52" at bounding box center [619, 564] width 46 height 24
type input "-51"
click at [824, 716] on div "Recommended Settings Event Score 82.25 Preview Sections 233 Min Price $82.25 Ma…" at bounding box center [619, 629] width 478 height 215
click at [825, 724] on div "Save Changes" at bounding box center [822, 728] width 58 height 10
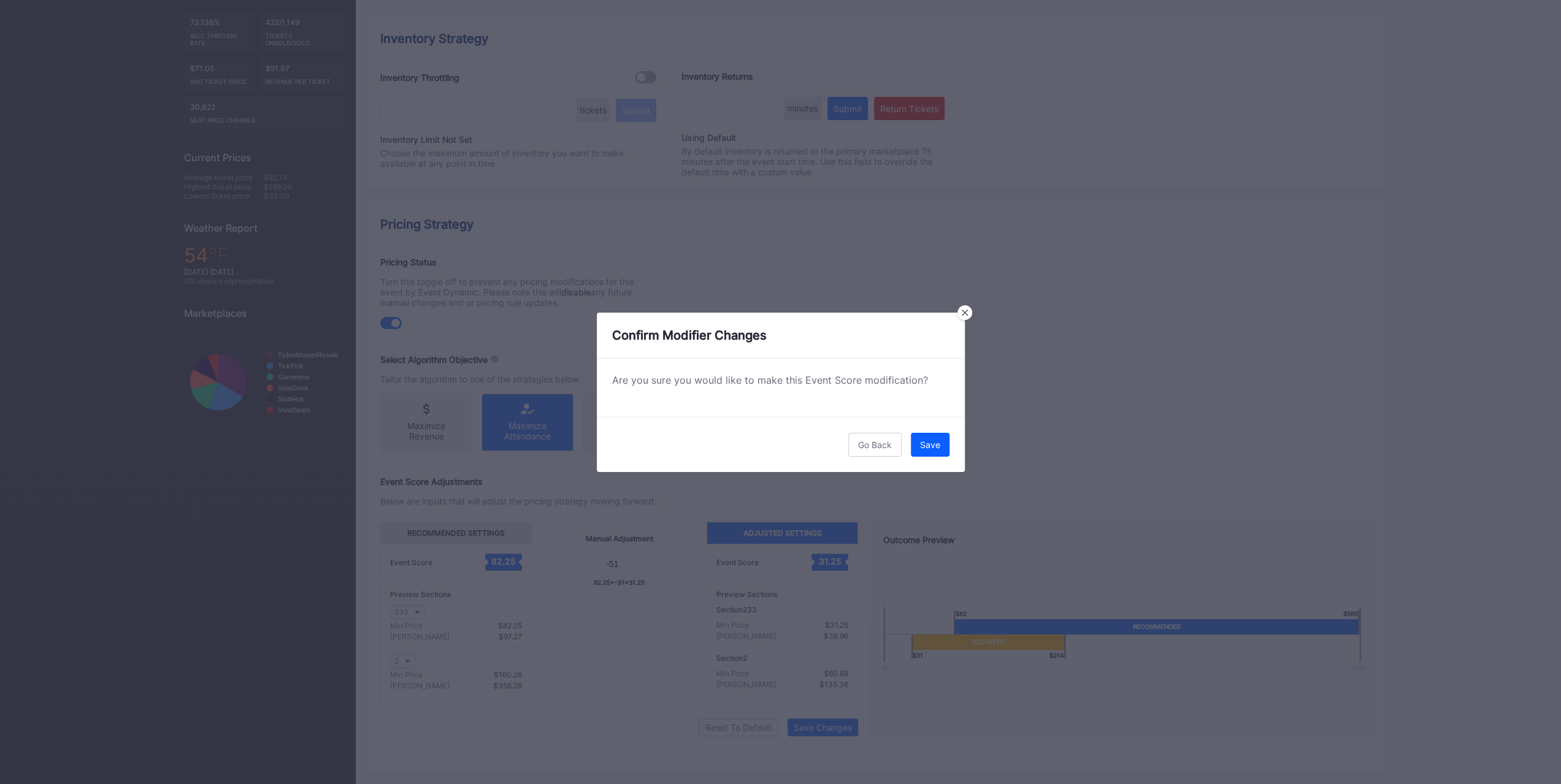
click at [930, 458] on div "Go Back Save" at bounding box center [781, 444] width 368 height 55
click at [930, 448] on div "Save" at bounding box center [930, 444] width 20 height 10
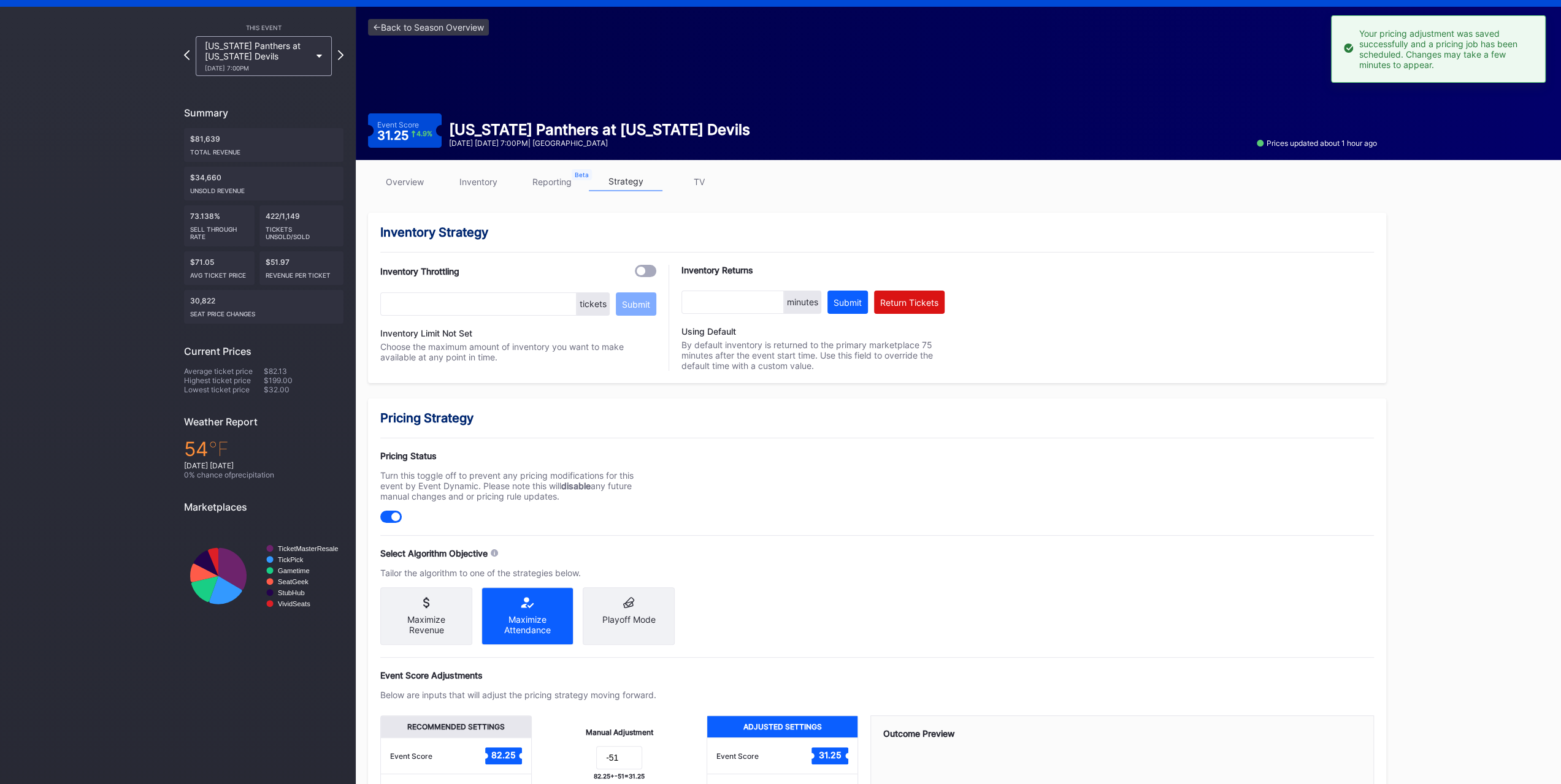
scroll to position [0, 0]
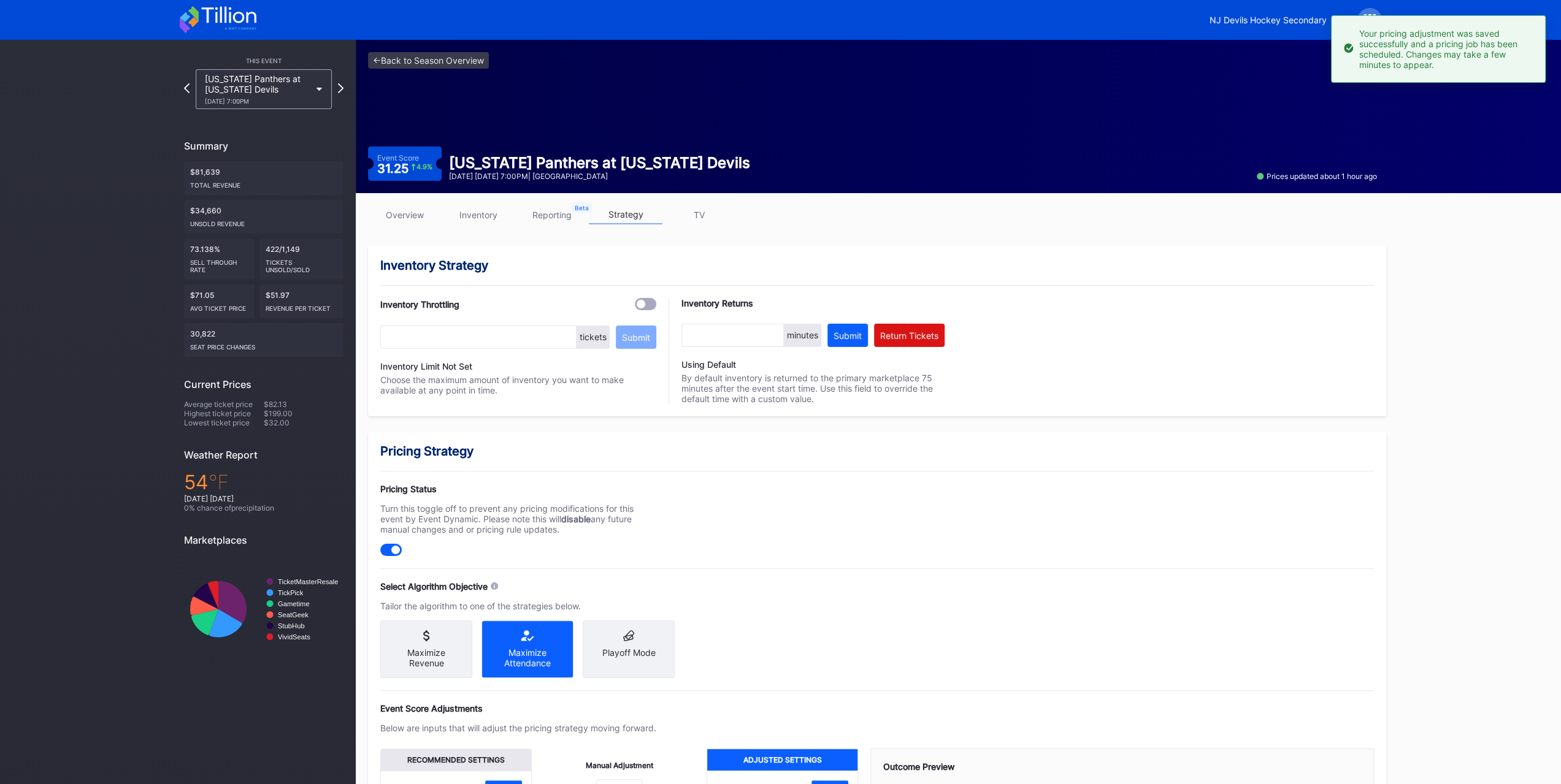
click at [424, 208] on link "overview" at bounding box center [404, 215] width 73 height 19
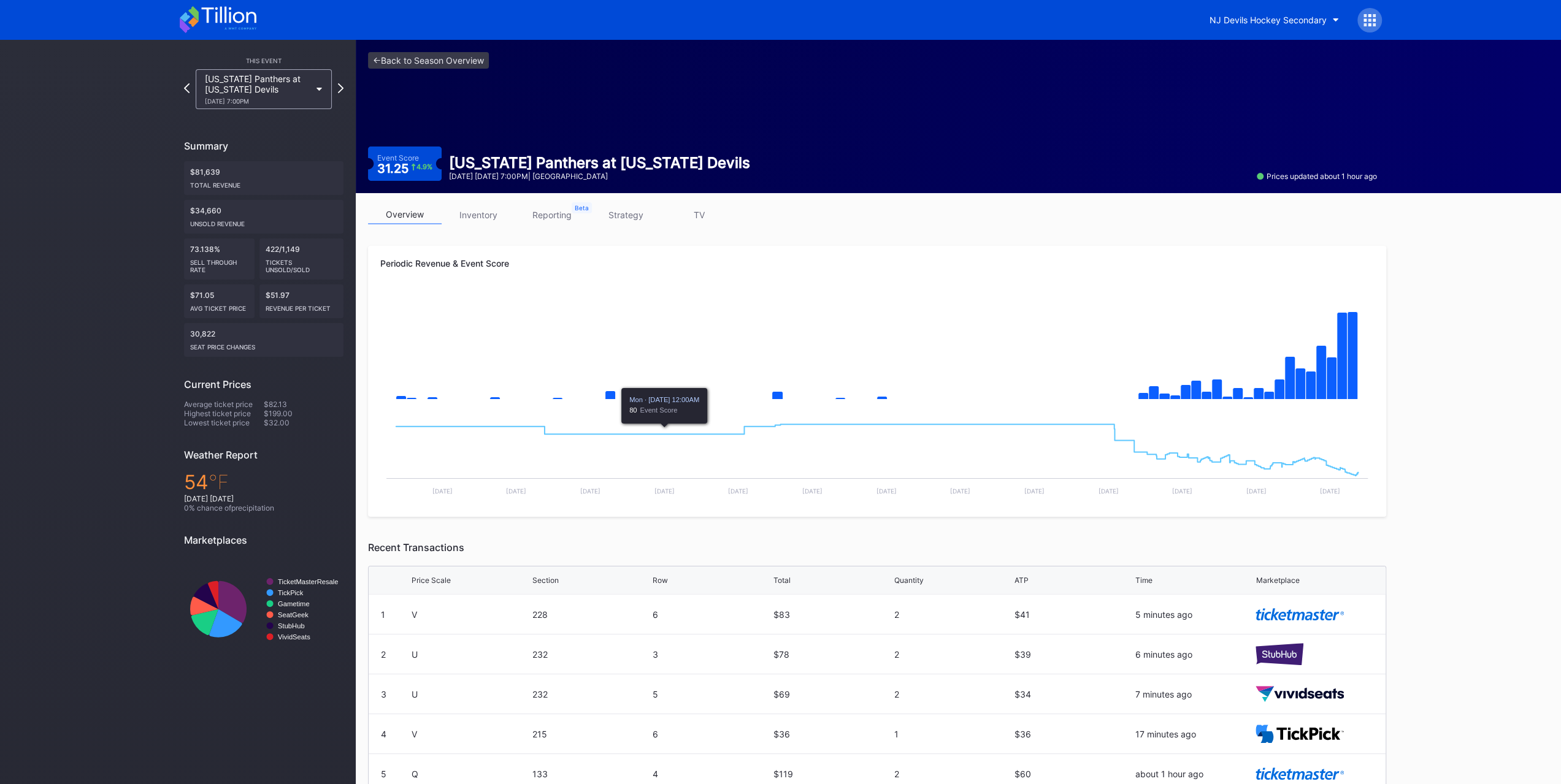
click at [502, 211] on link "inventory" at bounding box center [478, 215] width 73 height 19
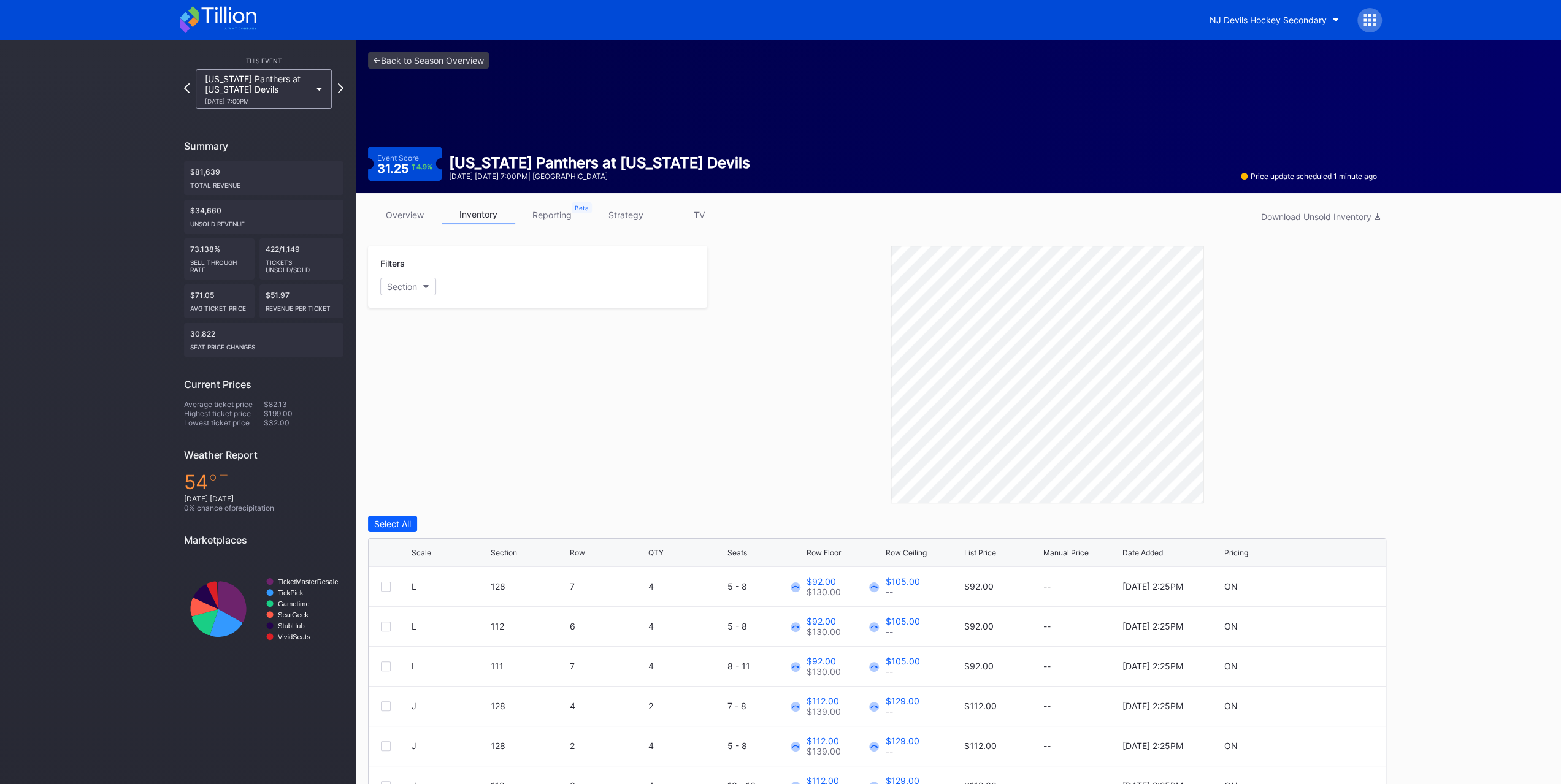
click at [408, 209] on link "overview" at bounding box center [404, 215] width 73 height 19
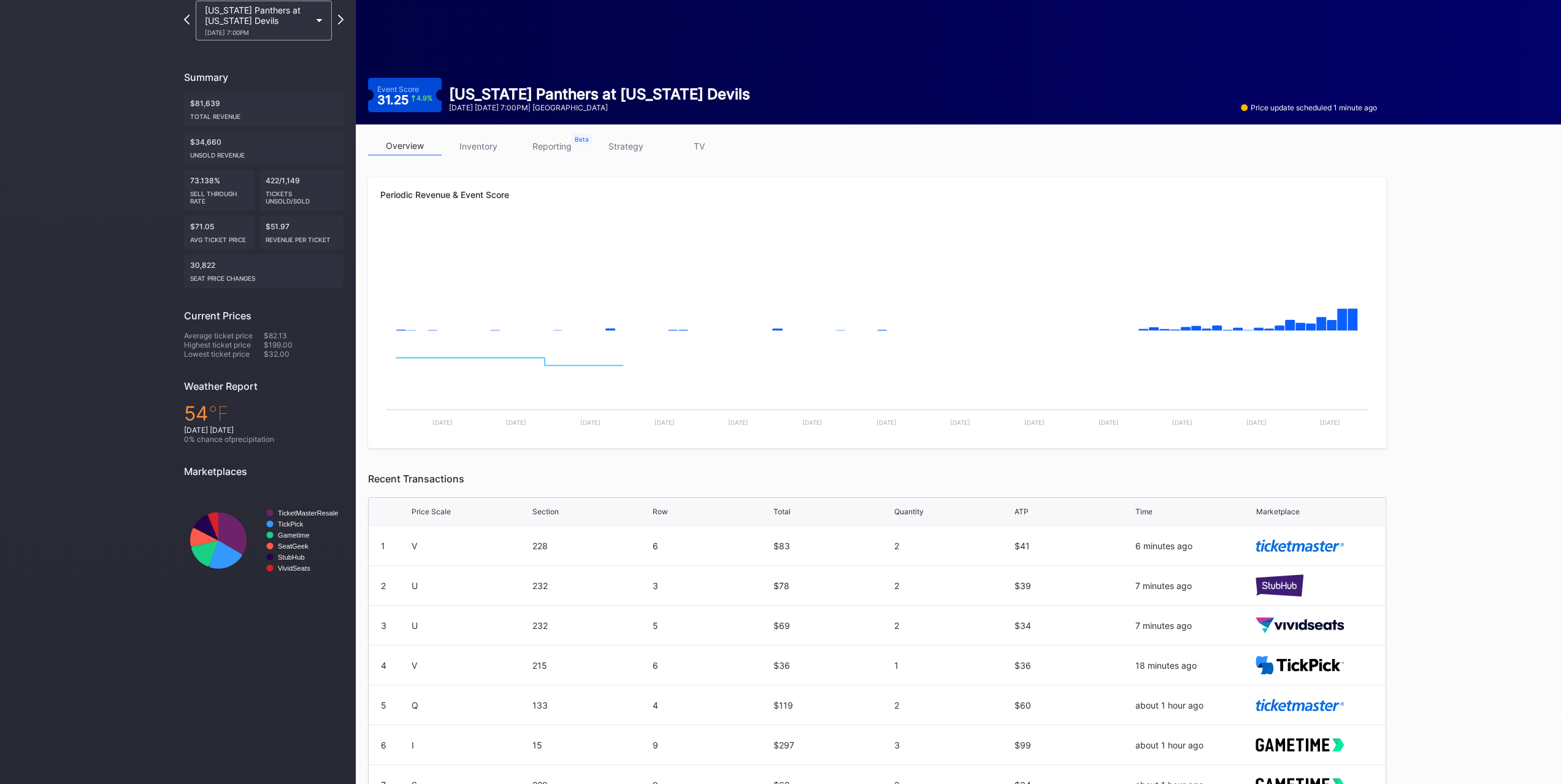
scroll to position [131, 0]
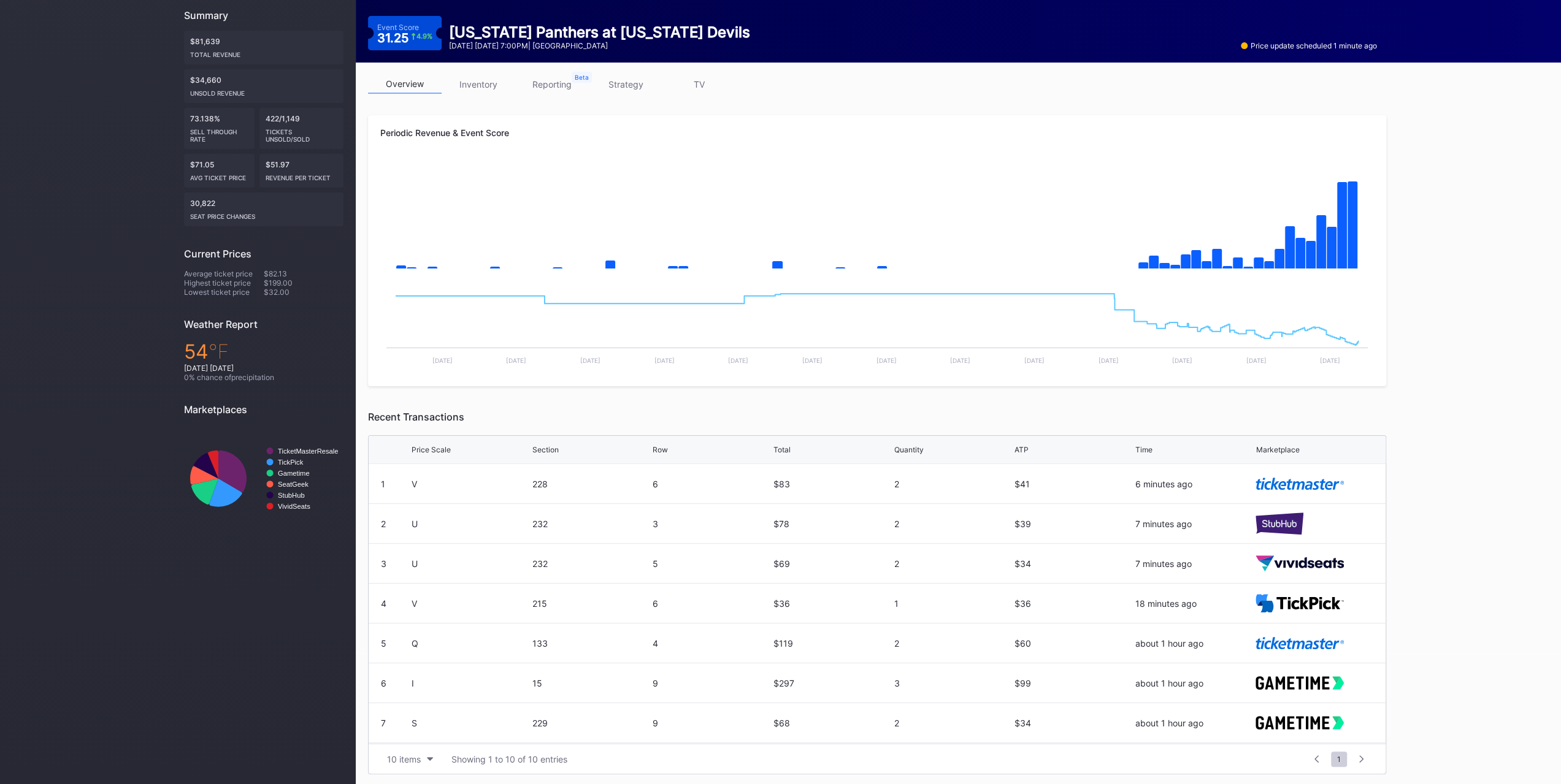
click at [485, 80] on link "inventory" at bounding box center [478, 84] width 73 height 19
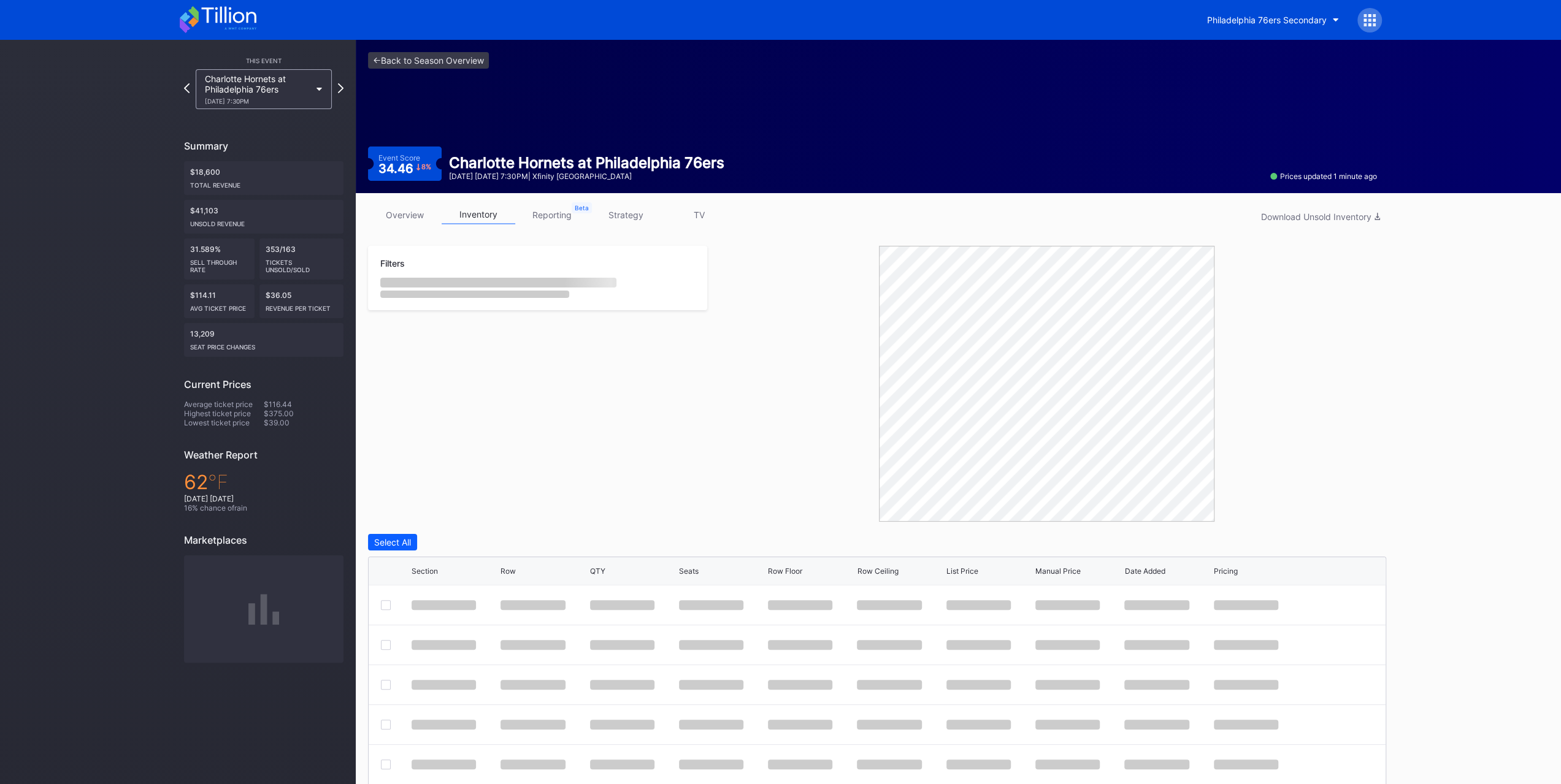
click at [419, 212] on link "overview" at bounding box center [404, 215] width 73 height 19
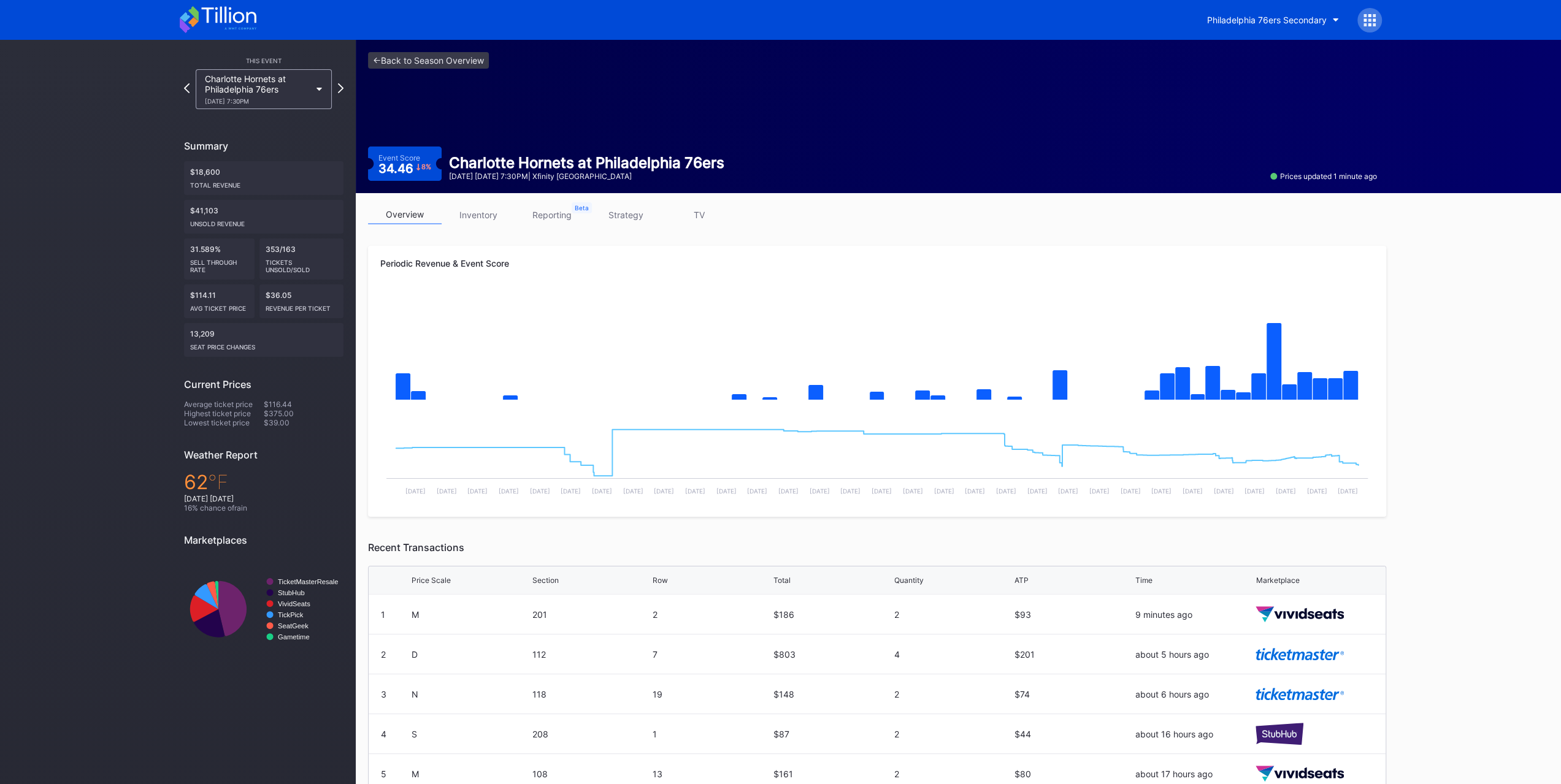
click at [1231, 26] on button "Philadelphia 76ers Secondary" at bounding box center [1273, 19] width 150 height 23
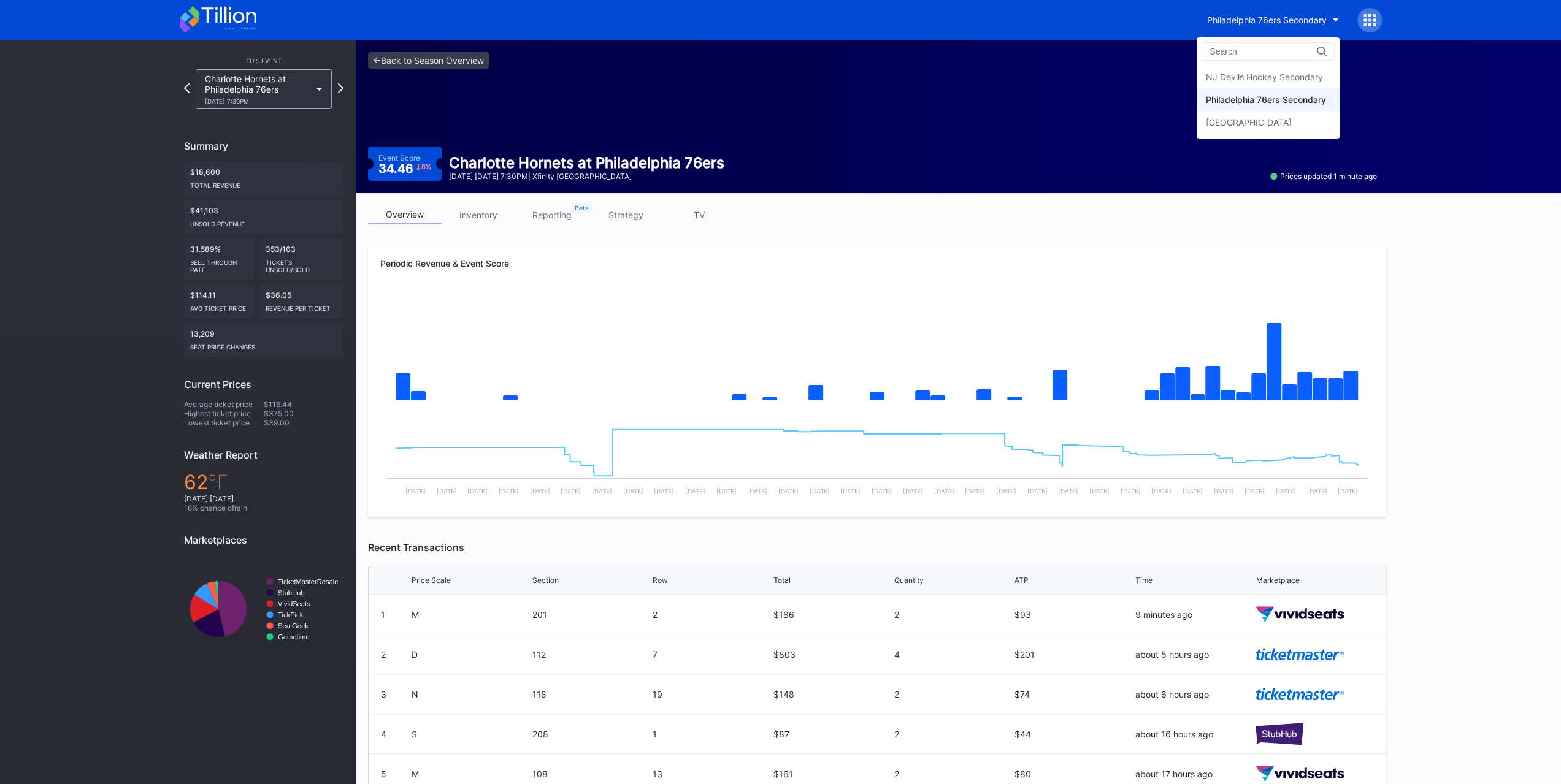
click at [1242, 78] on div "NJ Devils Hockey Secondary" at bounding box center [1264, 77] width 117 height 10
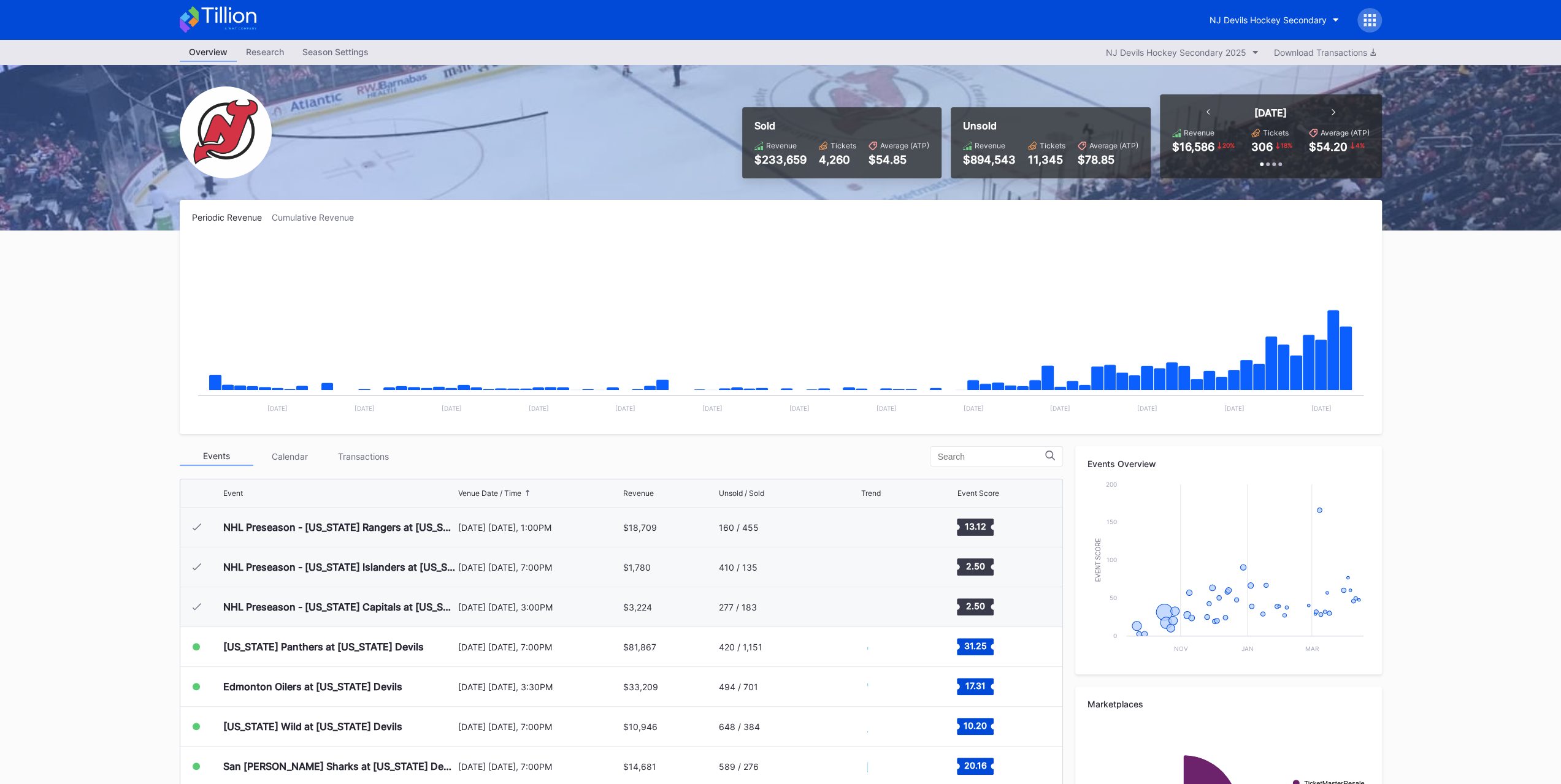
scroll to position [120, 0]
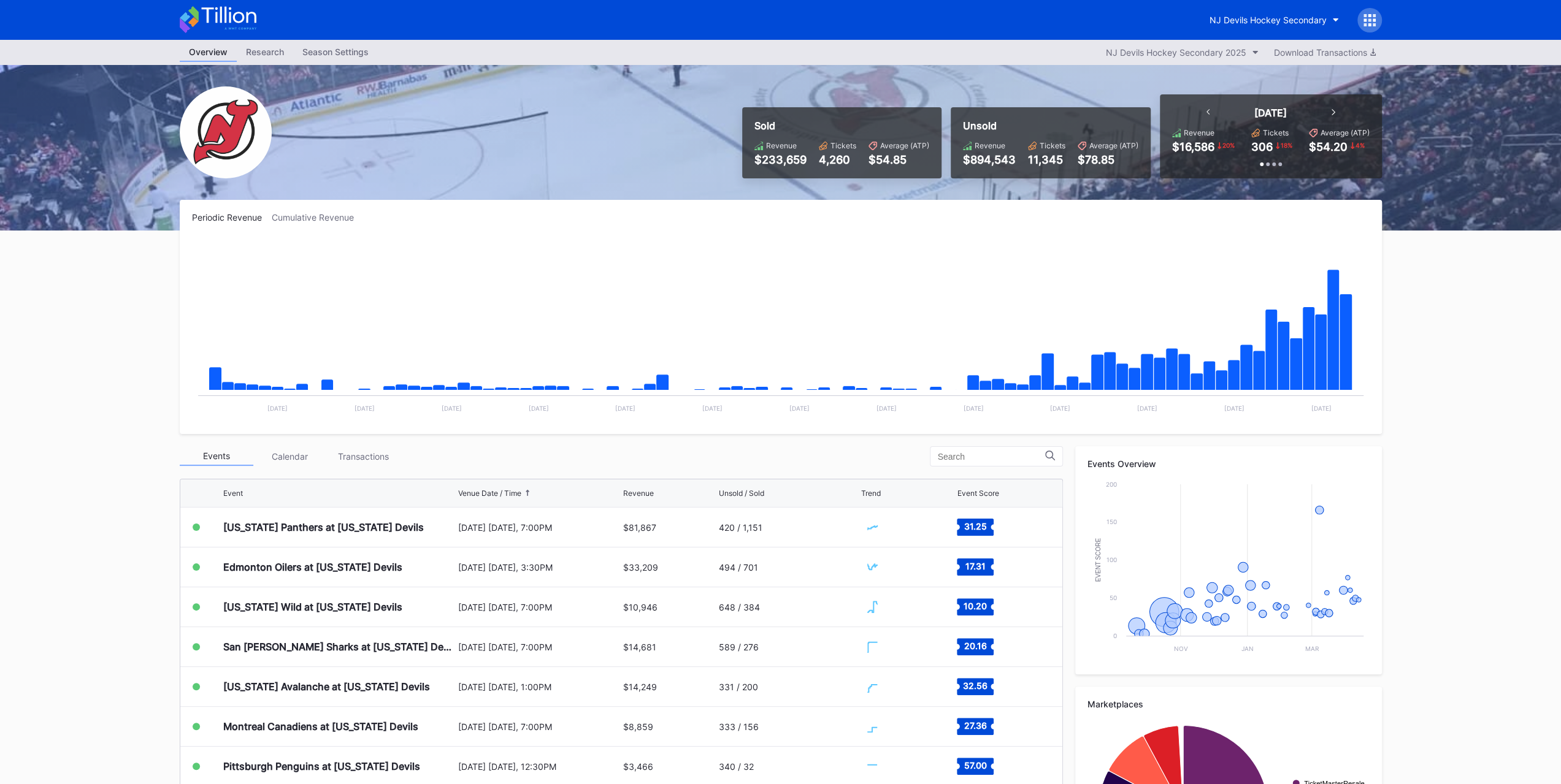
click at [371, 439] on div "Periodic Revenue Cumulative Revenue Created with Highcharts 11.2.0 Chart title …" at bounding box center [781, 563] width 1226 height 728
click at [347, 521] on div "[US_STATE] Panthers at [US_STATE] Devils" at bounding box center [324, 527] width 201 height 13
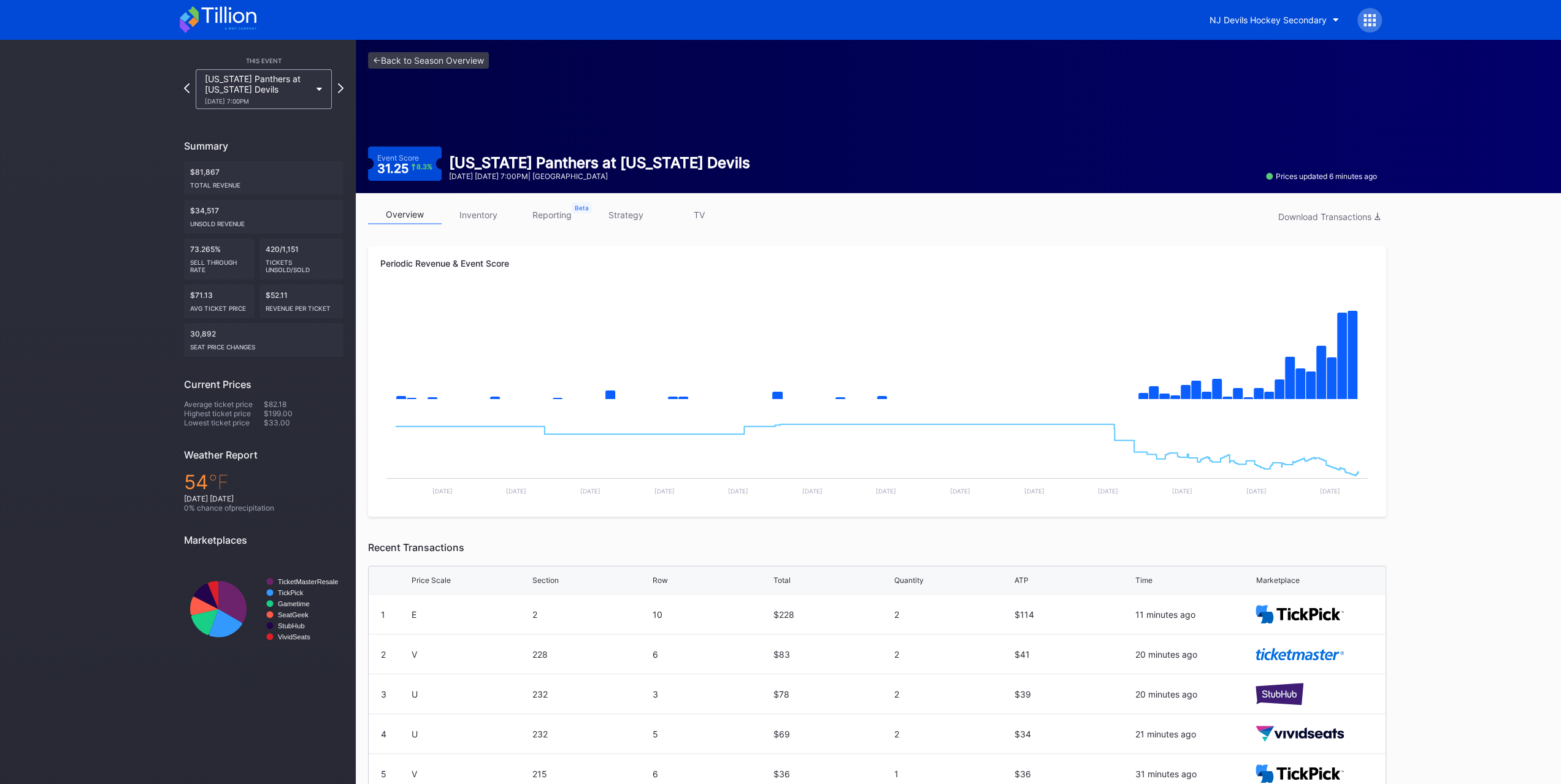
click at [489, 214] on link "inventory" at bounding box center [478, 215] width 73 height 19
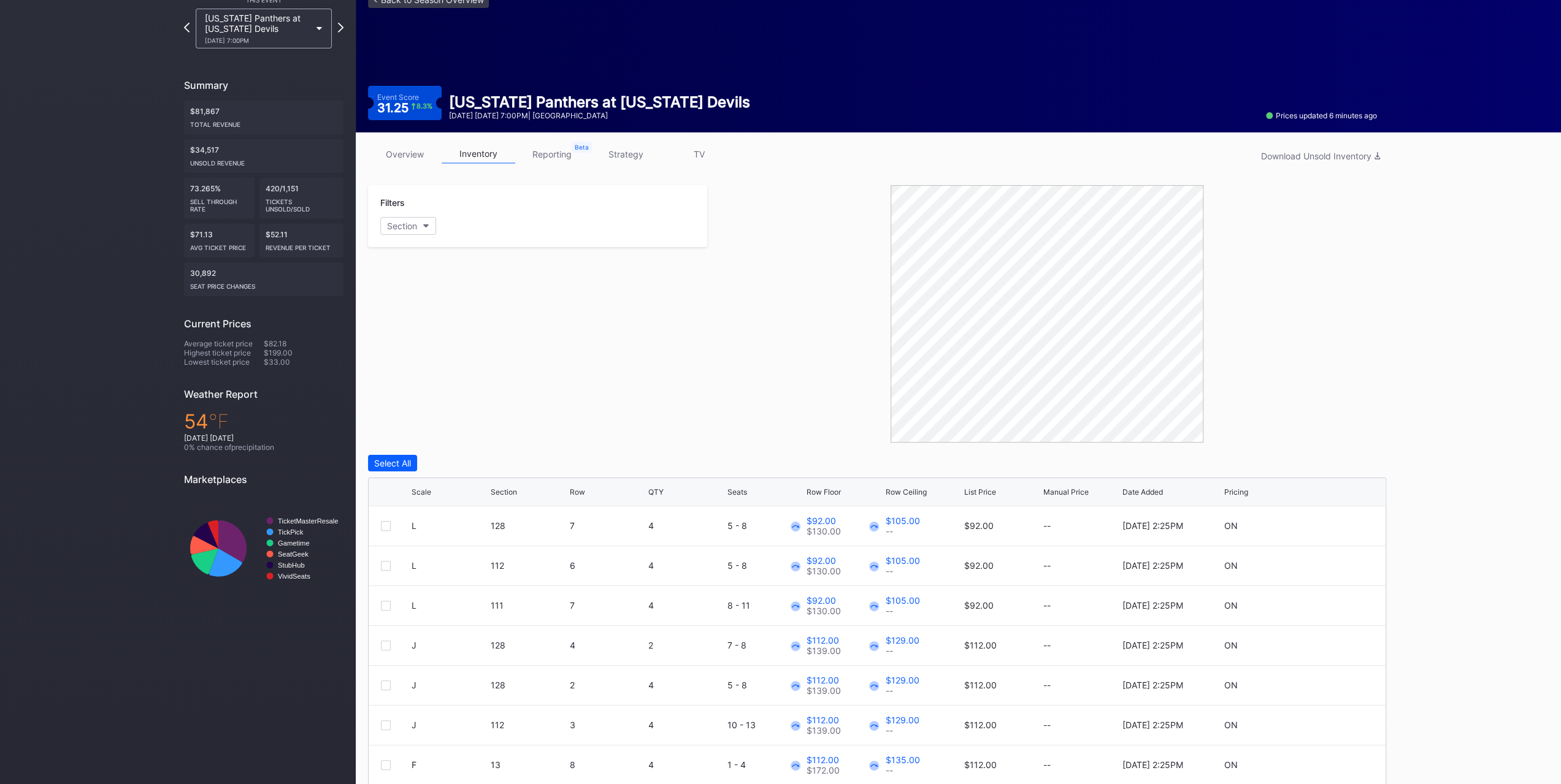
scroll to position [103, 0]
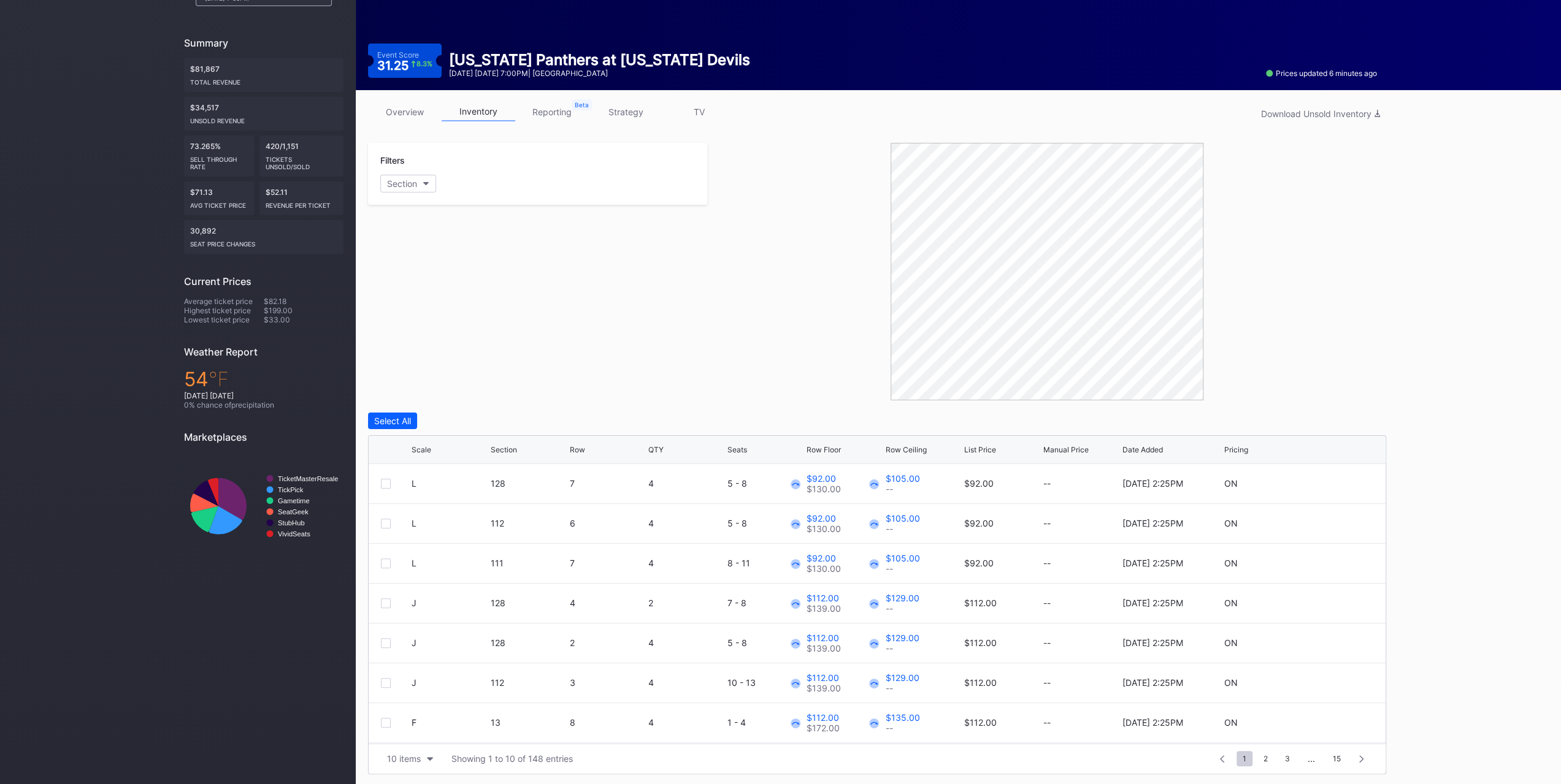
click at [396, 754] on div "10 items" at bounding box center [404, 759] width 34 height 10
click at [397, 734] on div "200 items" at bounding box center [410, 727] width 58 height 23
click at [439, 448] on icon at bounding box center [437, 448] width 6 height 6
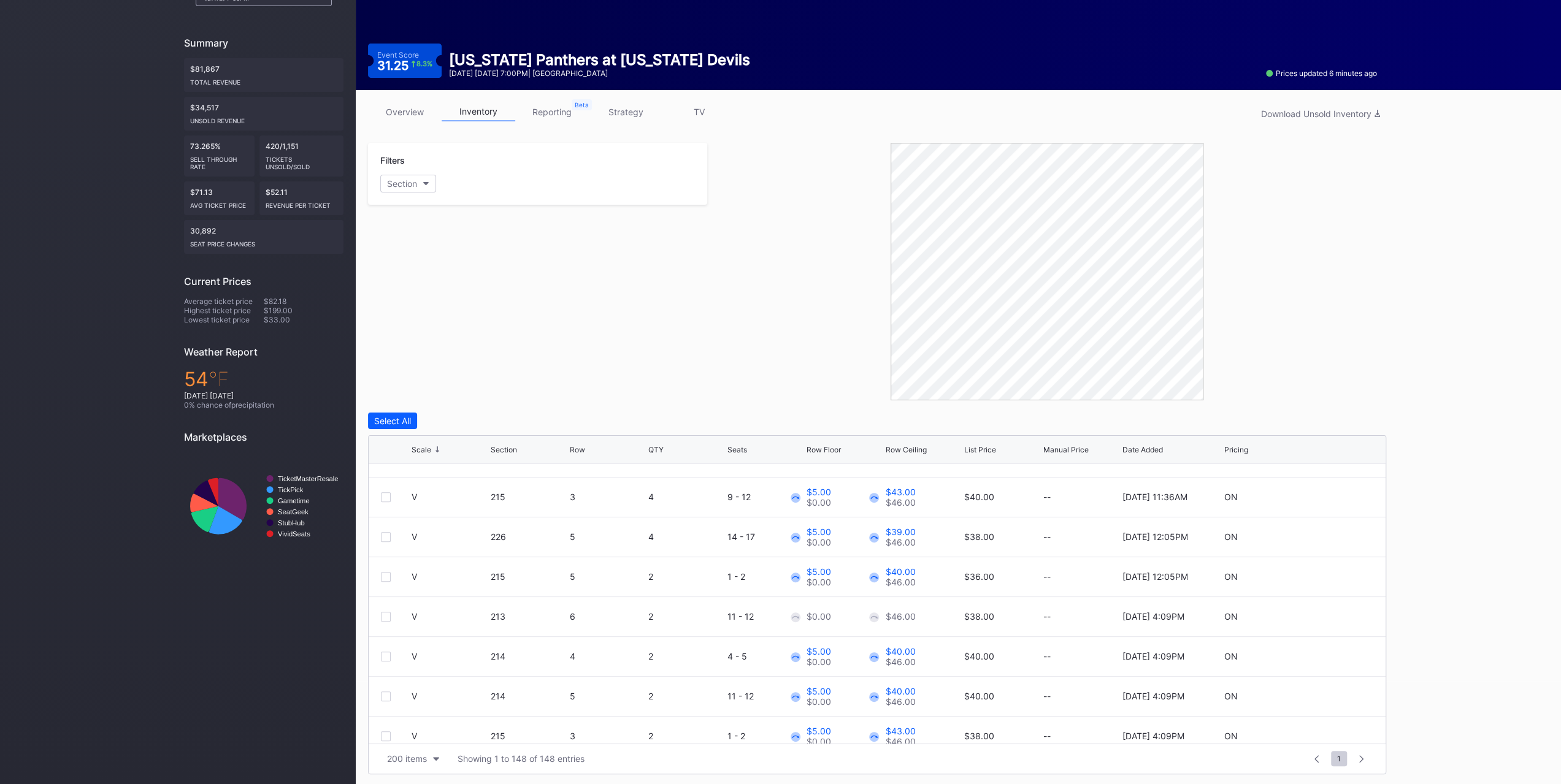
scroll to position [0, 0]
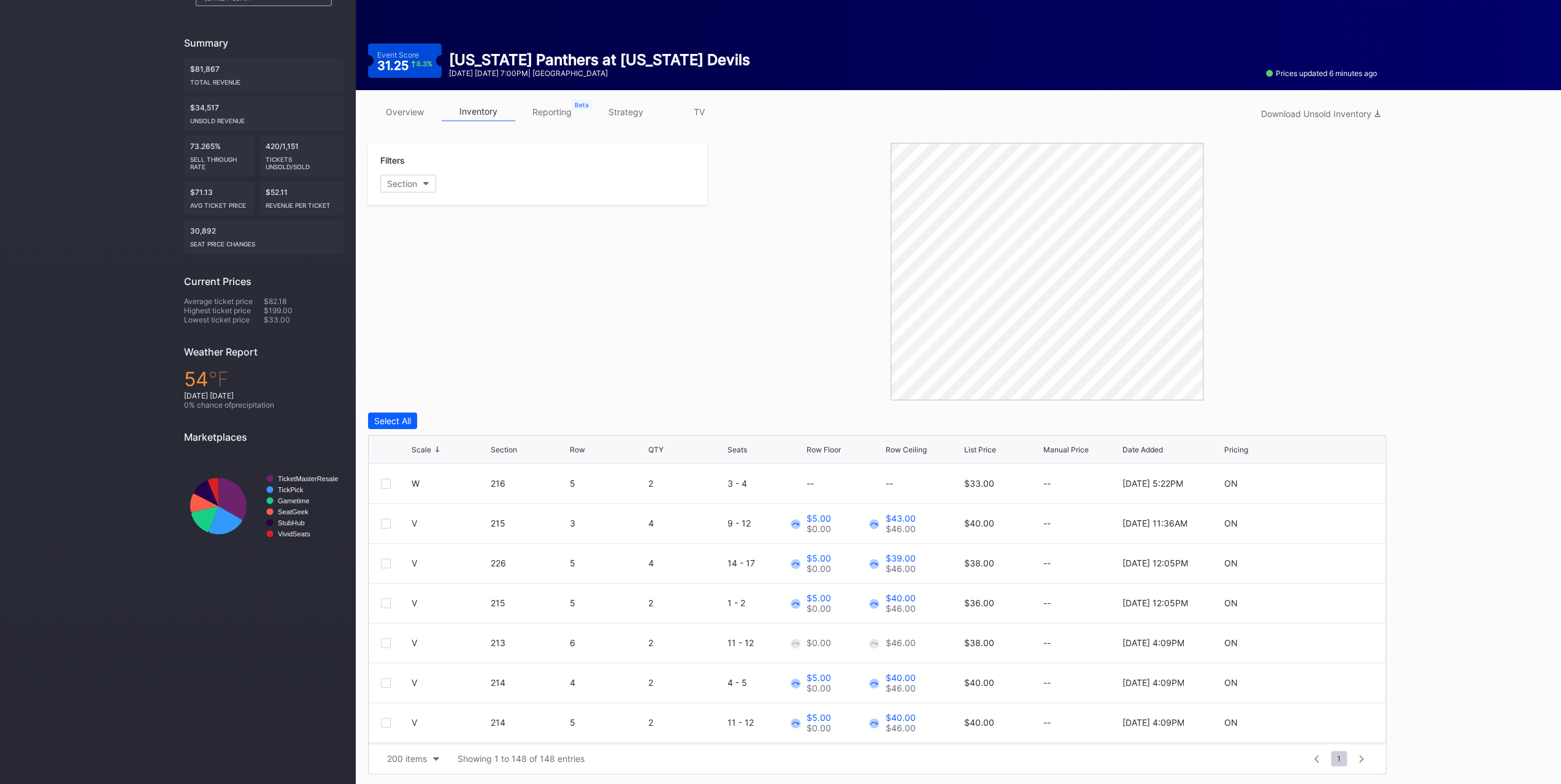
click at [617, 112] on link "strategy" at bounding box center [625, 111] width 73 height 19
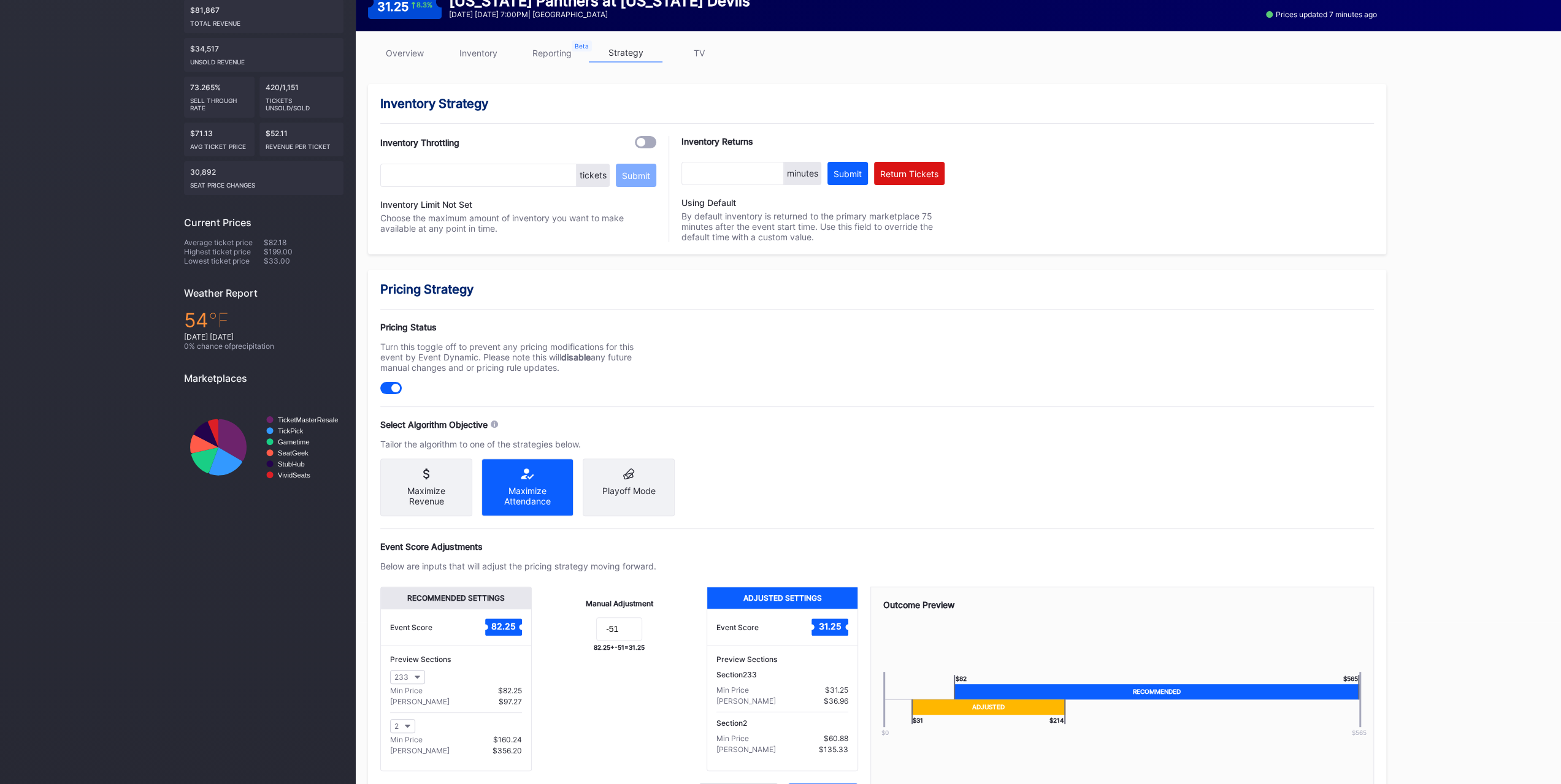
scroll to position [227, 0]
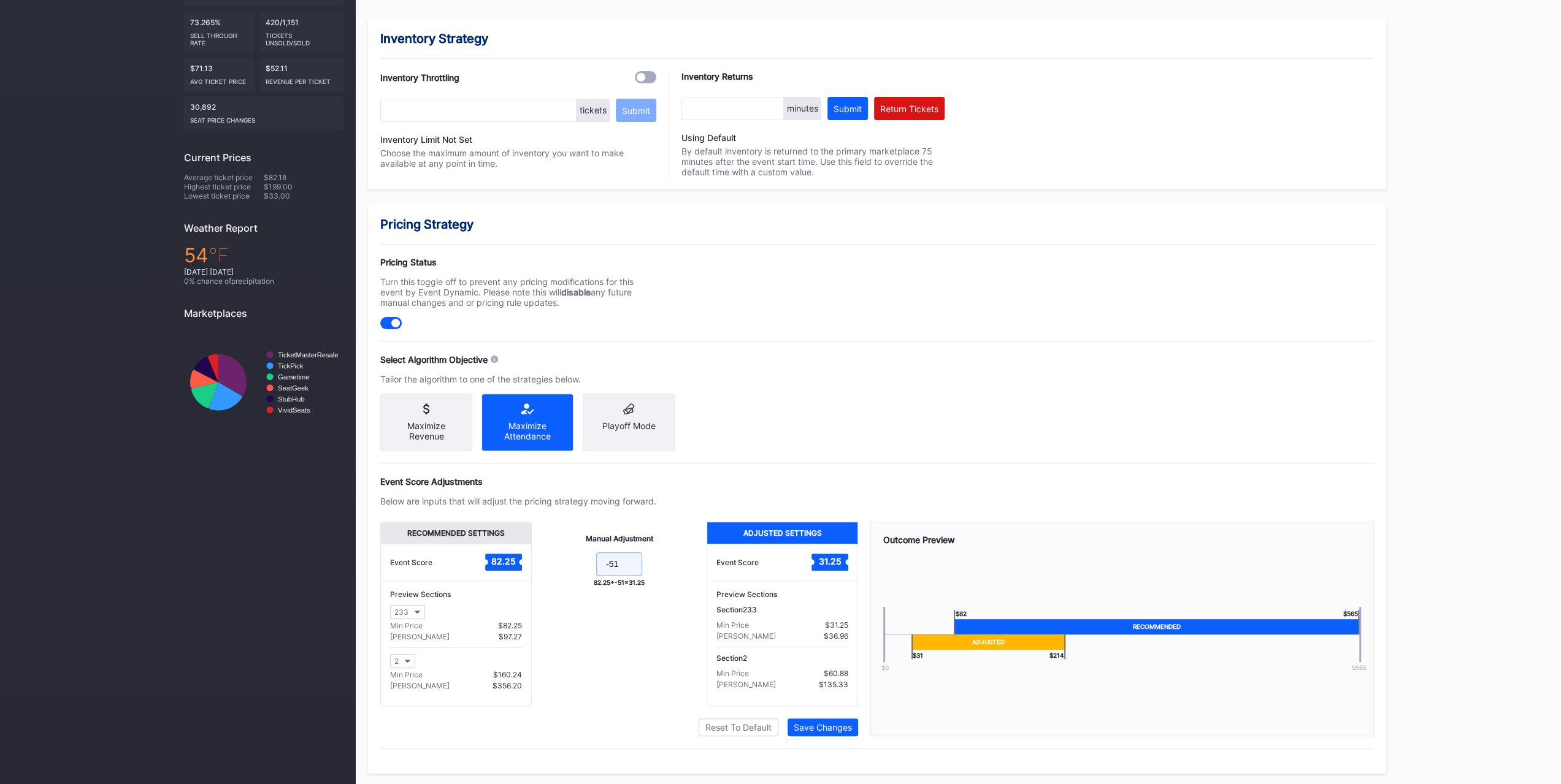
drag, startPoint x: 628, startPoint y: 570, endPoint x: 613, endPoint y: 567, distance: 15.3
click at [613, 567] on input "-51" at bounding box center [619, 564] width 46 height 24
click at [799, 358] on div "Pricing Strategy Pricing Status Turn this toggle off to prevent any pricing mod…" at bounding box center [876, 489] width 1018 height 569
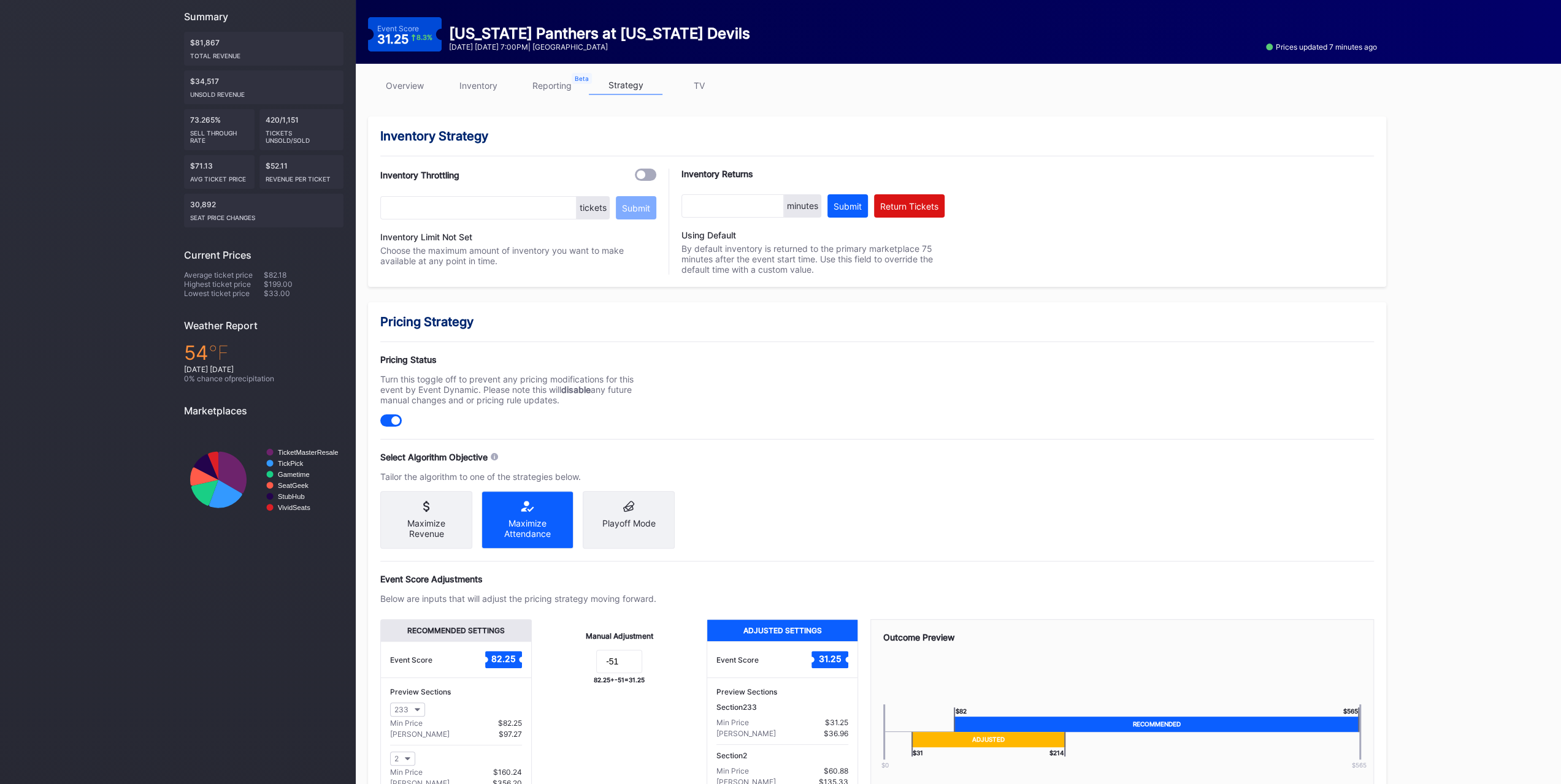
scroll to position [0, 0]
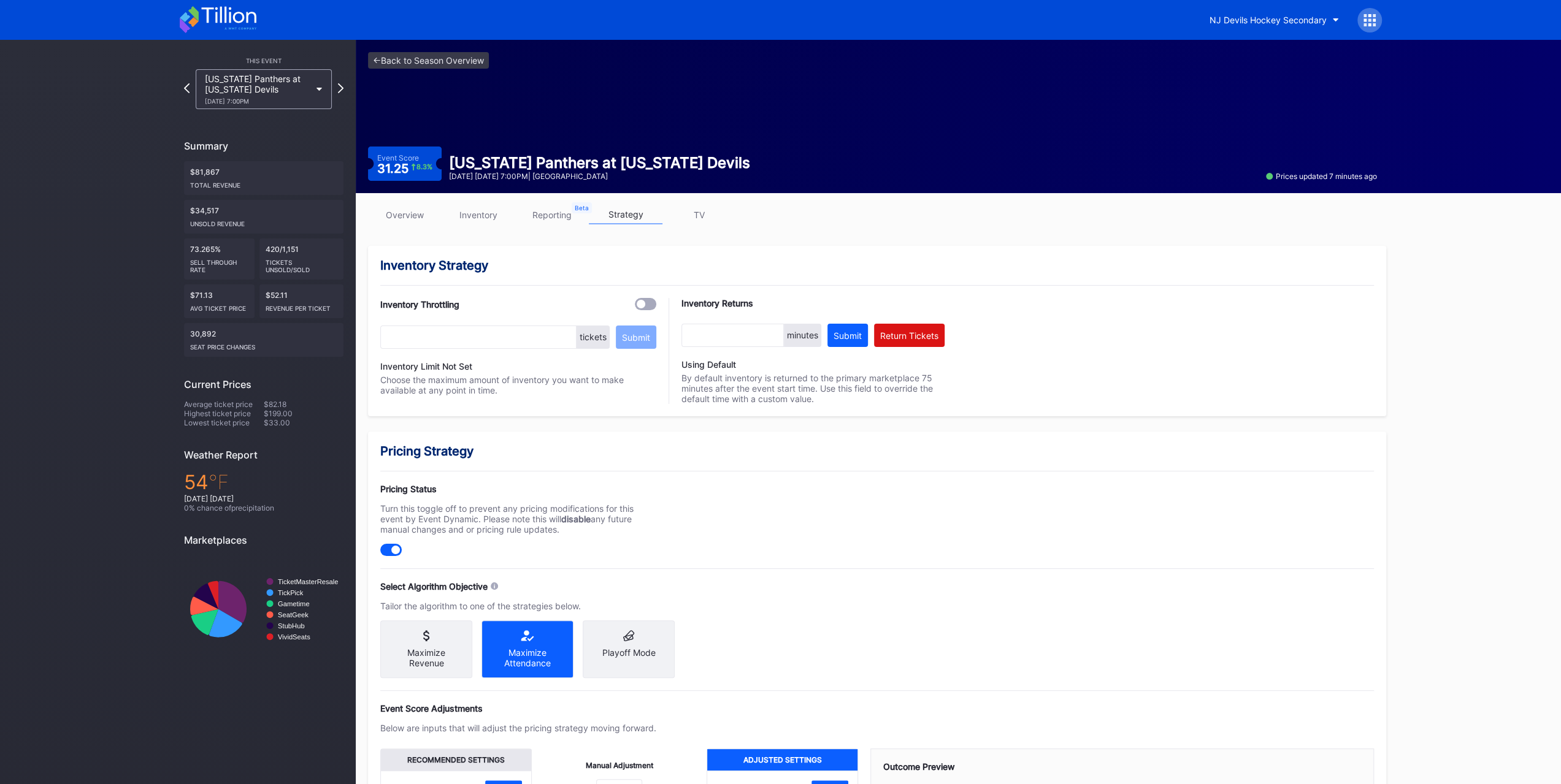
click at [412, 217] on link "overview" at bounding box center [404, 215] width 73 height 19
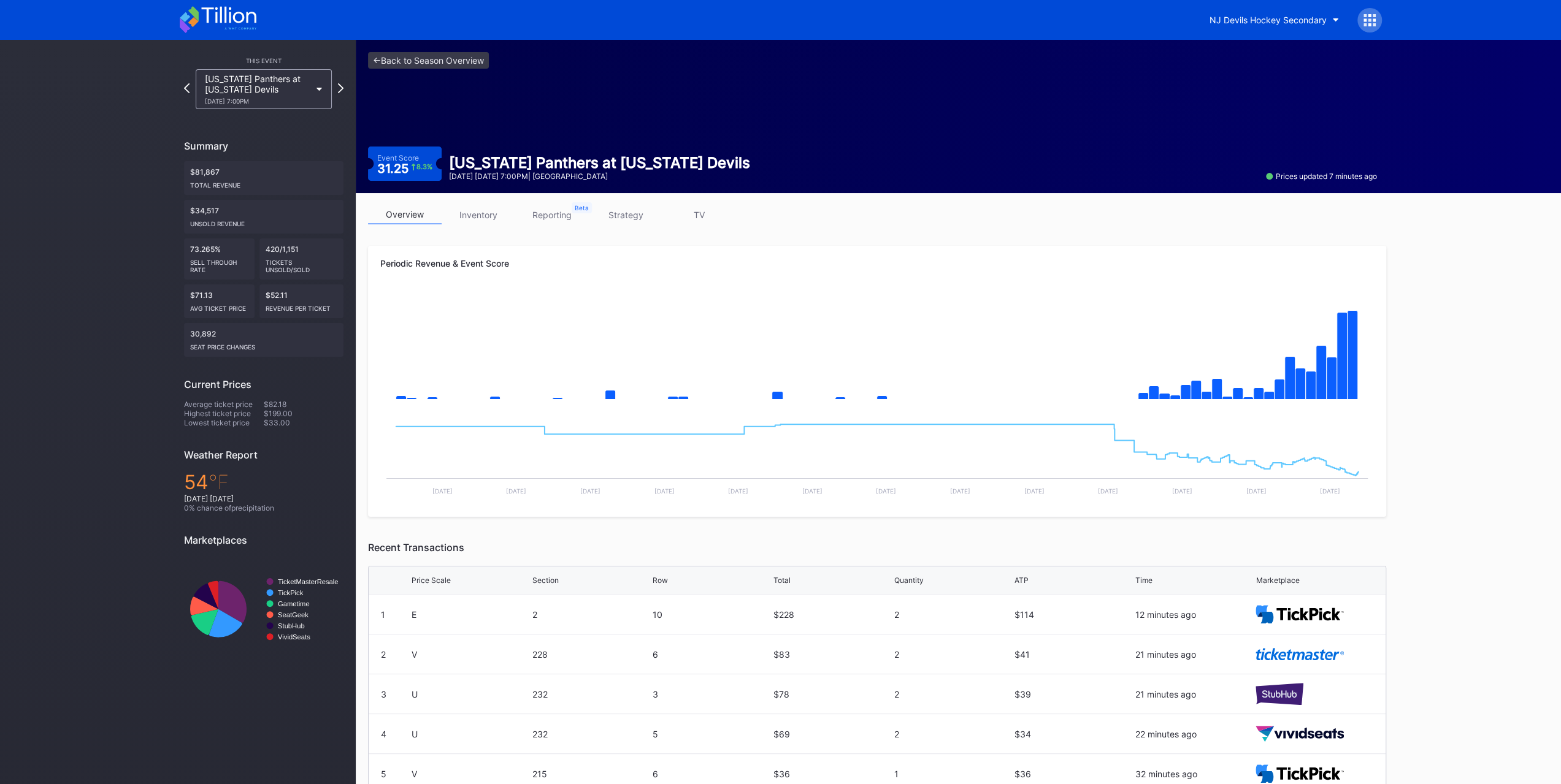
click at [628, 207] on link "strategy" at bounding box center [625, 215] width 73 height 19
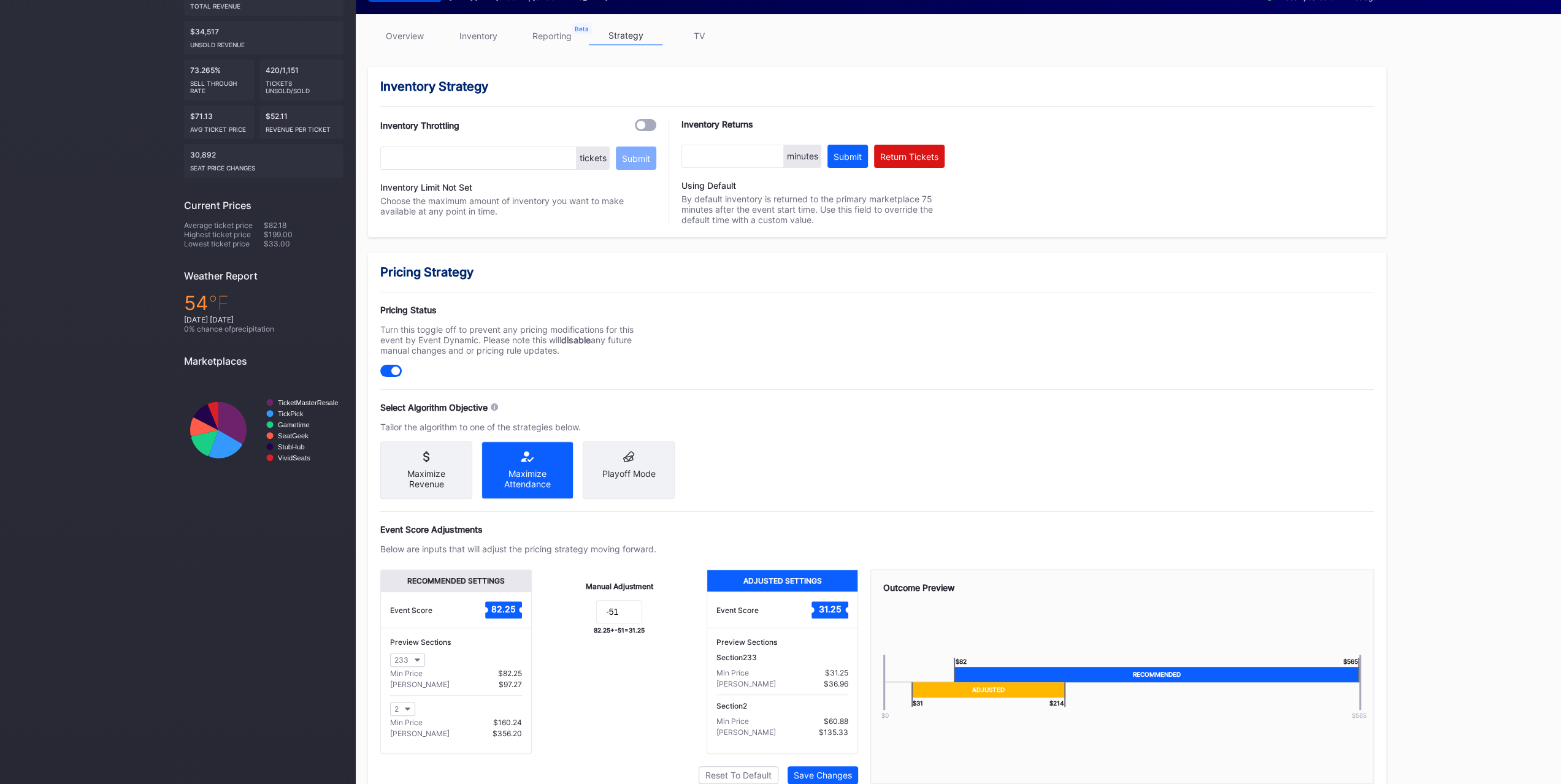
scroll to position [227, 0]
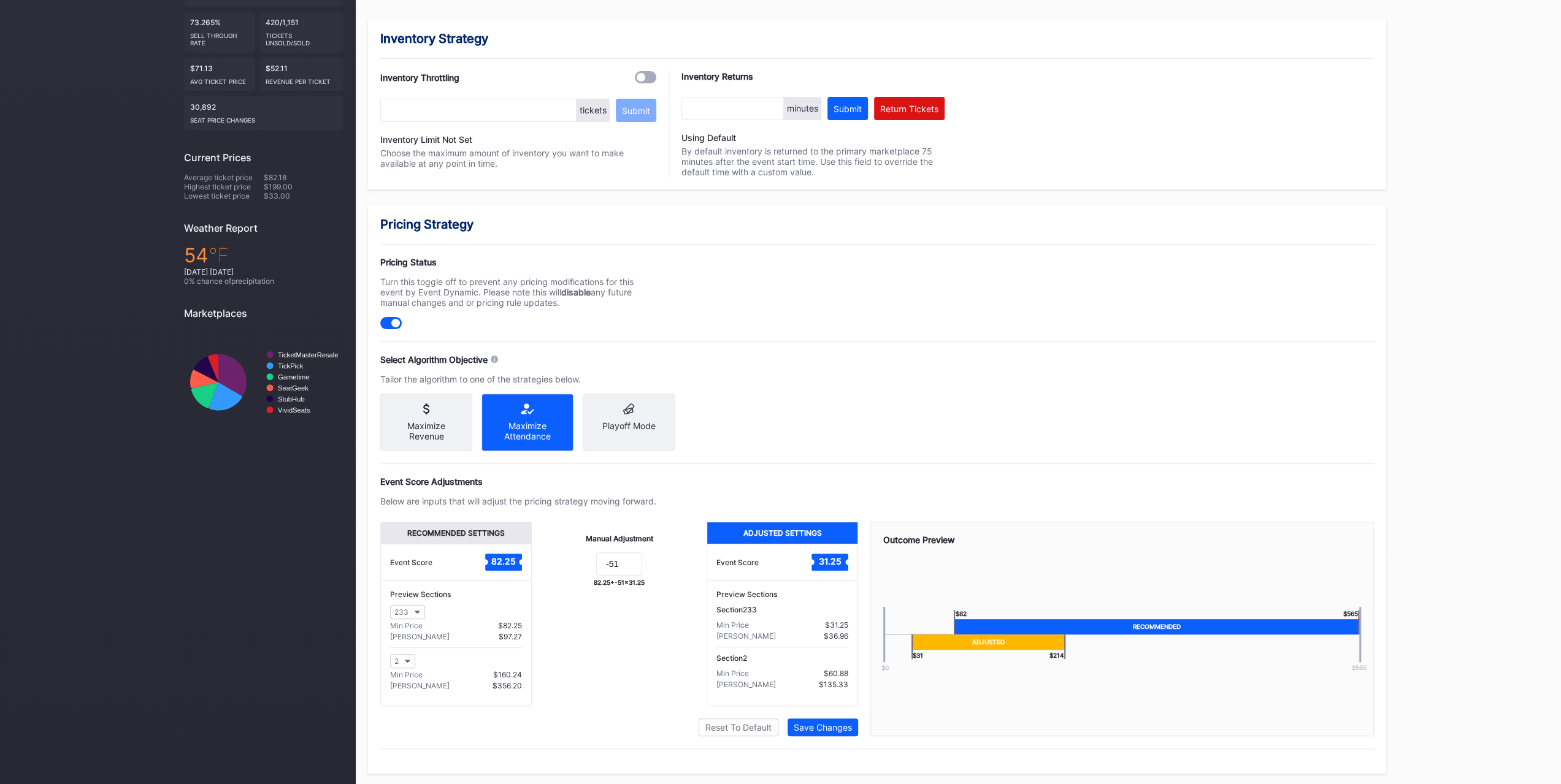
click at [642, 569] on form "-51" at bounding box center [619, 565] width 150 height 26
click at [638, 566] on input "-51" at bounding box center [619, 564] width 46 height 24
type input "-49"
click at [812, 722] on div "Save Changes" at bounding box center [822, 728] width 58 height 10
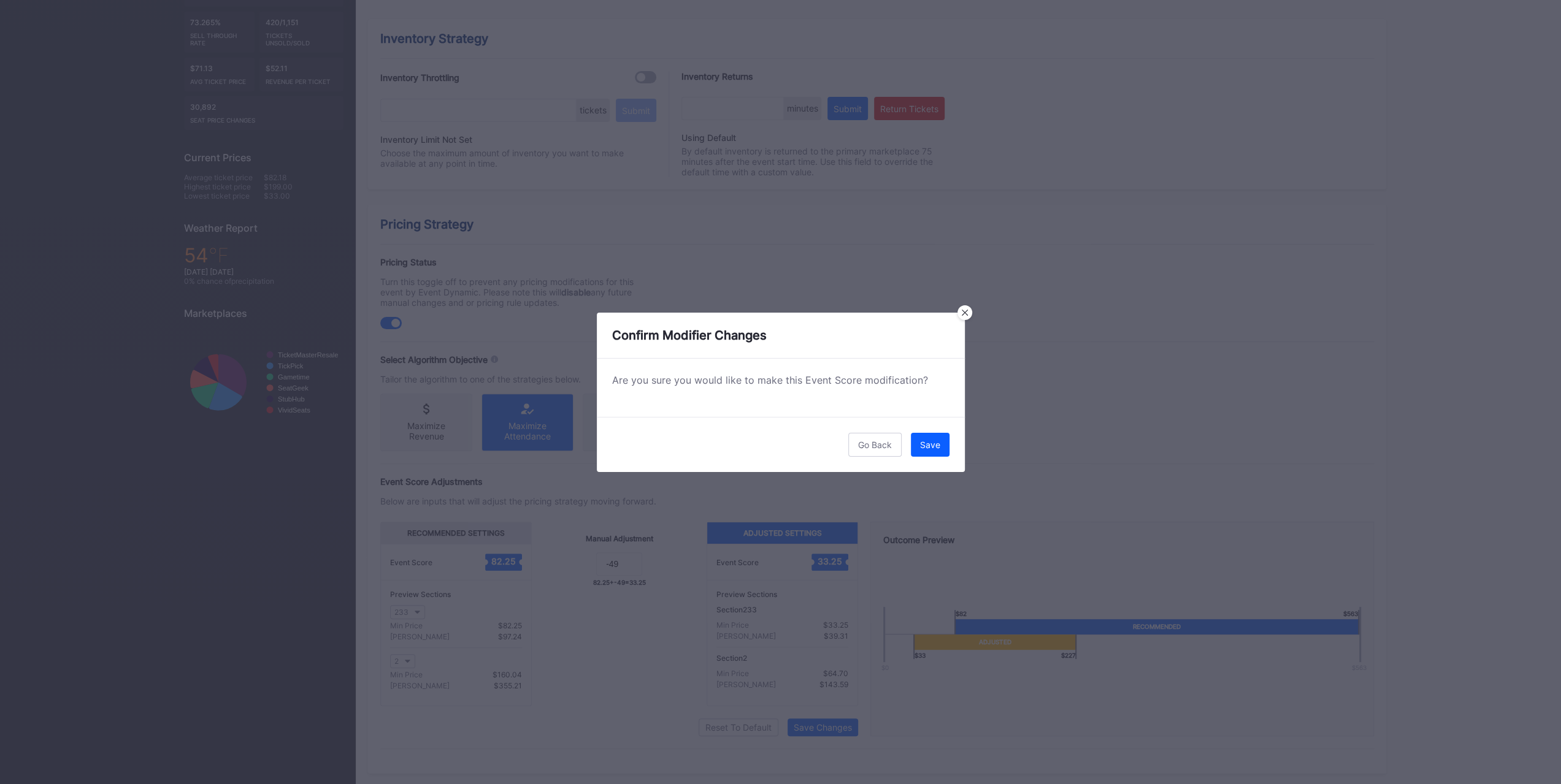
click at [920, 454] on button "Save" at bounding box center [930, 444] width 39 height 24
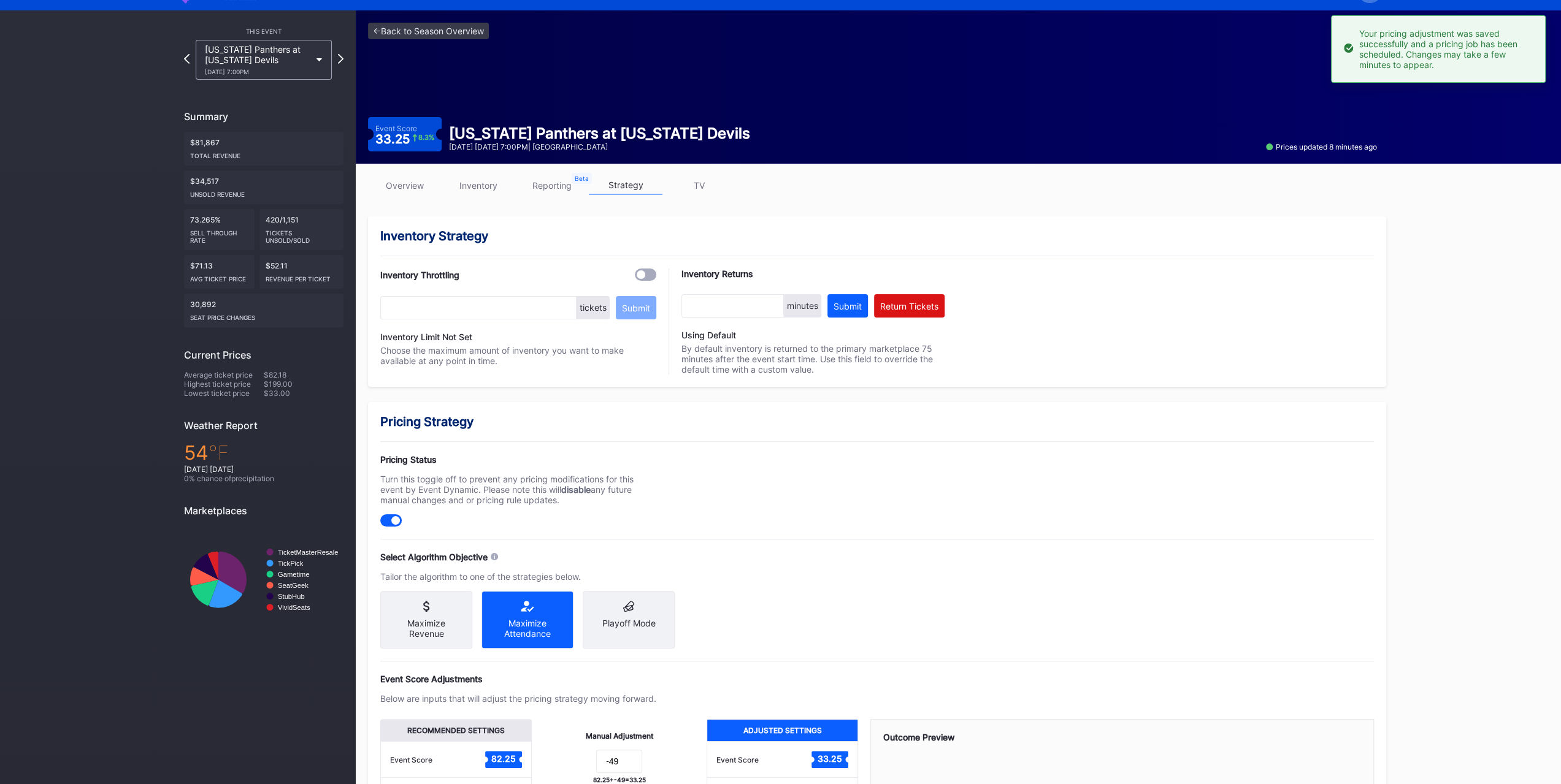
scroll to position [0, 0]
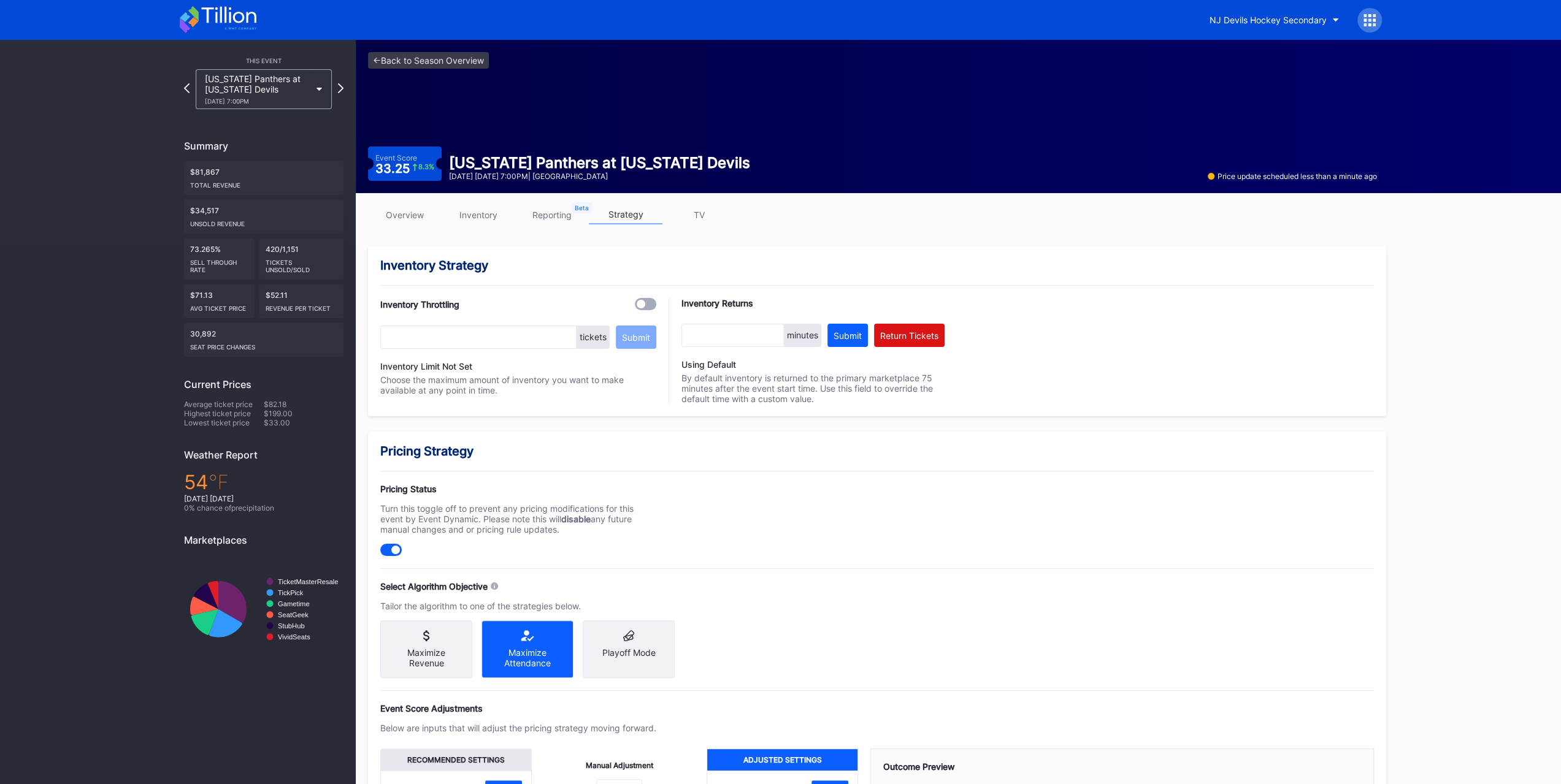
click at [245, 19] on icon at bounding box center [218, 19] width 77 height 27
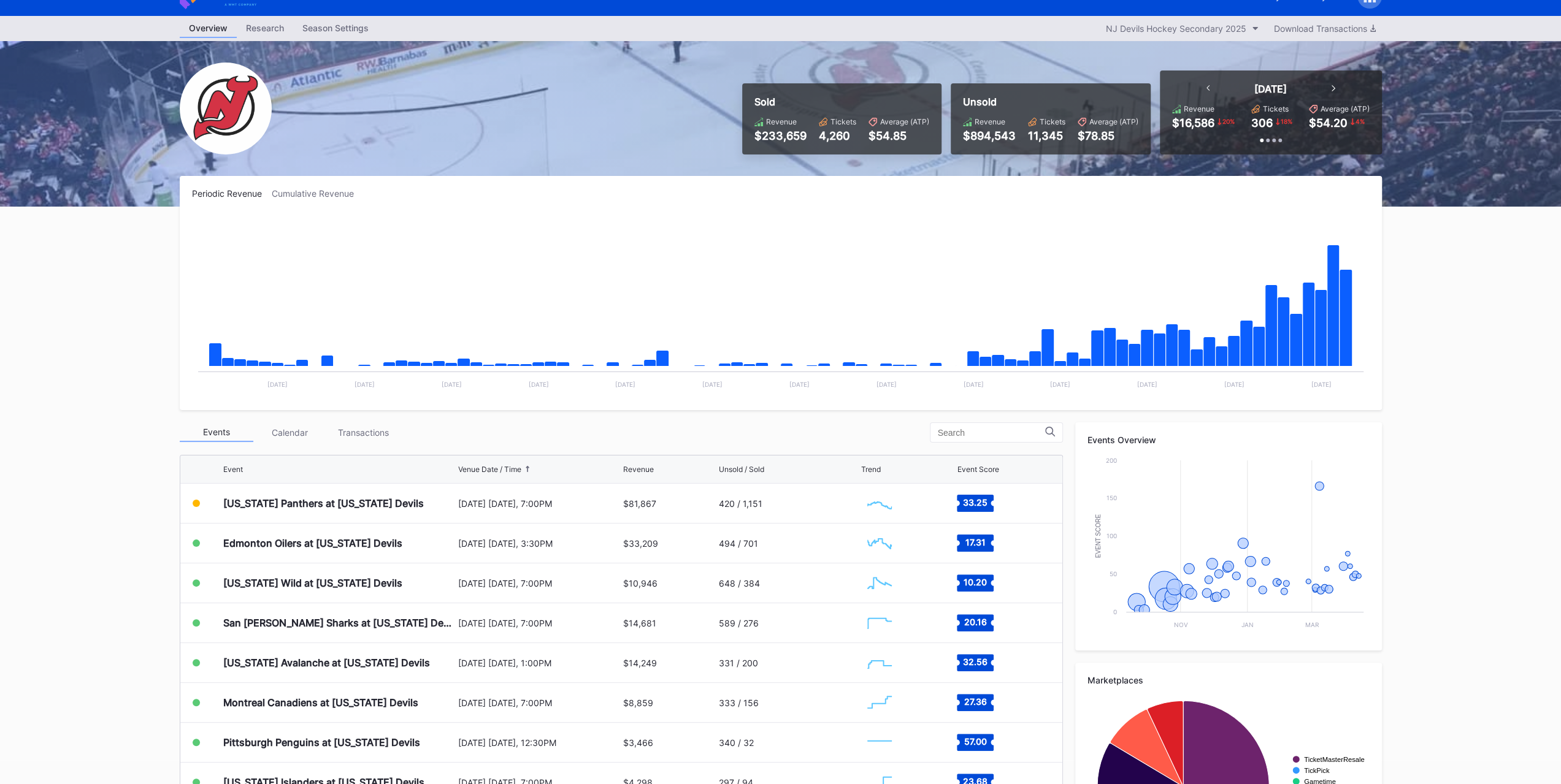
scroll to position [62, 0]
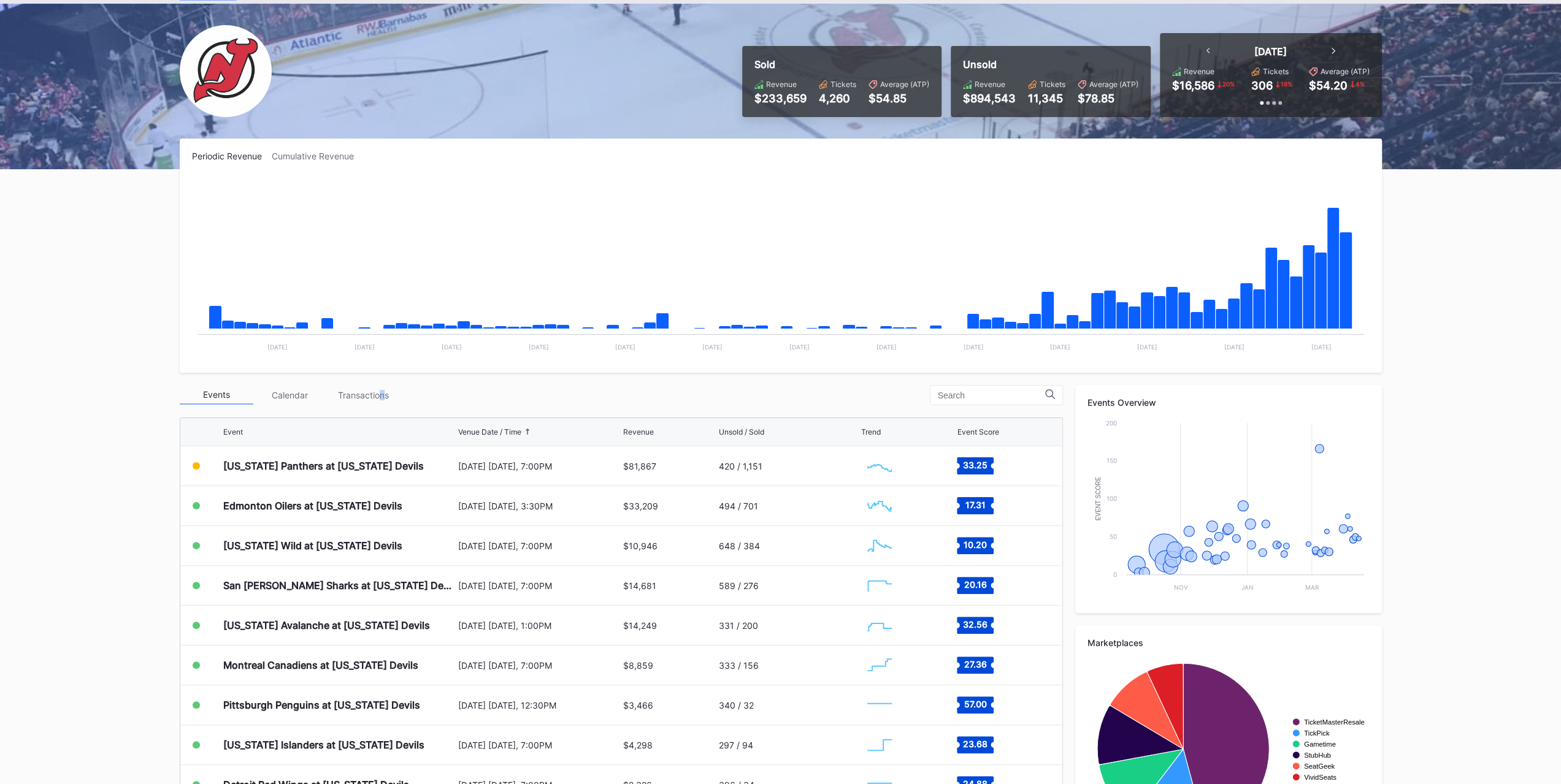
click at [381, 398] on div "Transactions" at bounding box center [363, 395] width 73 height 19
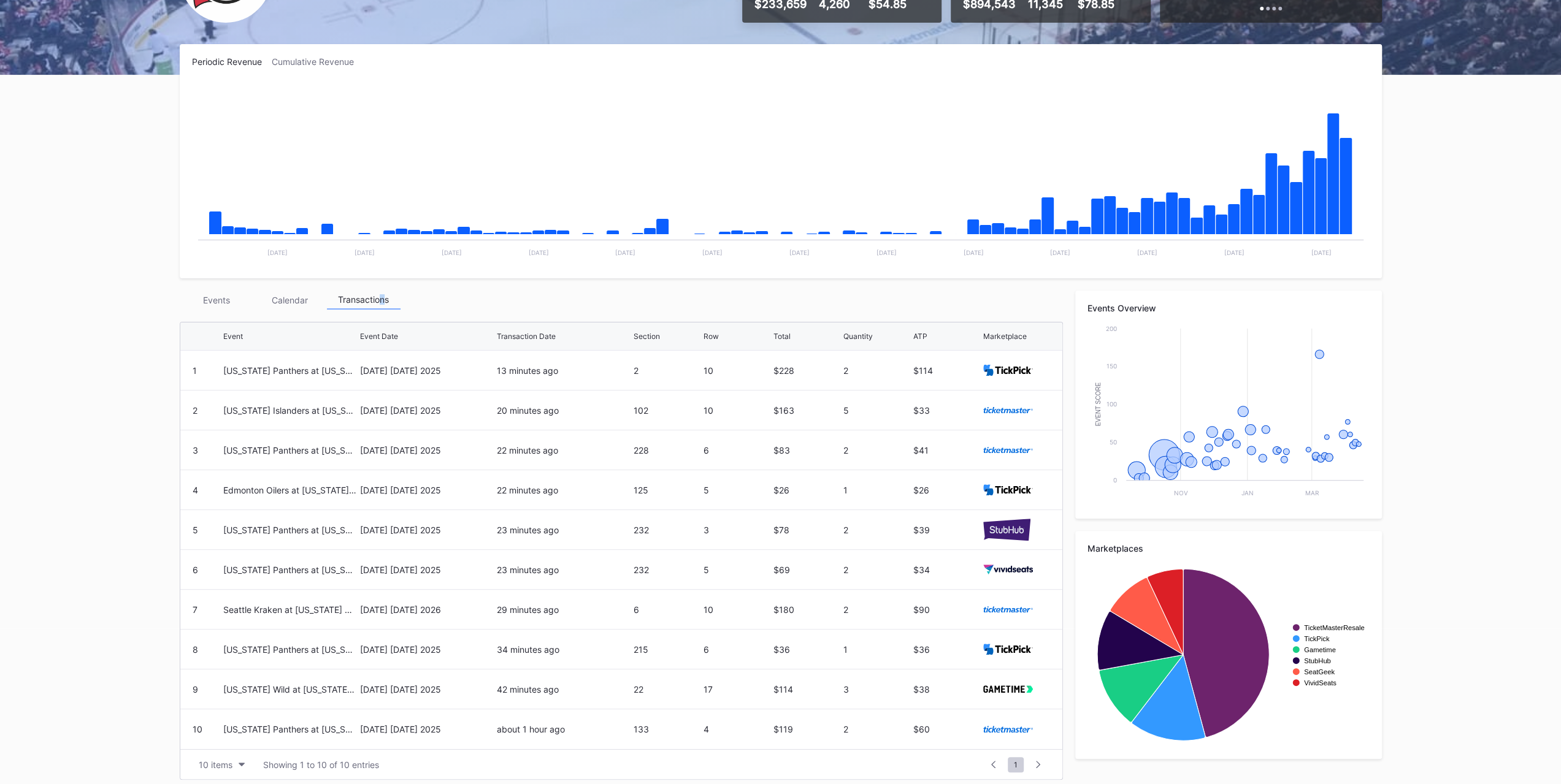
scroll to position [0, 0]
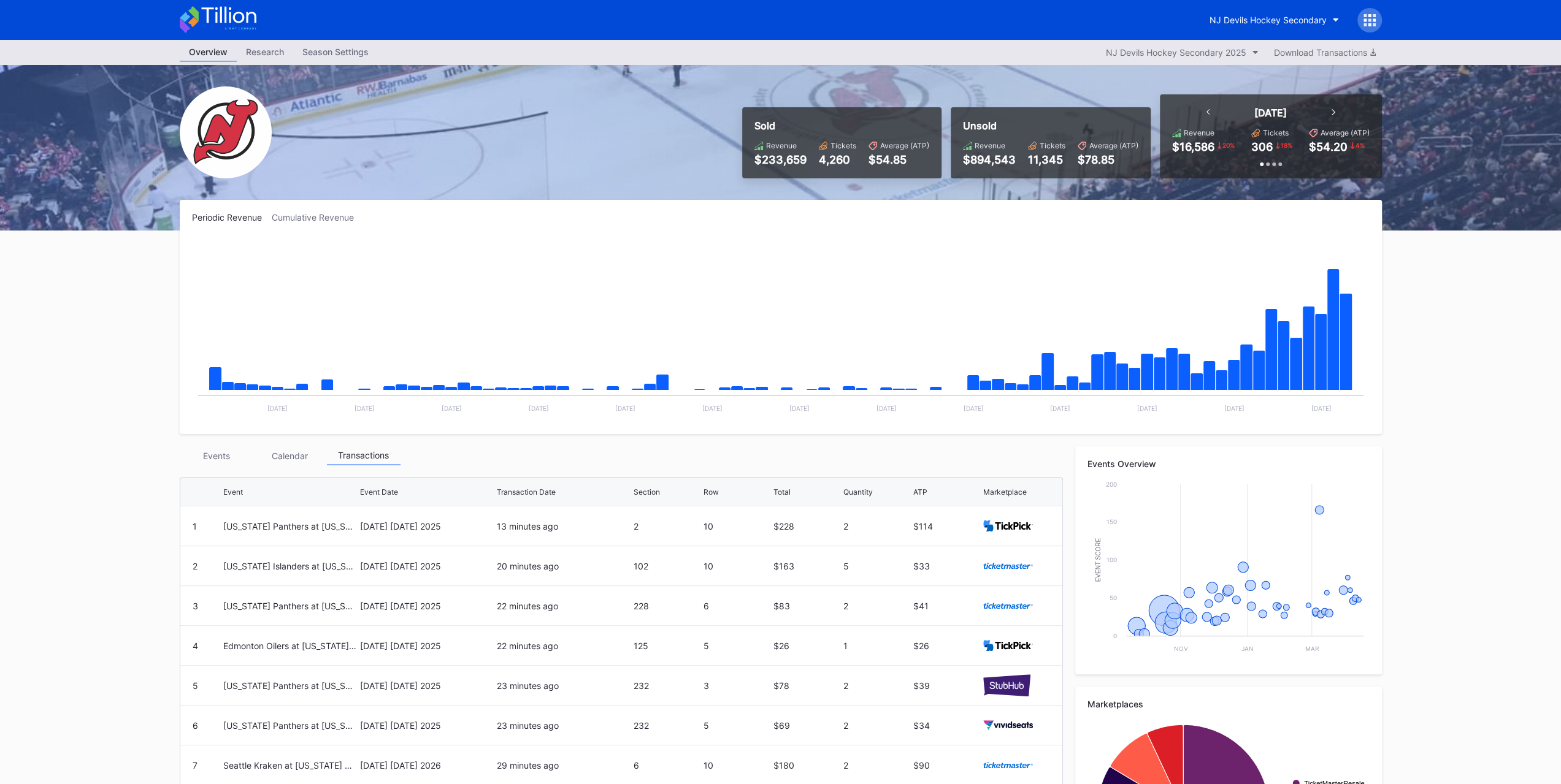
click at [202, 62] on div "Overview Research Season Settings NJ Devils Hockey Secondary 2025 Download Tran…" at bounding box center [781, 52] width 1226 height 25
click at [202, 60] on div "Overview" at bounding box center [208, 52] width 57 height 19
click at [213, 24] on icon at bounding box center [218, 19] width 77 height 27
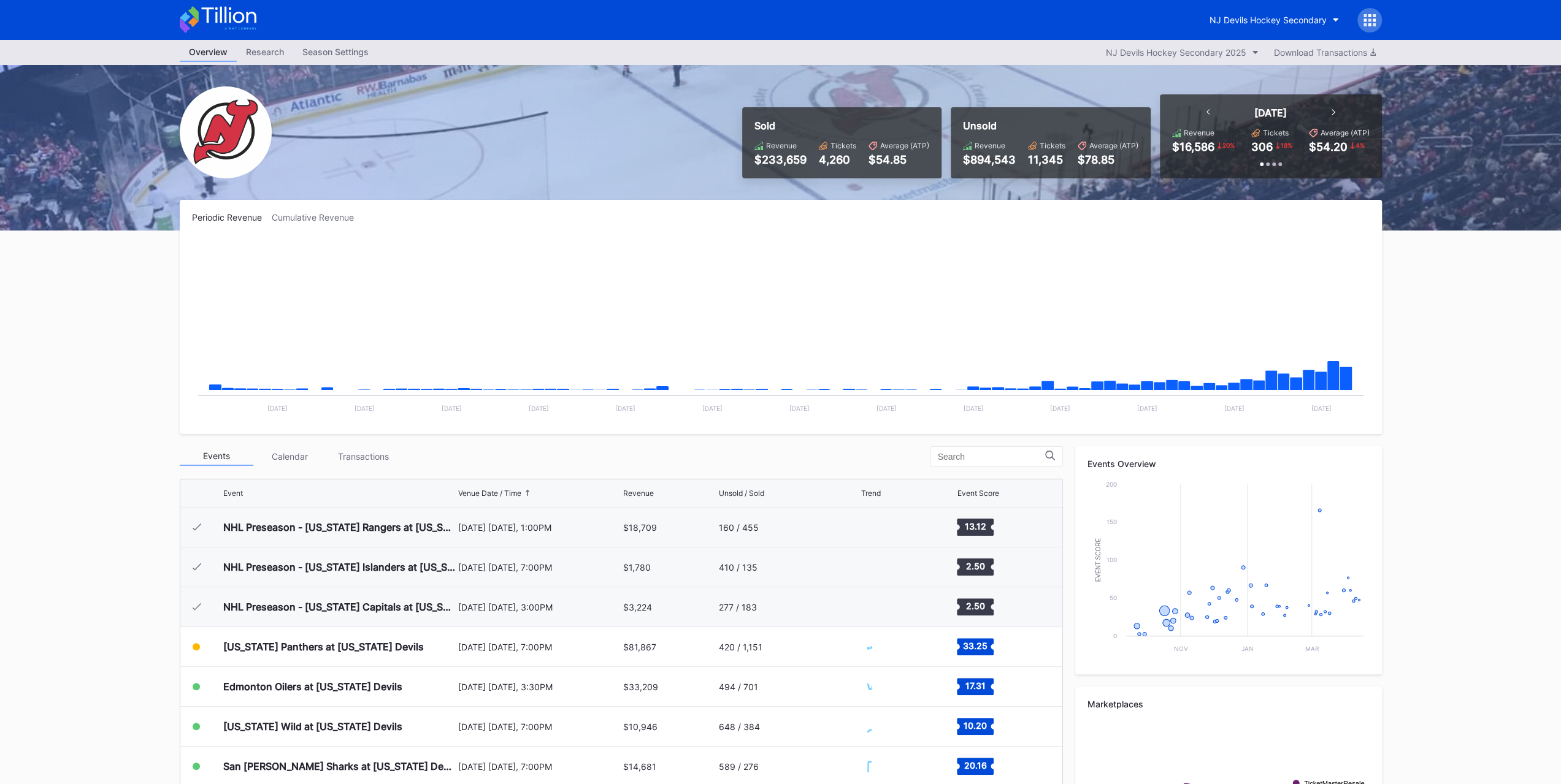
scroll to position [120, 0]
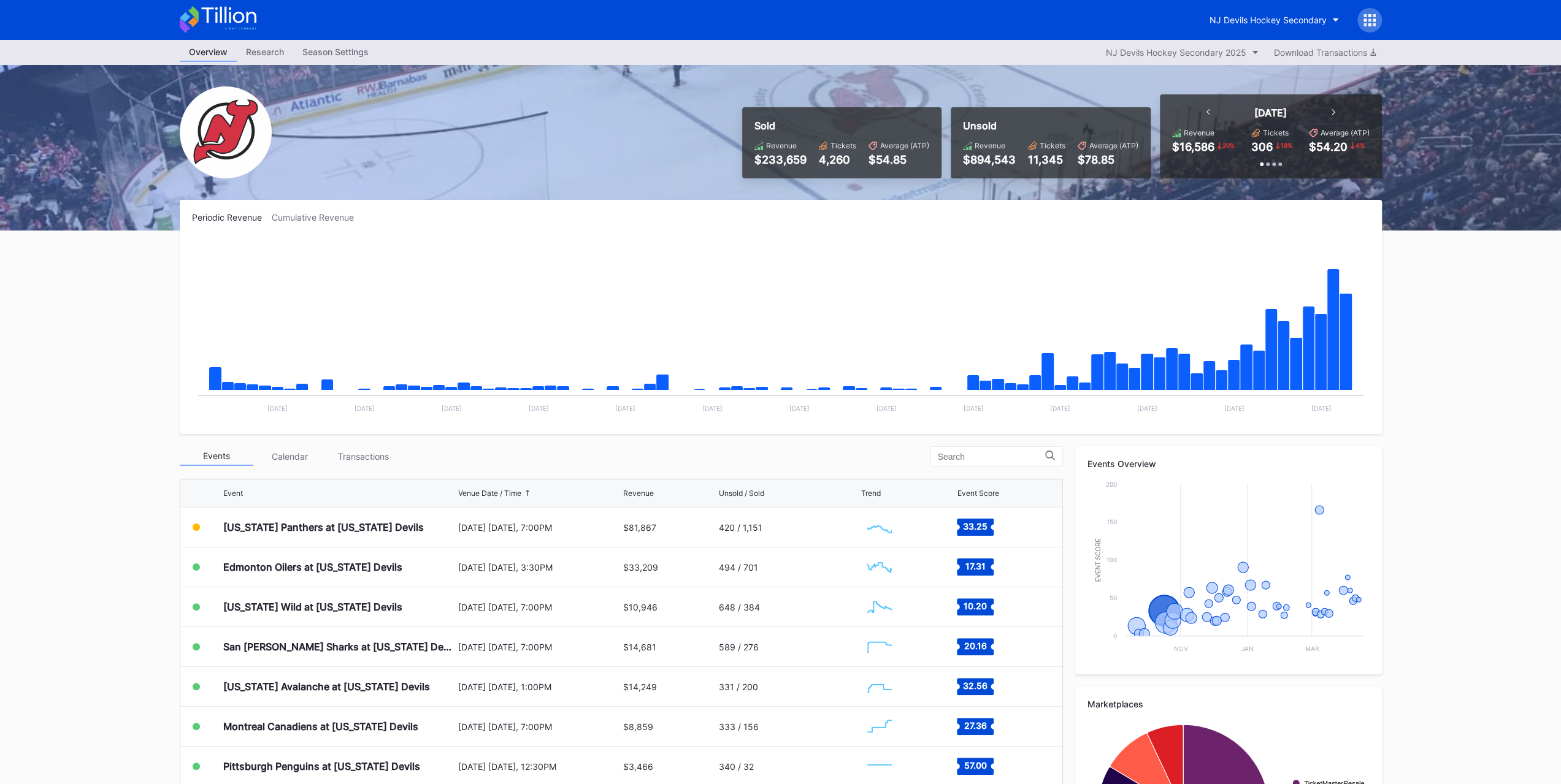
click at [265, 521] on div "[US_STATE] Panthers at [US_STATE] Devils" at bounding box center [324, 527] width 201 height 13
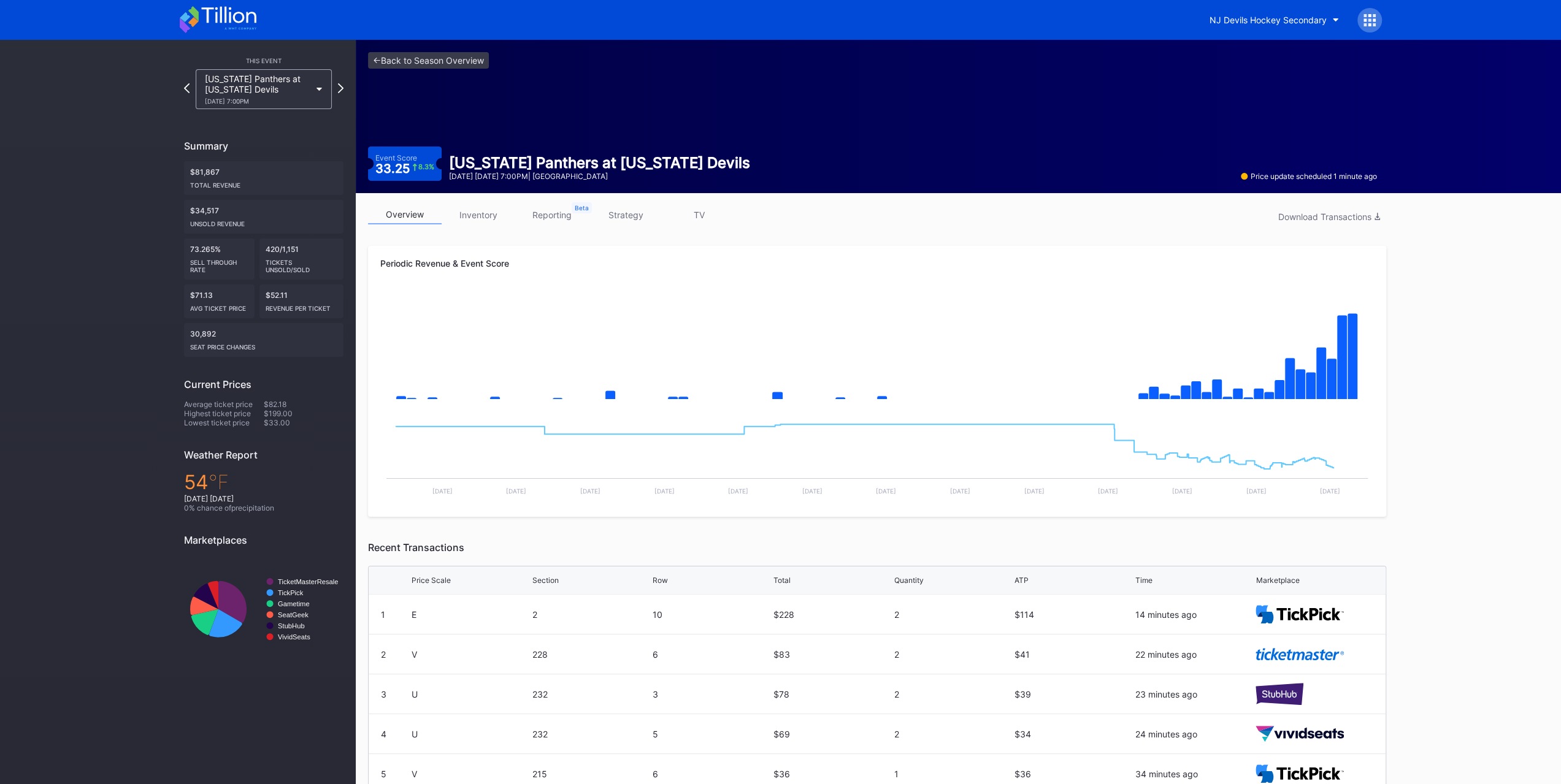
click at [600, 212] on link "strategy" at bounding box center [625, 215] width 73 height 19
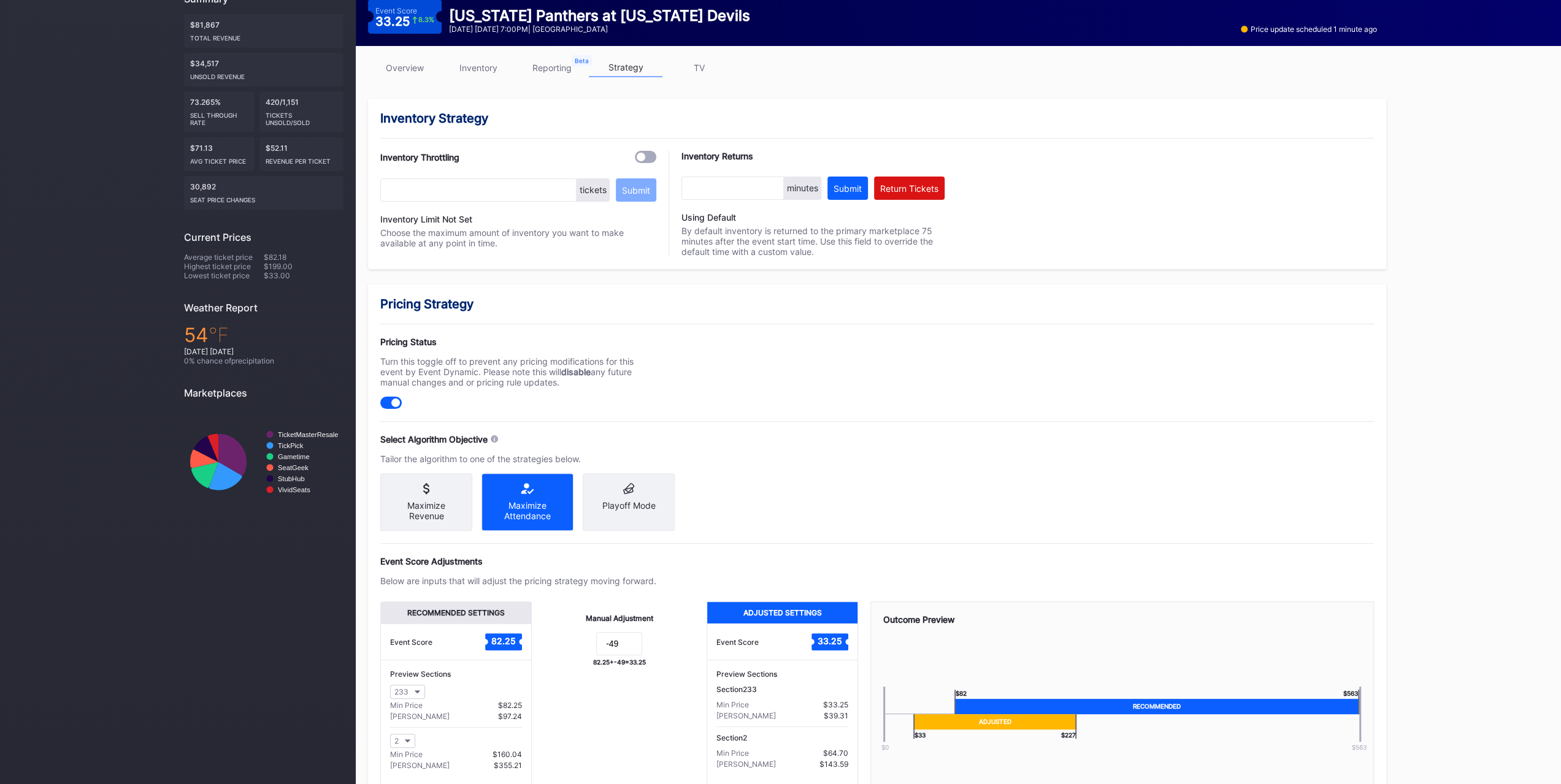
scroll to position [227, 0]
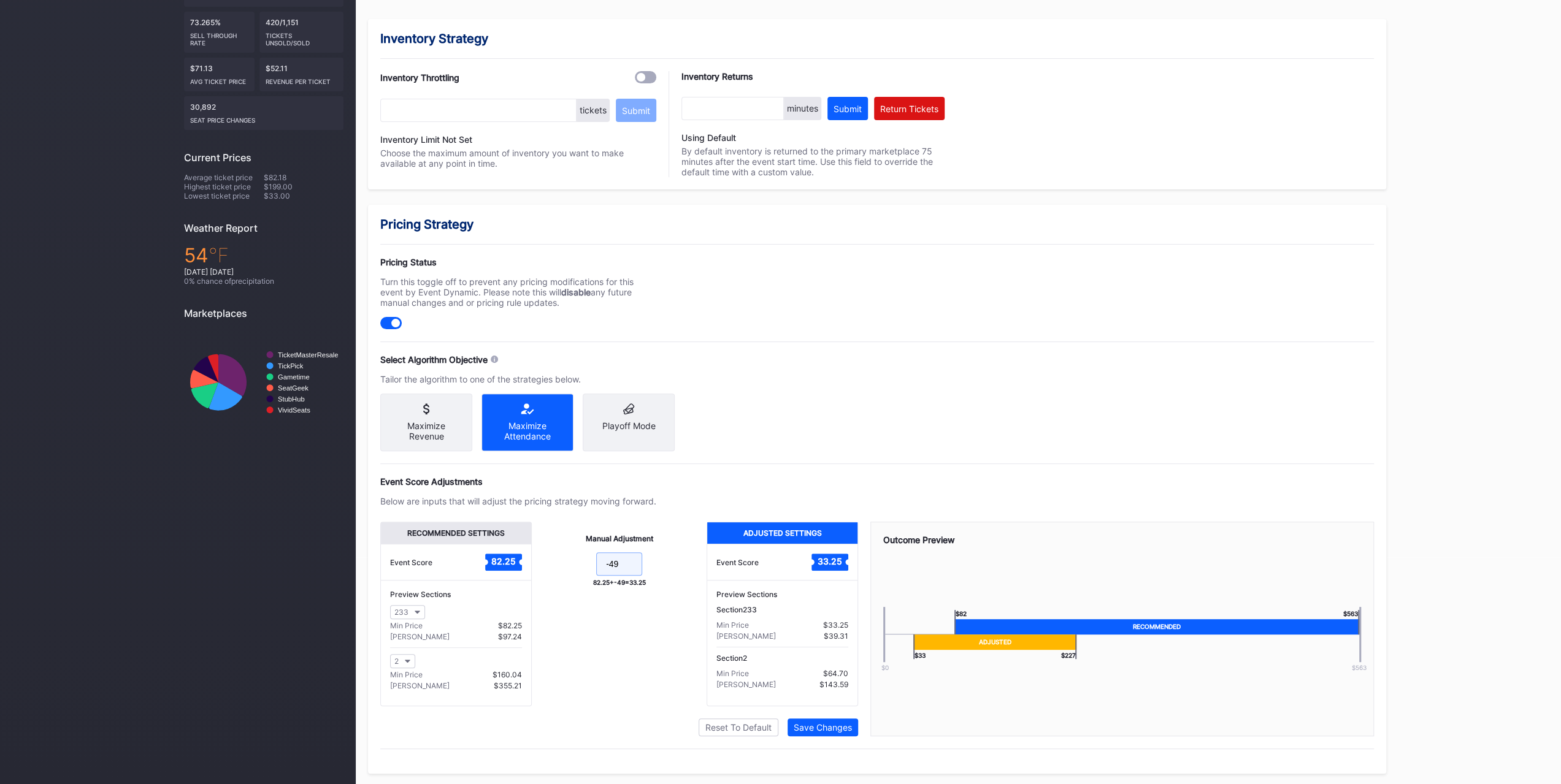
drag, startPoint x: 611, startPoint y: 570, endPoint x: 622, endPoint y: 568, distance: 11.2
click at [622, 568] on input "-49" at bounding box center [619, 564] width 46 height 24
type input "-48"
click at [850, 718] on button "Save Changes" at bounding box center [823, 727] width 71 height 18
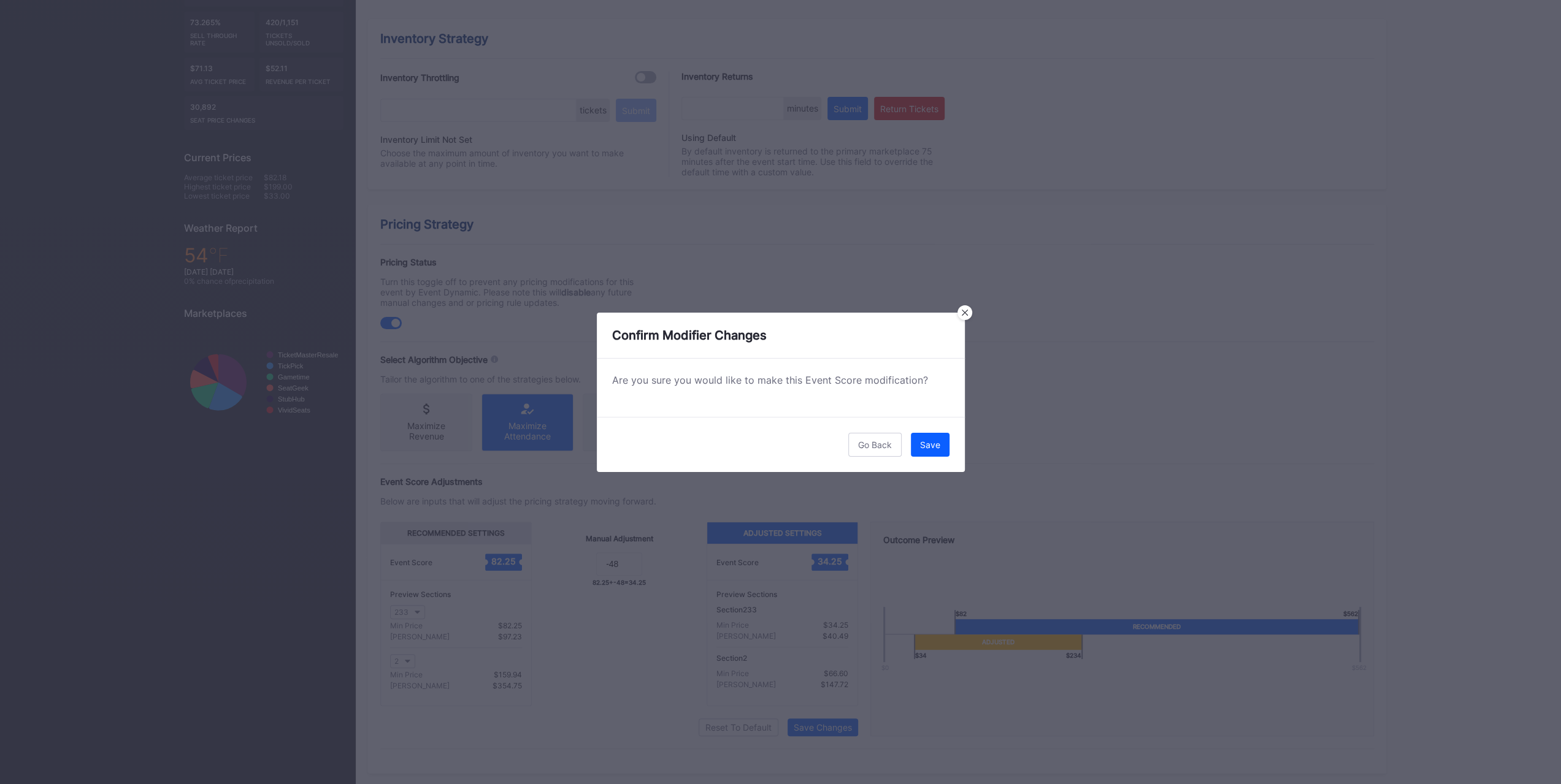
click at [936, 446] on div "Save" at bounding box center [930, 444] width 20 height 10
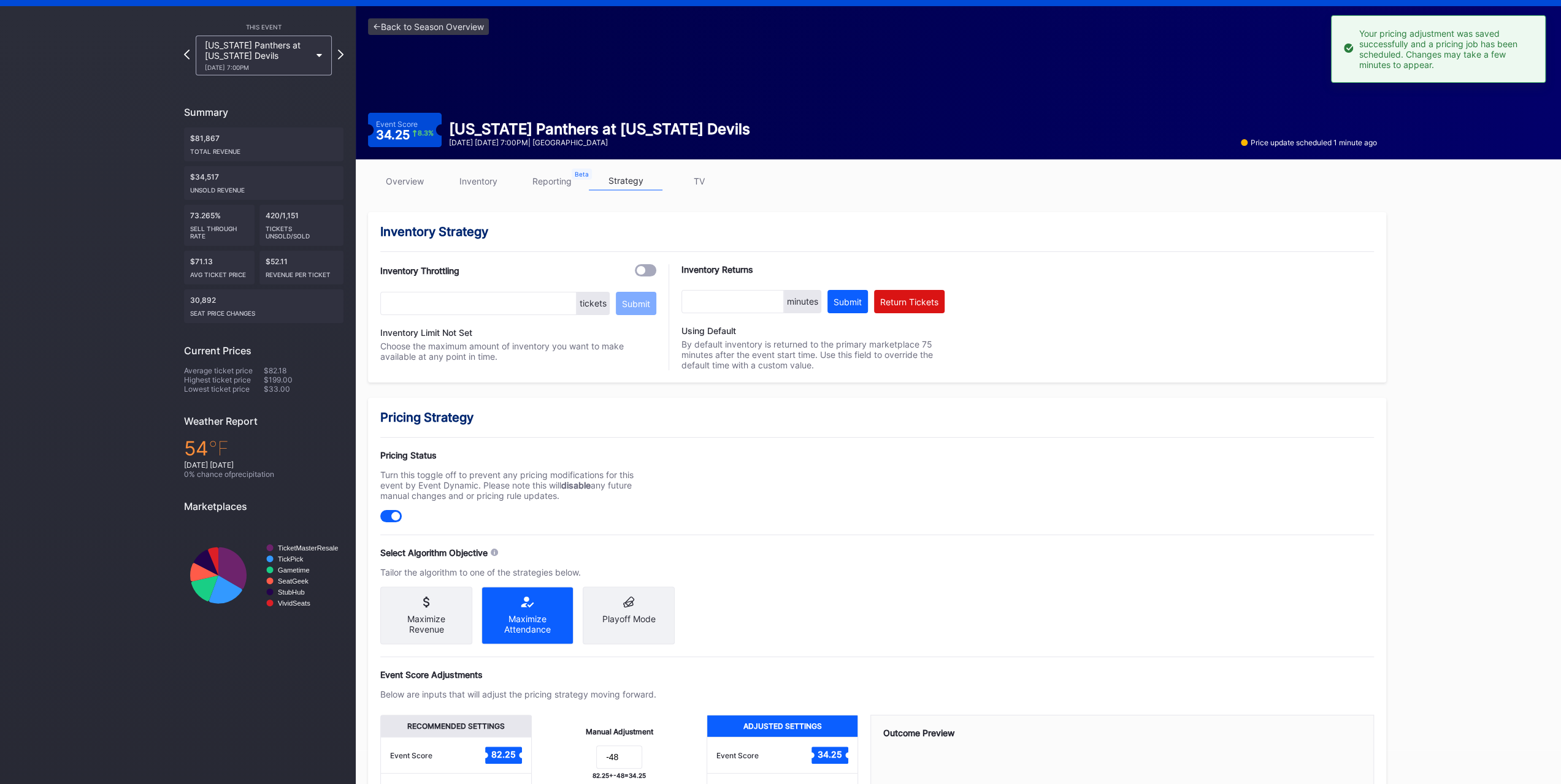
scroll to position [0, 0]
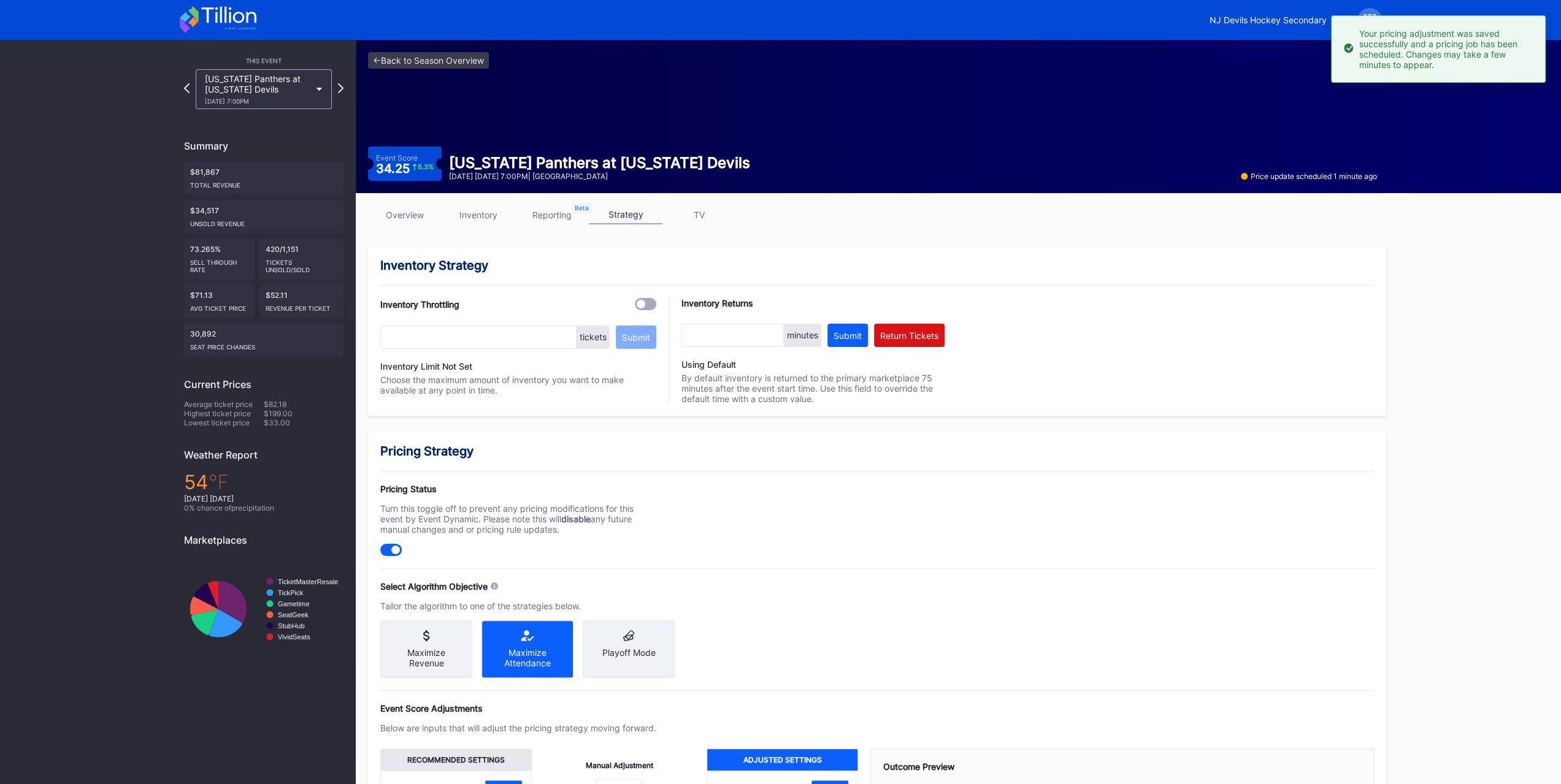
click at [454, 206] on link "inventory" at bounding box center [478, 215] width 73 height 19
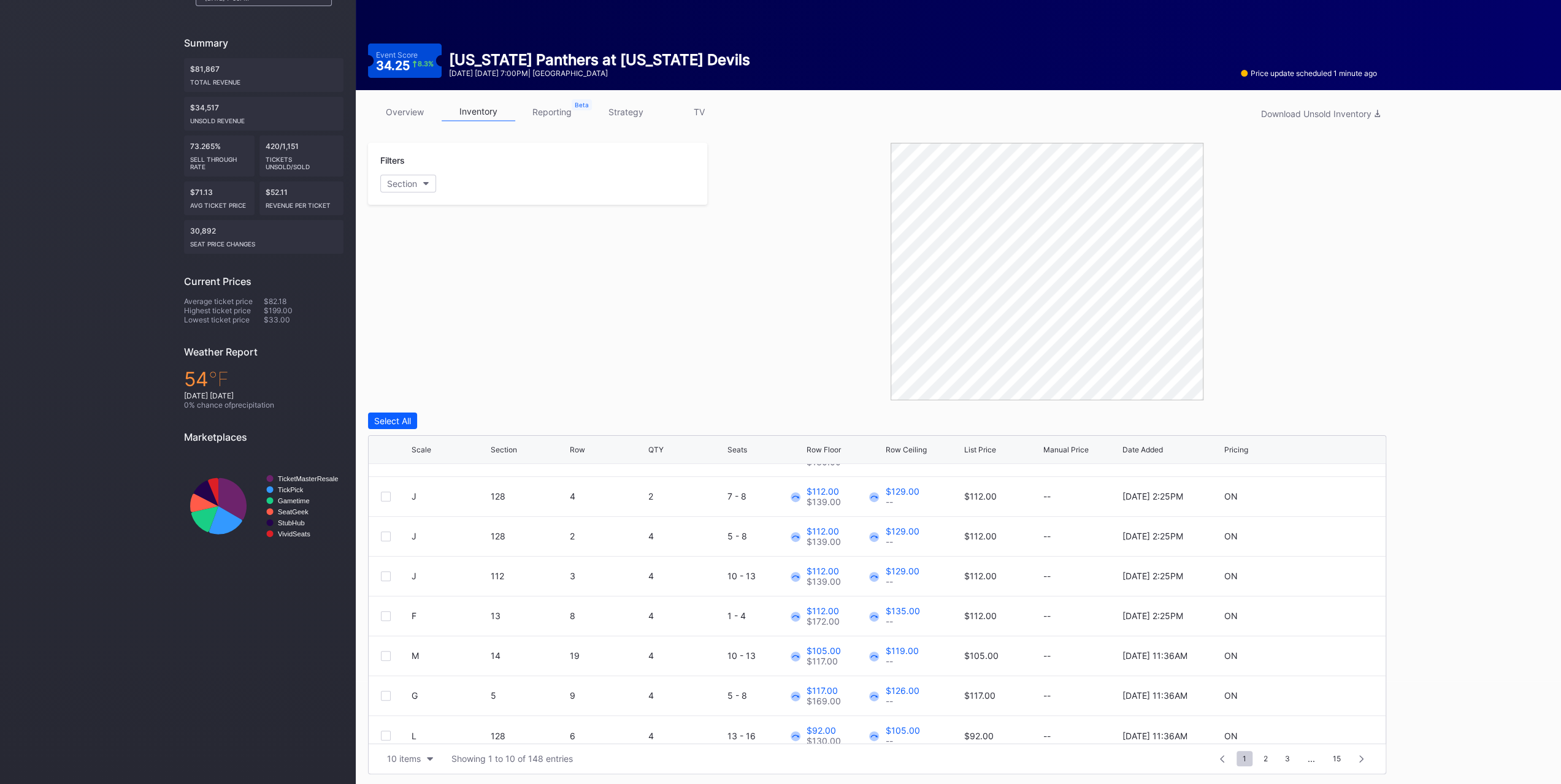
scroll to position [119, 0]
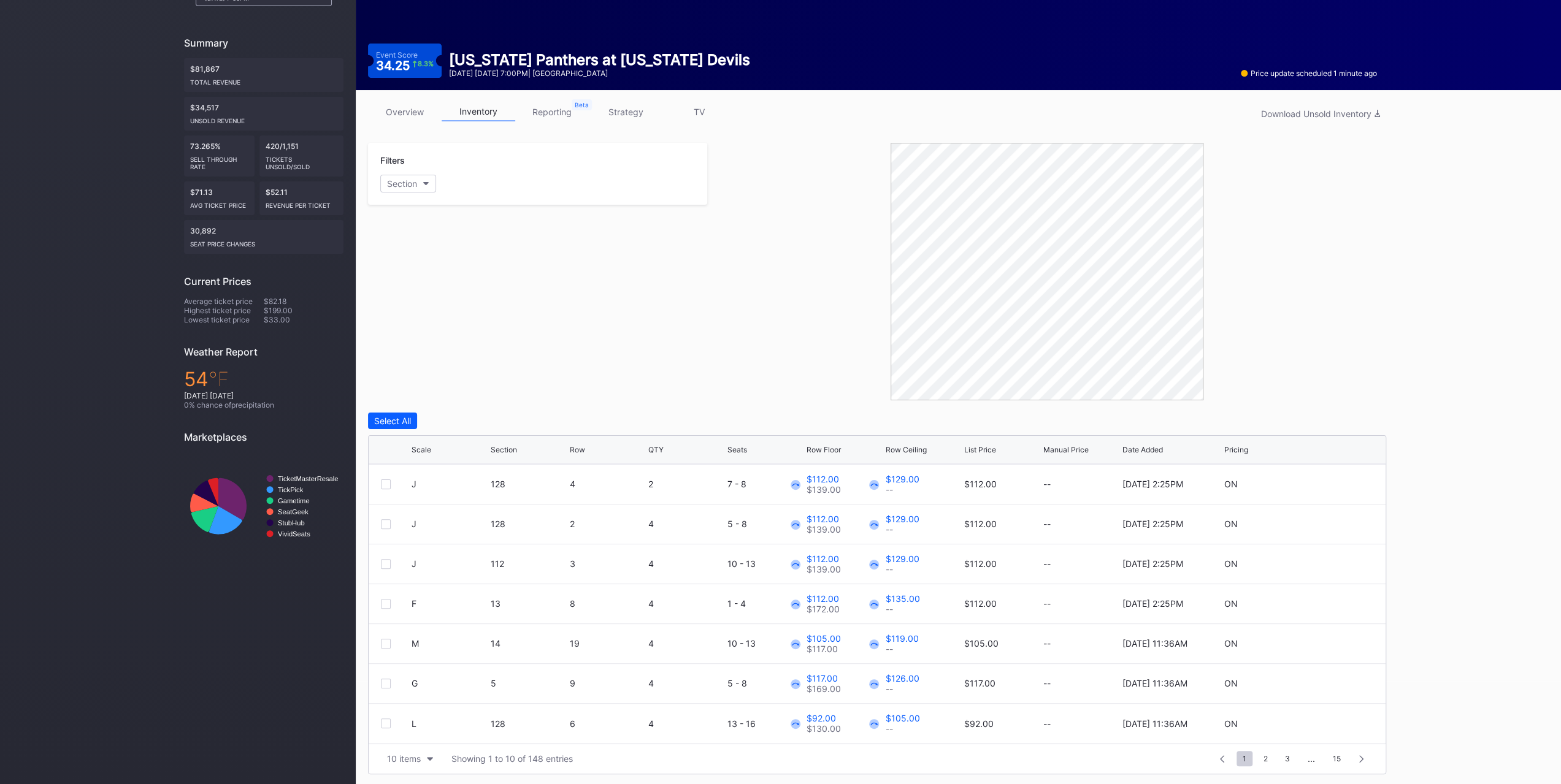
click at [400, 754] on div "10 items" at bounding box center [404, 759] width 34 height 10
click at [417, 722] on div "200 items" at bounding box center [410, 727] width 40 height 10
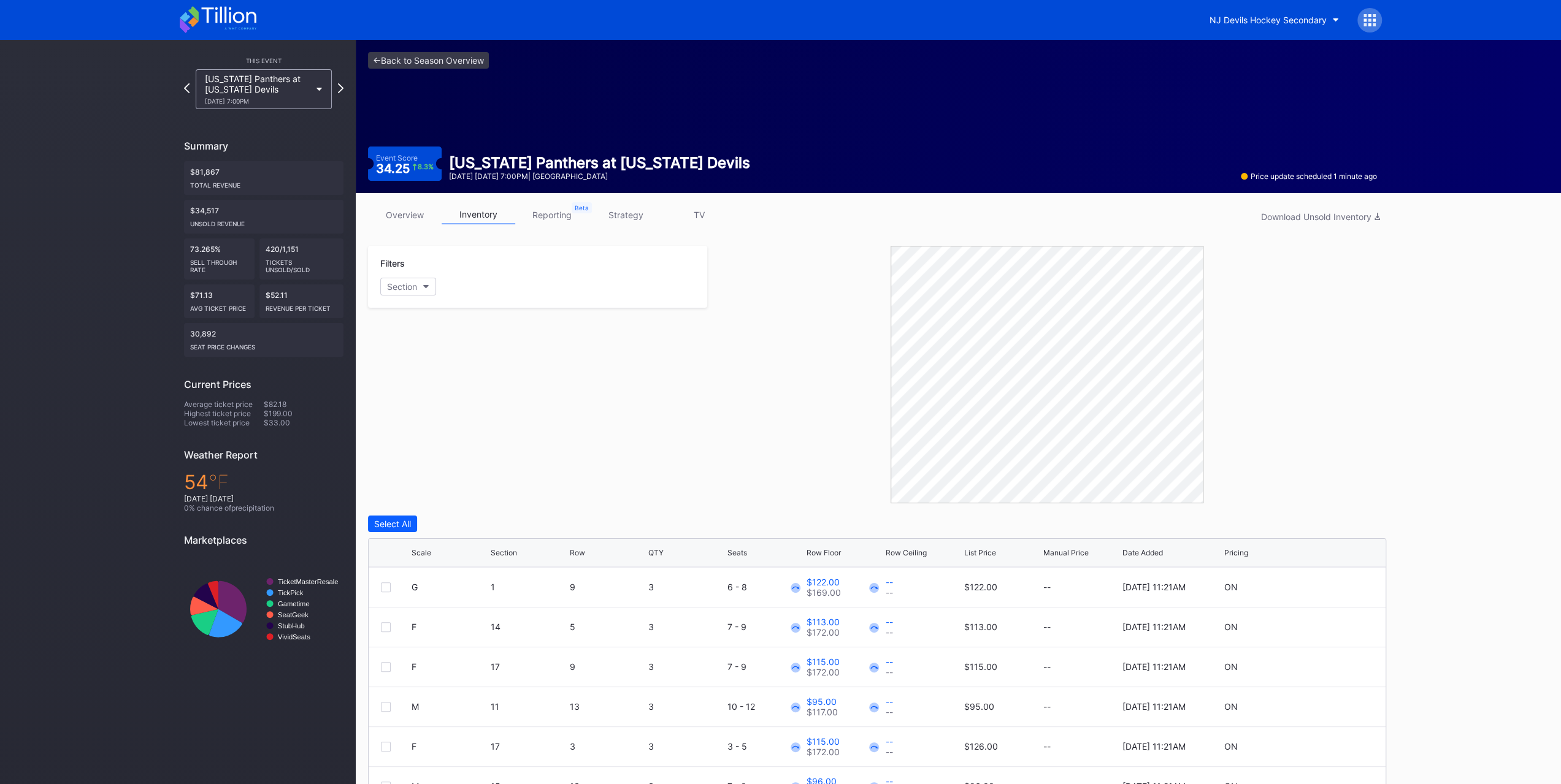
click at [400, 228] on div "overview inventory reporting strategy TV Download Unsold Inventory" at bounding box center [876, 218] width 1018 height 25
click at [400, 210] on link "overview" at bounding box center [404, 215] width 73 height 19
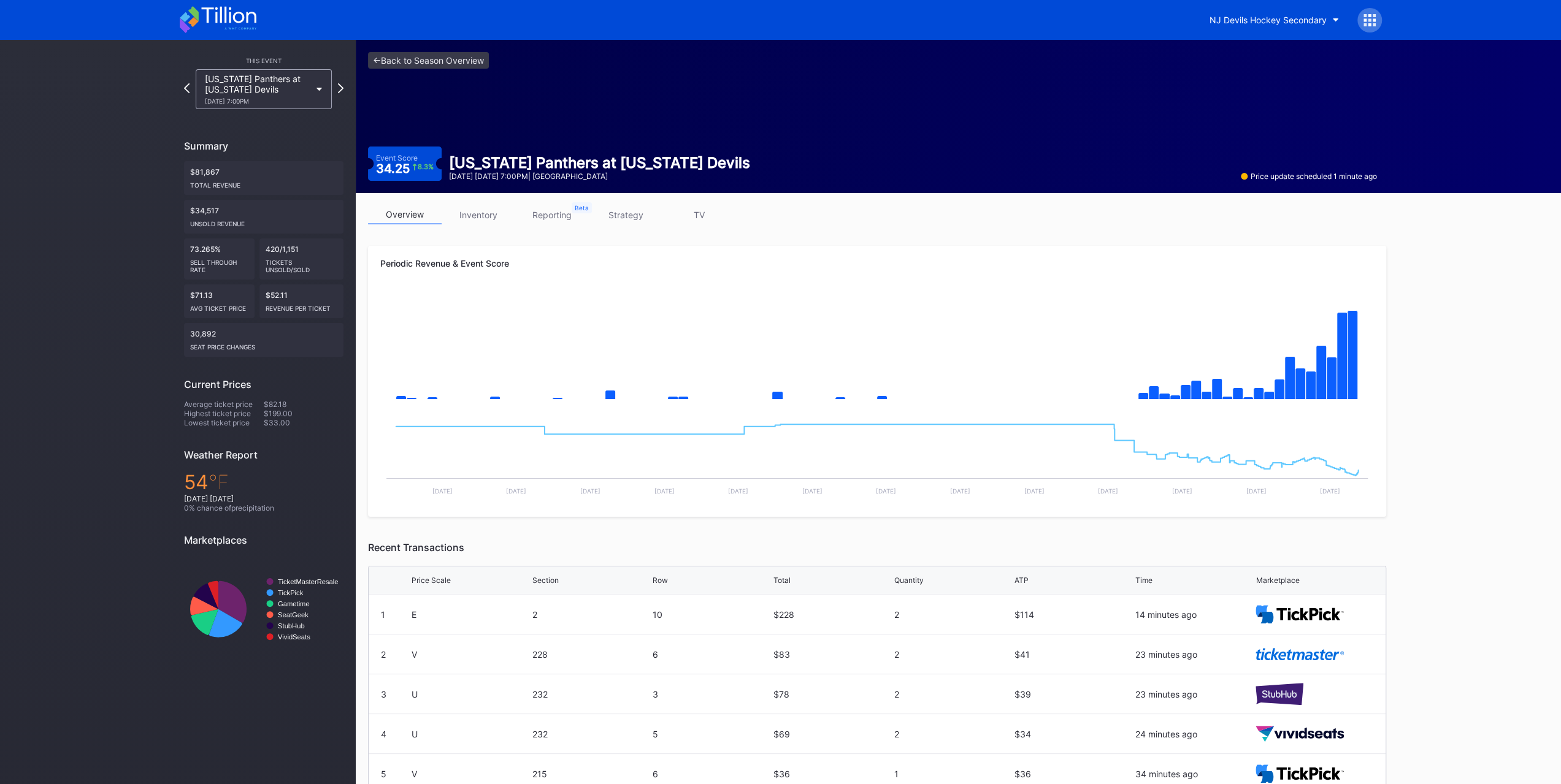
click at [192, 12] on icon at bounding box center [193, 13] width 10 height 15
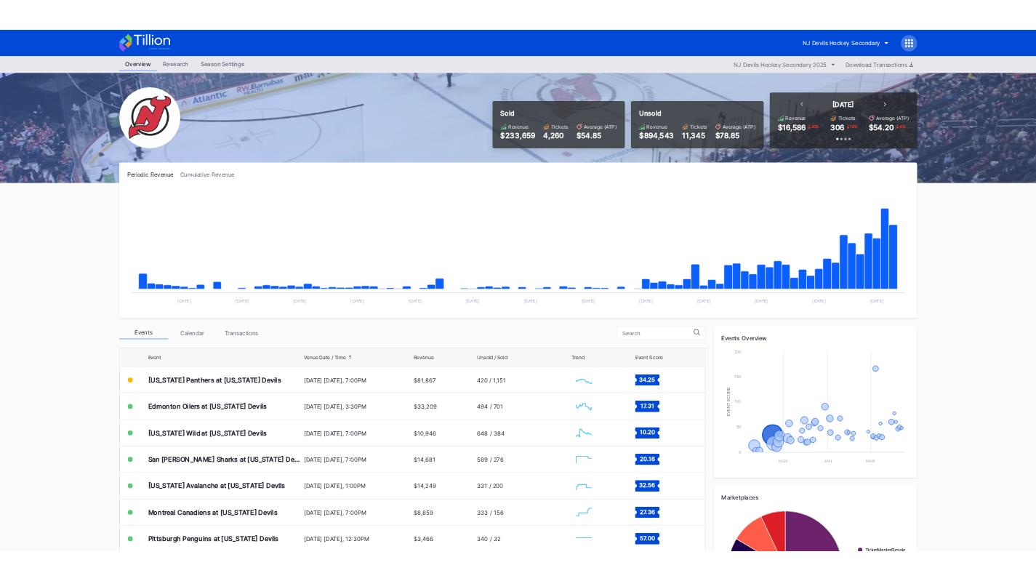
scroll to position [142, 0]
